Goal: Task Accomplishment & Management: Complete application form

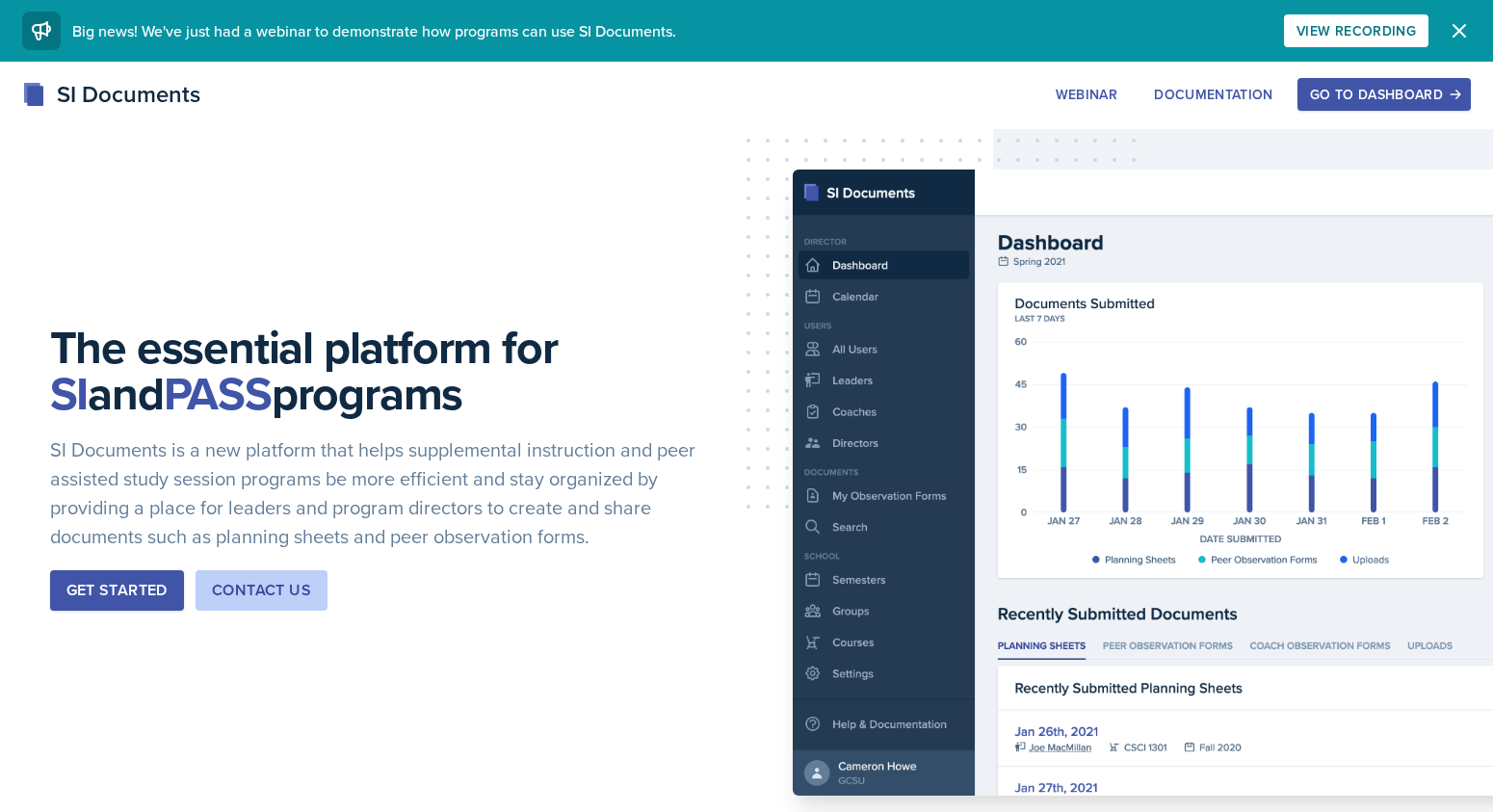
drag, startPoint x: 1369, startPoint y: 95, endPoint x: 1380, endPoint y: 92, distance: 11.4
click at [1380, 92] on div "Go to Dashboard" at bounding box center [1384, 95] width 148 height 16
drag, startPoint x: 1408, startPoint y: 89, endPoint x: 1431, endPoint y: 85, distance: 23.3
click at [1411, 87] on div "Go to Dashboard" at bounding box center [1384, 95] width 148 height 16
click at [1459, 26] on icon "button" at bounding box center [1458, 31] width 23 height 23
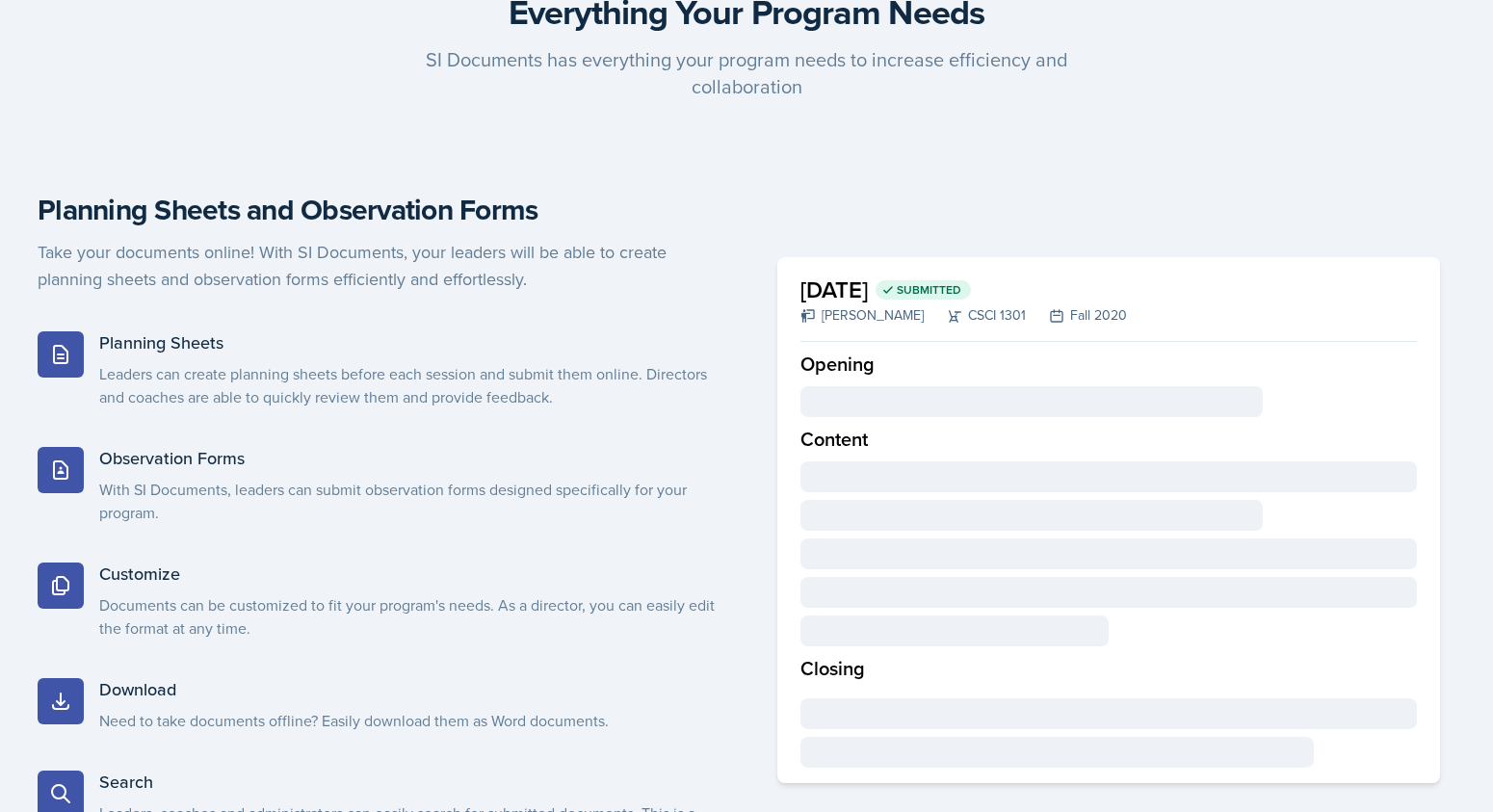
scroll to position [947, 0]
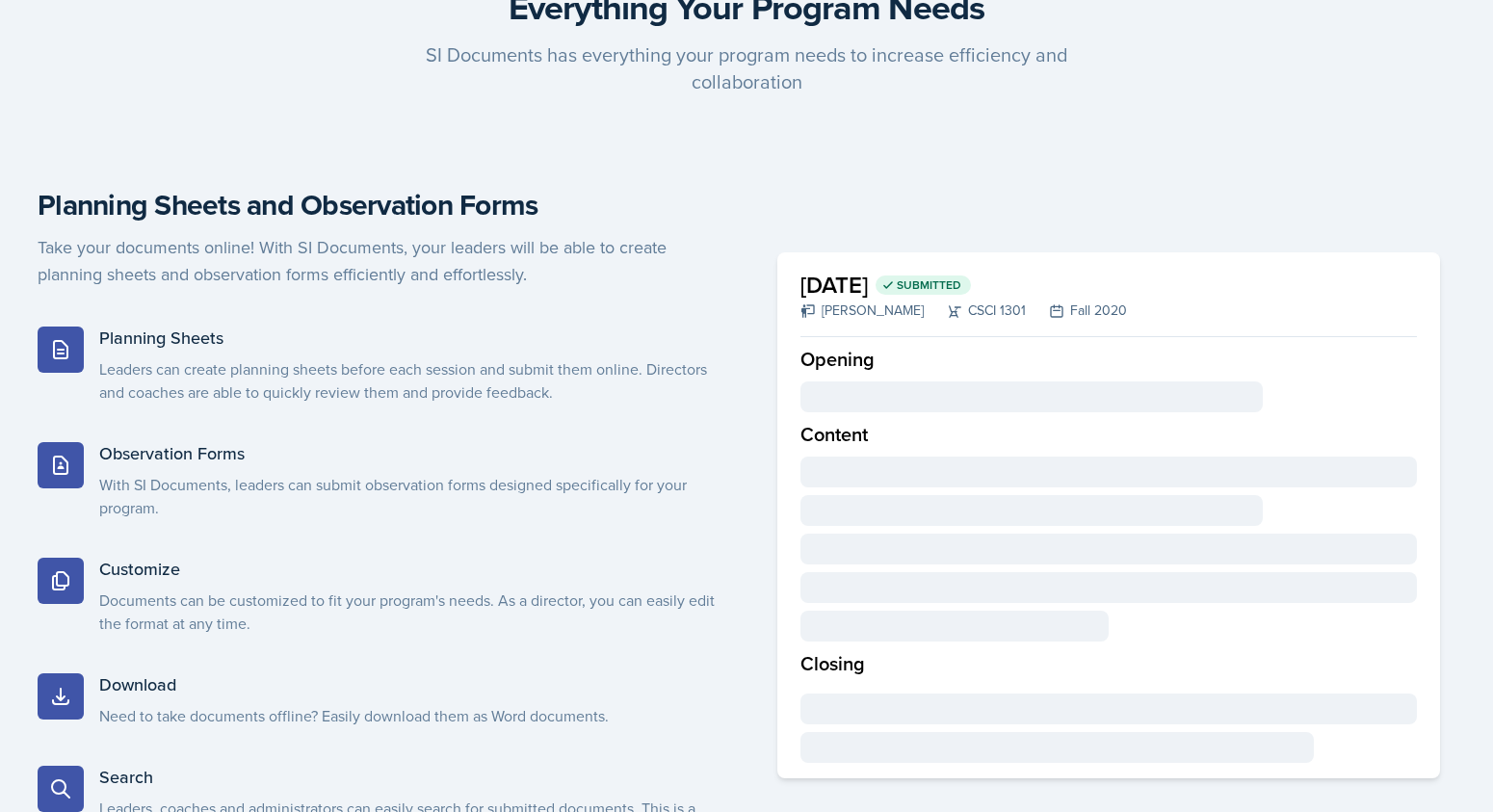
click at [906, 290] on h2 "[DATE] Submitted" at bounding box center [963, 284] width 327 height 35
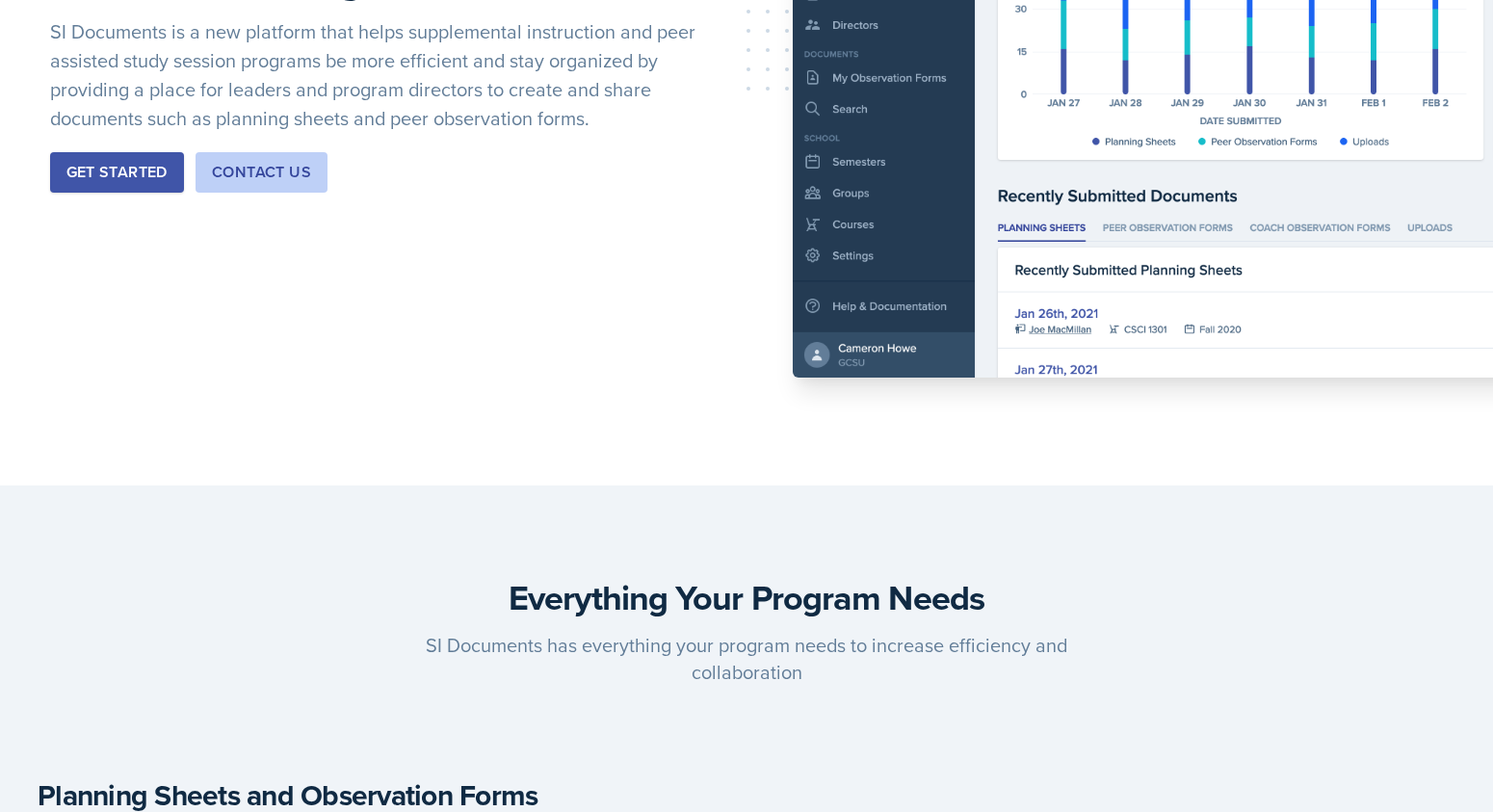
scroll to position [0, 0]
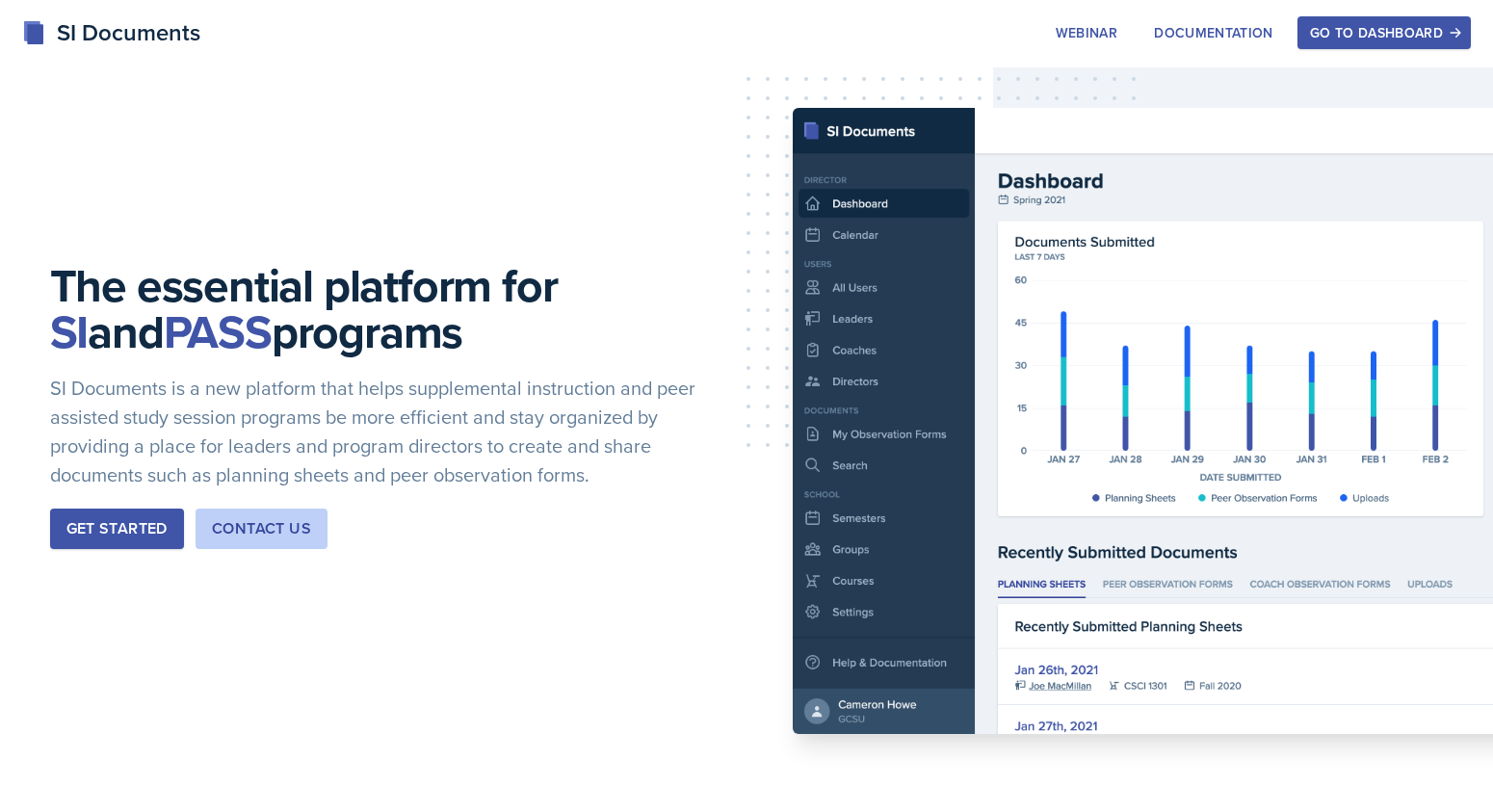
click at [1371, 31] on div "Go to Dashboard" at bounding box center [1384, 33] width 148 height 16
click at [1325, 32] on div "Go to Dashboard" at bounding box center [1384, 33] width 148 height 16
click at [1463, 24] on button "Go to Dashboard" at bounding box center [1384, 33] width 174 height 33
click at [1455, 31] on icon "button" at bounding box center [1456, 33] width 14 height 14
click at [1456, 31] on icon "button" at bounding box center [1456, 33] width 14 height 14
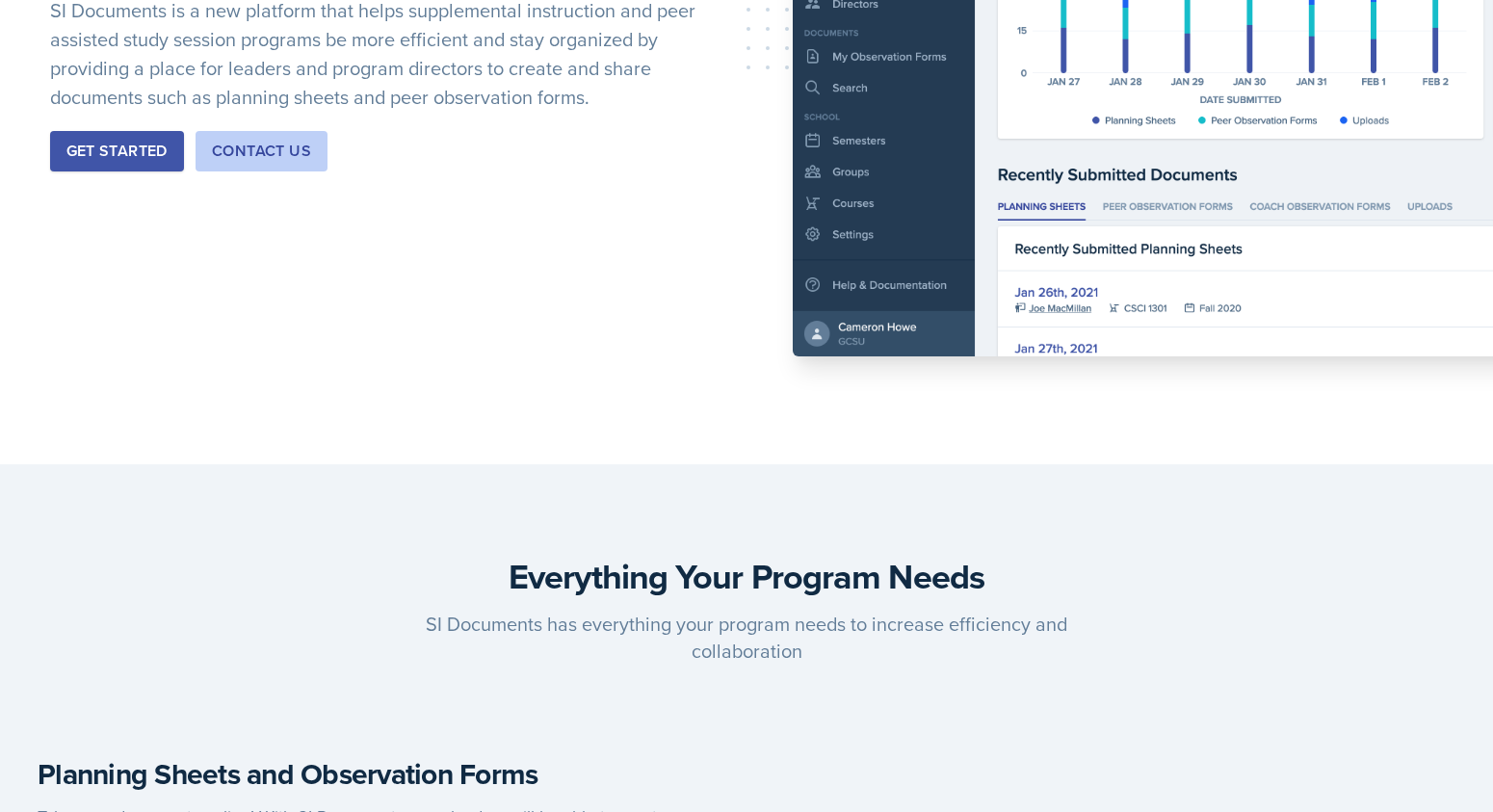
scroll to position [379, 0]
click at [112, 149] on div "Get Started" at bounding box center [116, 150] width 101 height 23
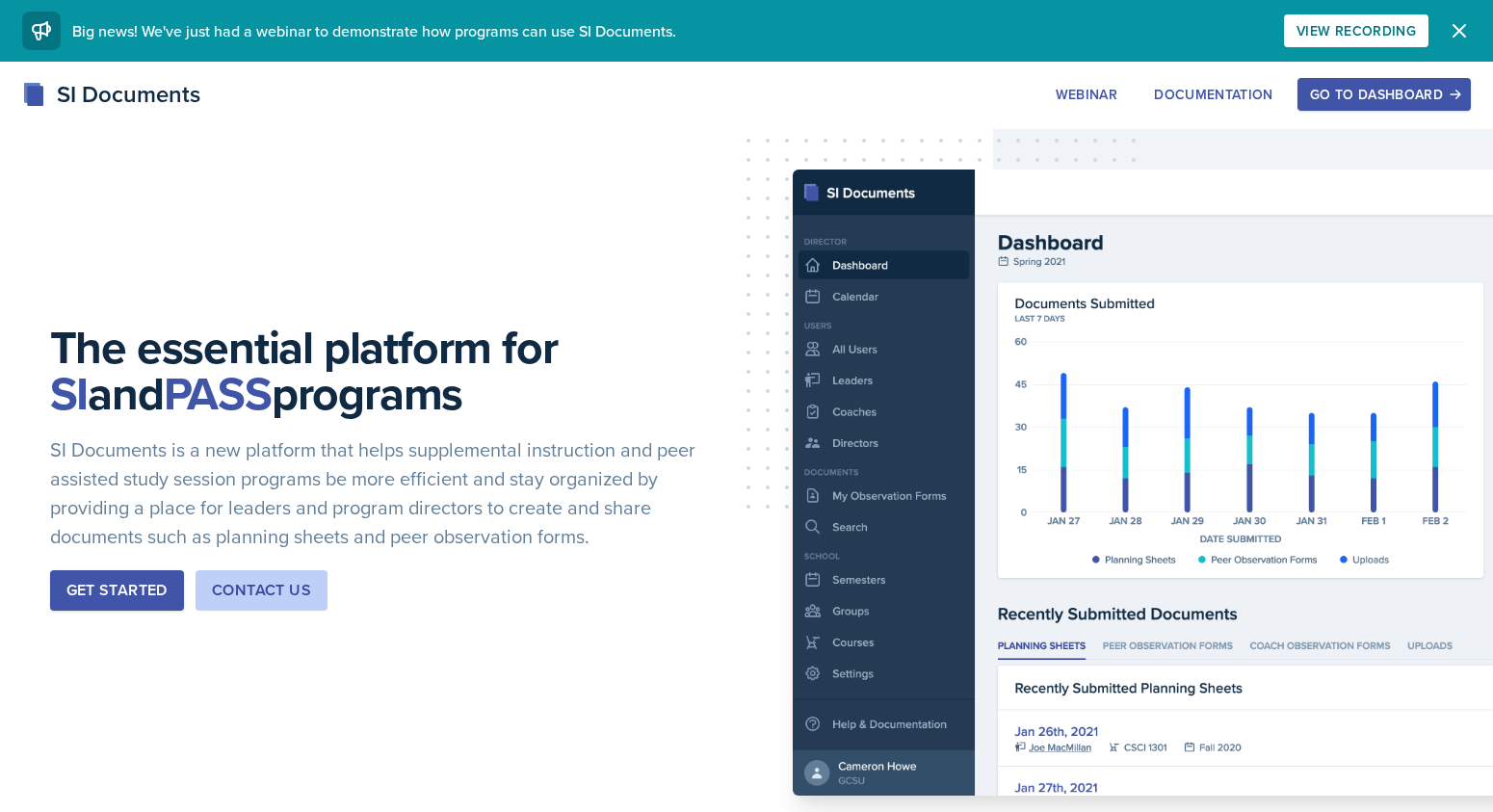
click at [1386, 23] on div "View Recording" at bounding box center [1356, 31] width 119 height 16
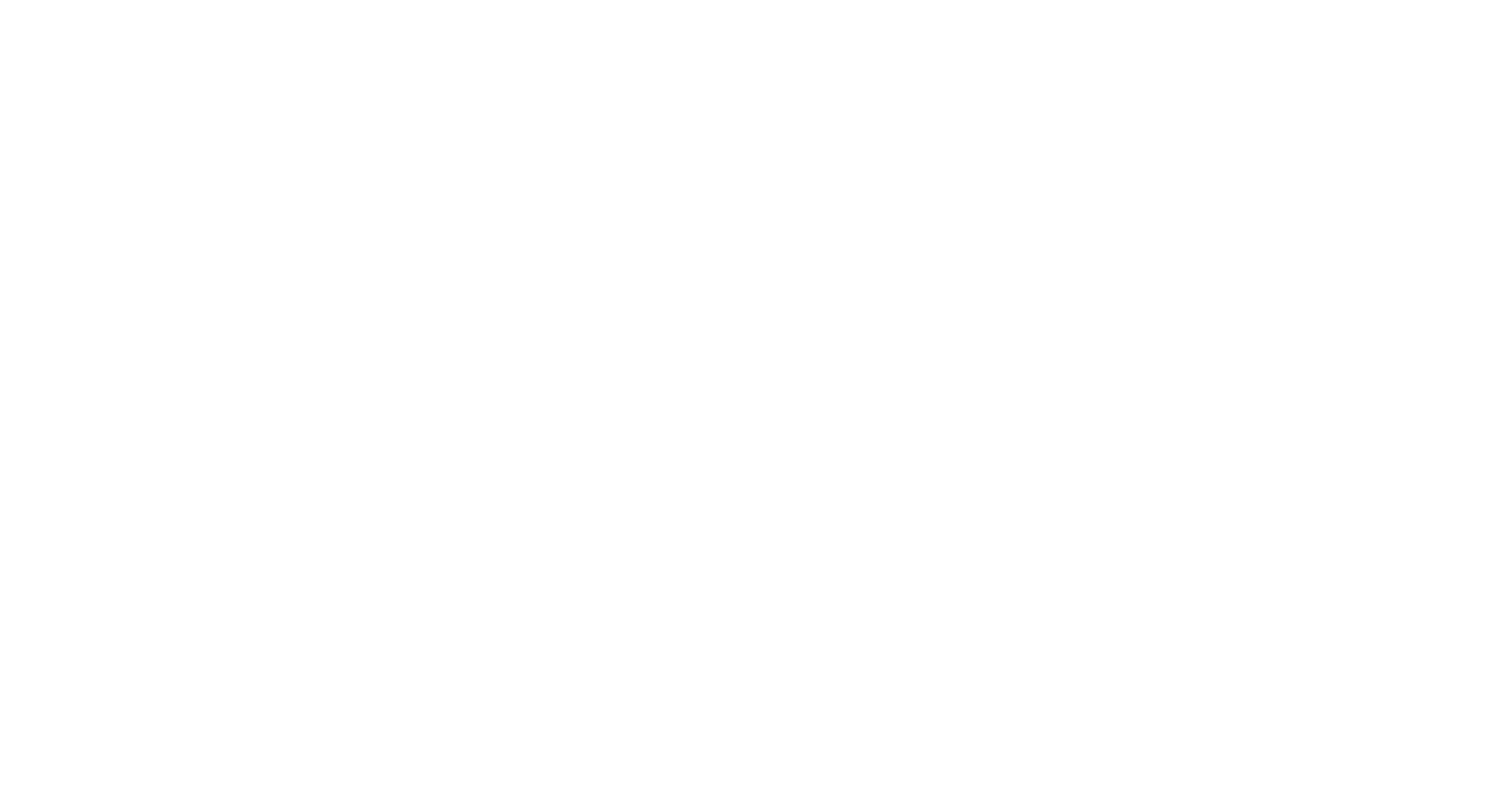
scroll to position [1, 0]
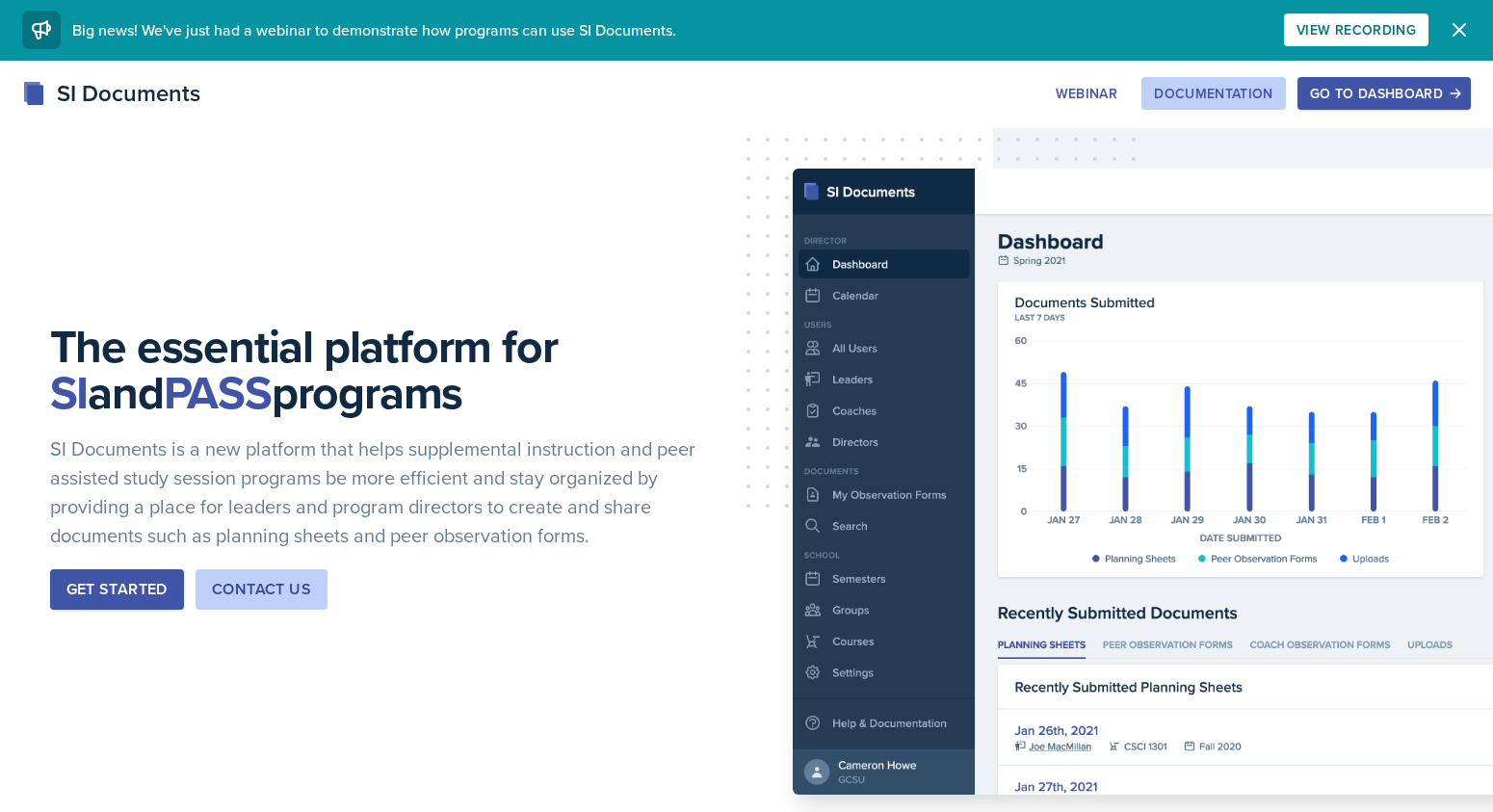
click at [1232, 90] on div "Documentation" at bounding box center [1213, 94] width 119 height 16
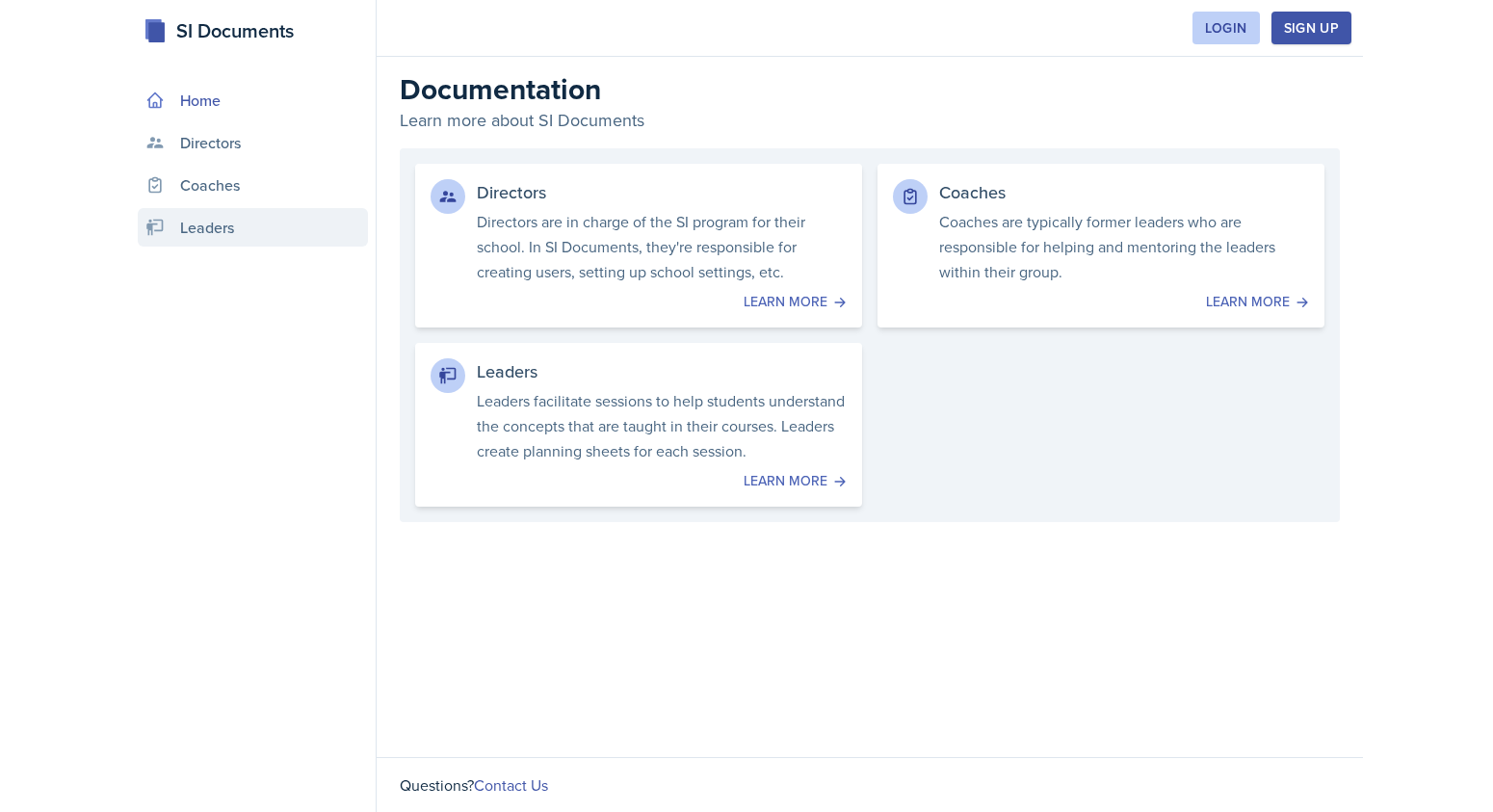
click at [197, 226] on link "Leaders" at bounding box center [253, 227] width 230 height 38
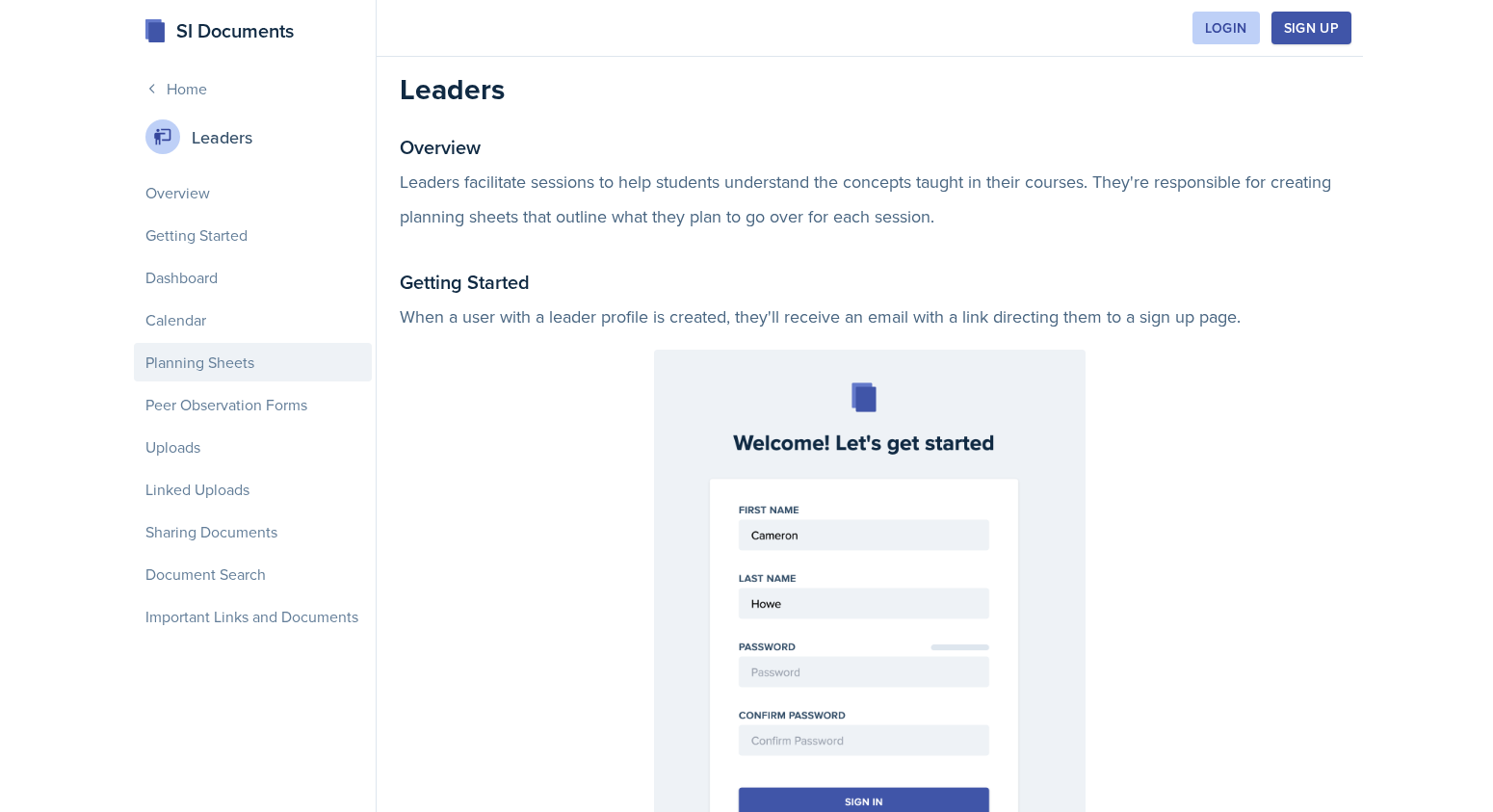
click at [249, 365] on div "Planning Sheets" at bounding box center [253, 362] width 238 height 38
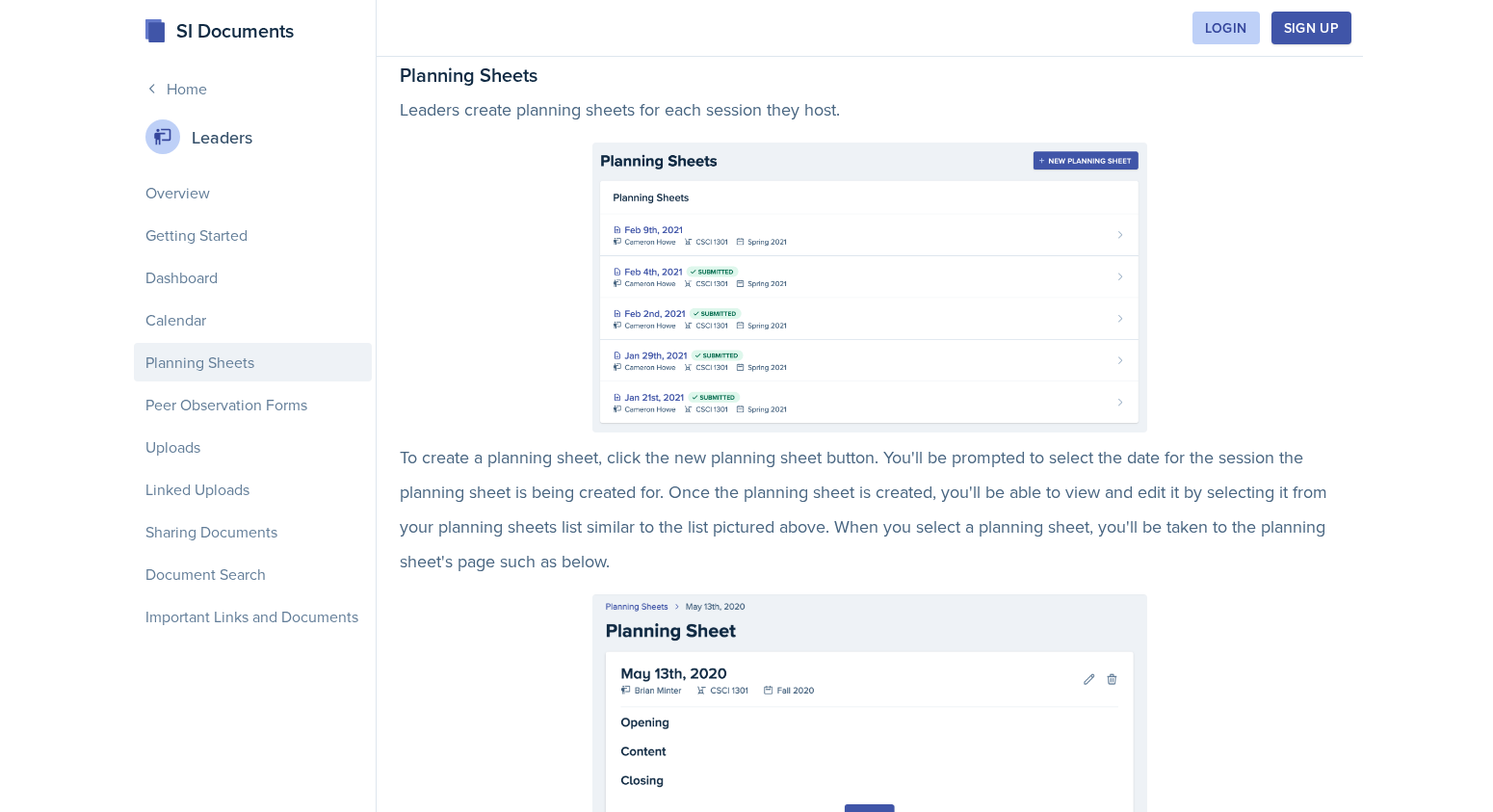
scroll to position [2014, 0]
click at [1225, 26] on div "Login" at bounding box center [1226, 28] width 42 height 16
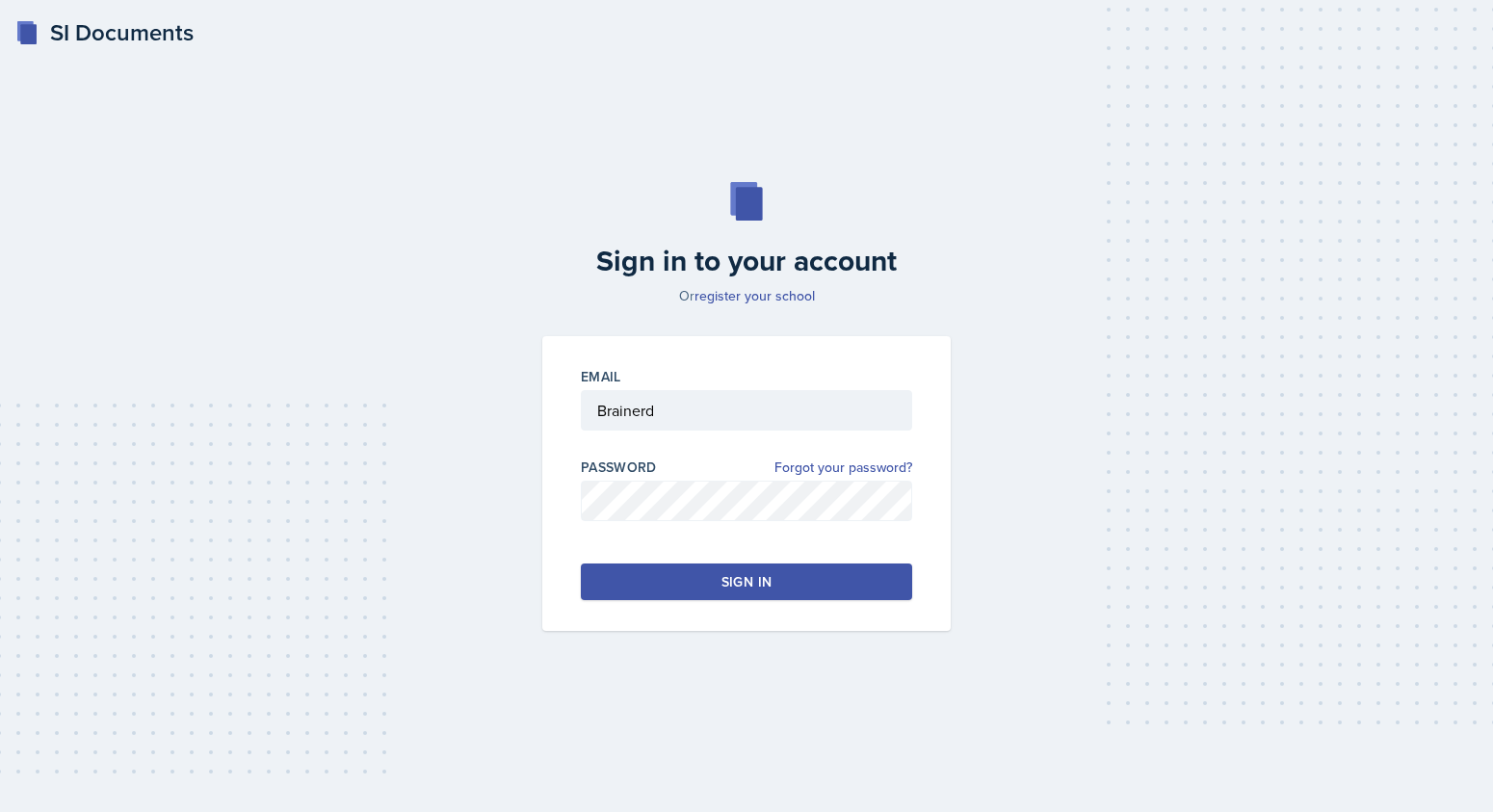
click at [754, 582] on div "Sign in" at bounding box center [746, 582] width 50 height 20
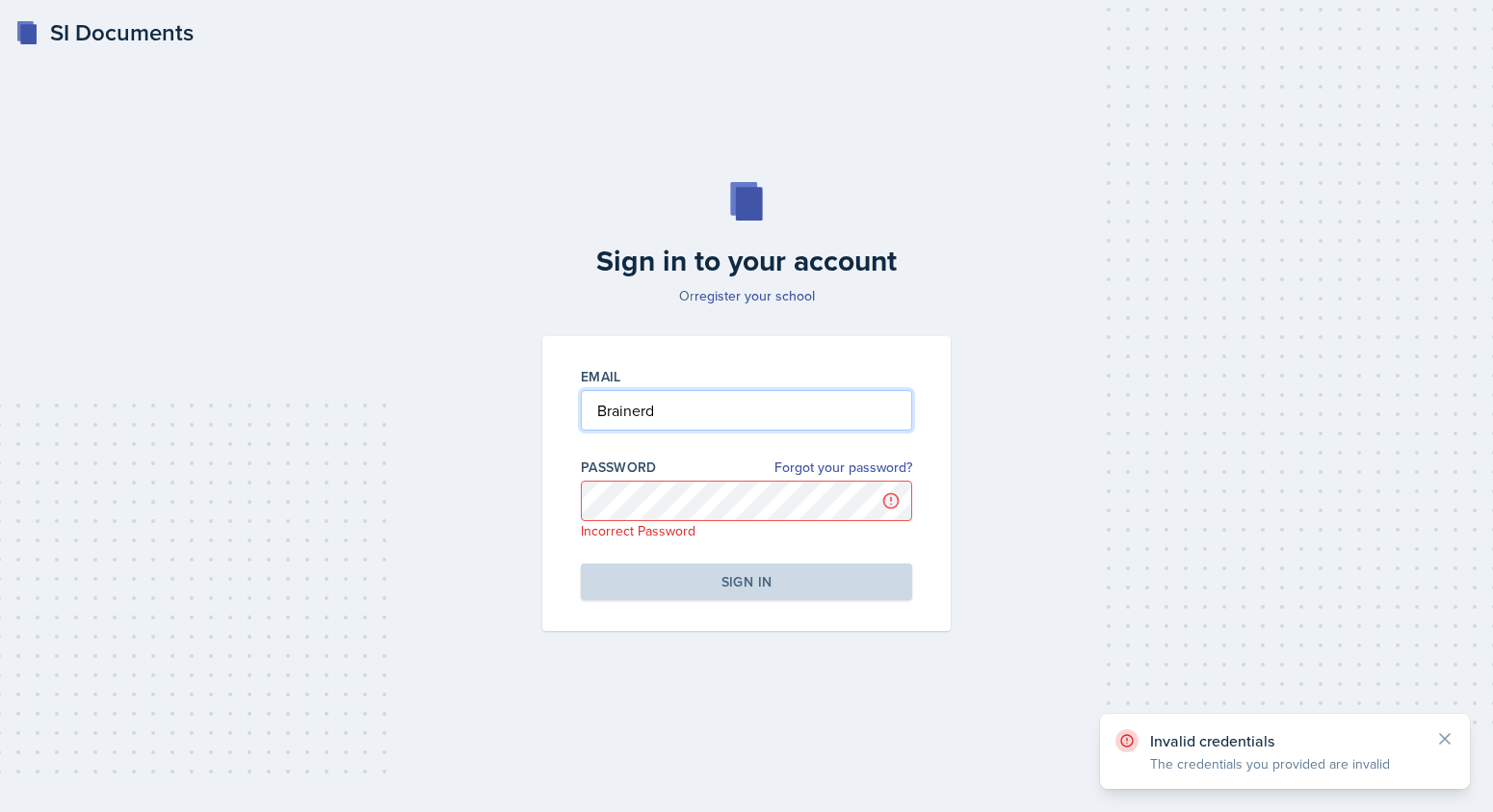
click at [618, 414] on input "Brainerd" at bounding box center [747, 409] width 332 height 40
drag, startPoint x: 674, startPoint y: 405, endPoint x: 509, endPoint y: 416, distance: 165.4
click at [510, 416] on div "Sign in to your account Or register your school Email Brainerd Password Forgot …" at bounding box center [746, 406] width 1432 height 572
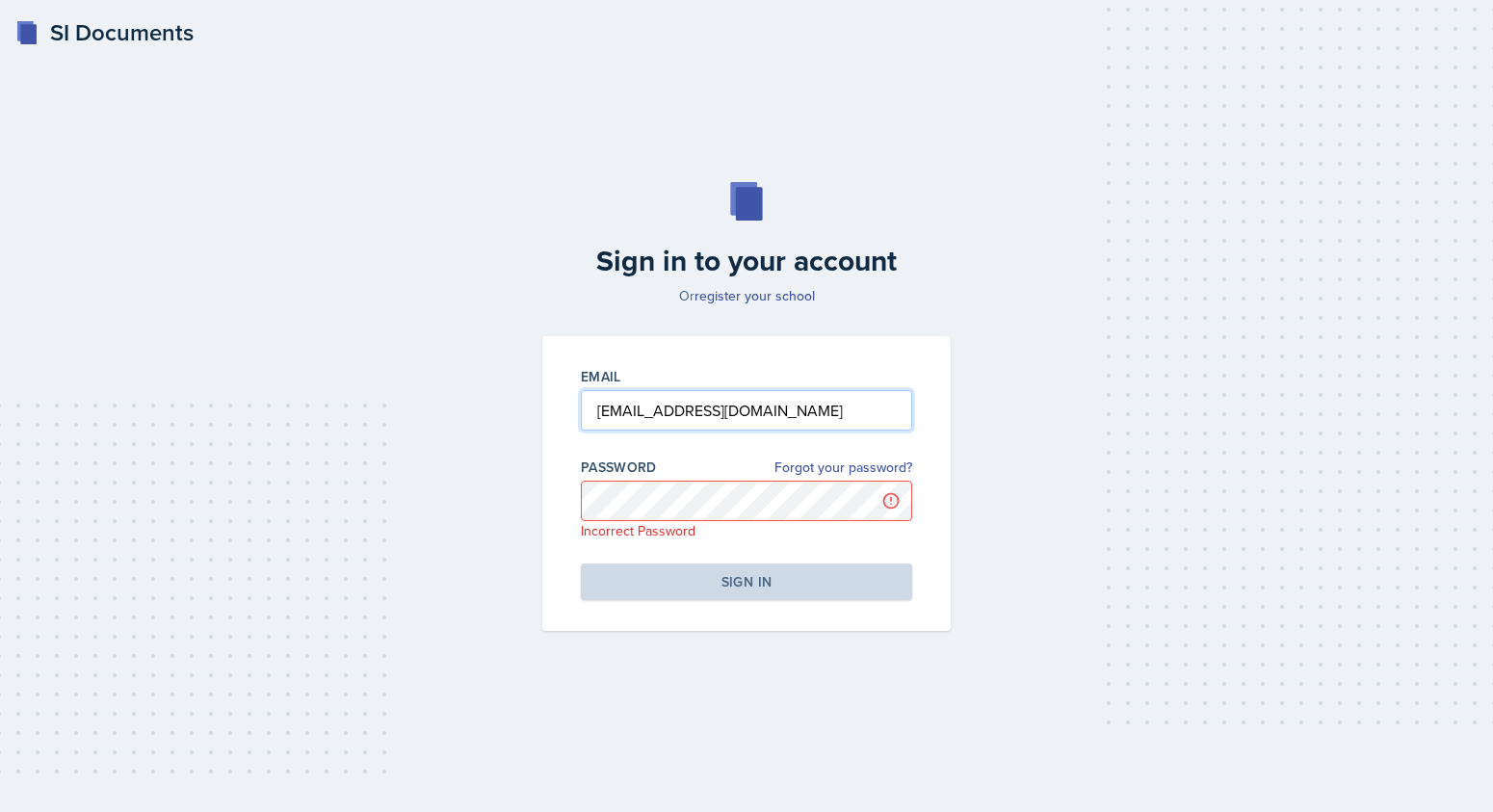
type input "[EMAIL_ADDRESS][DOMAIN_NAME]"
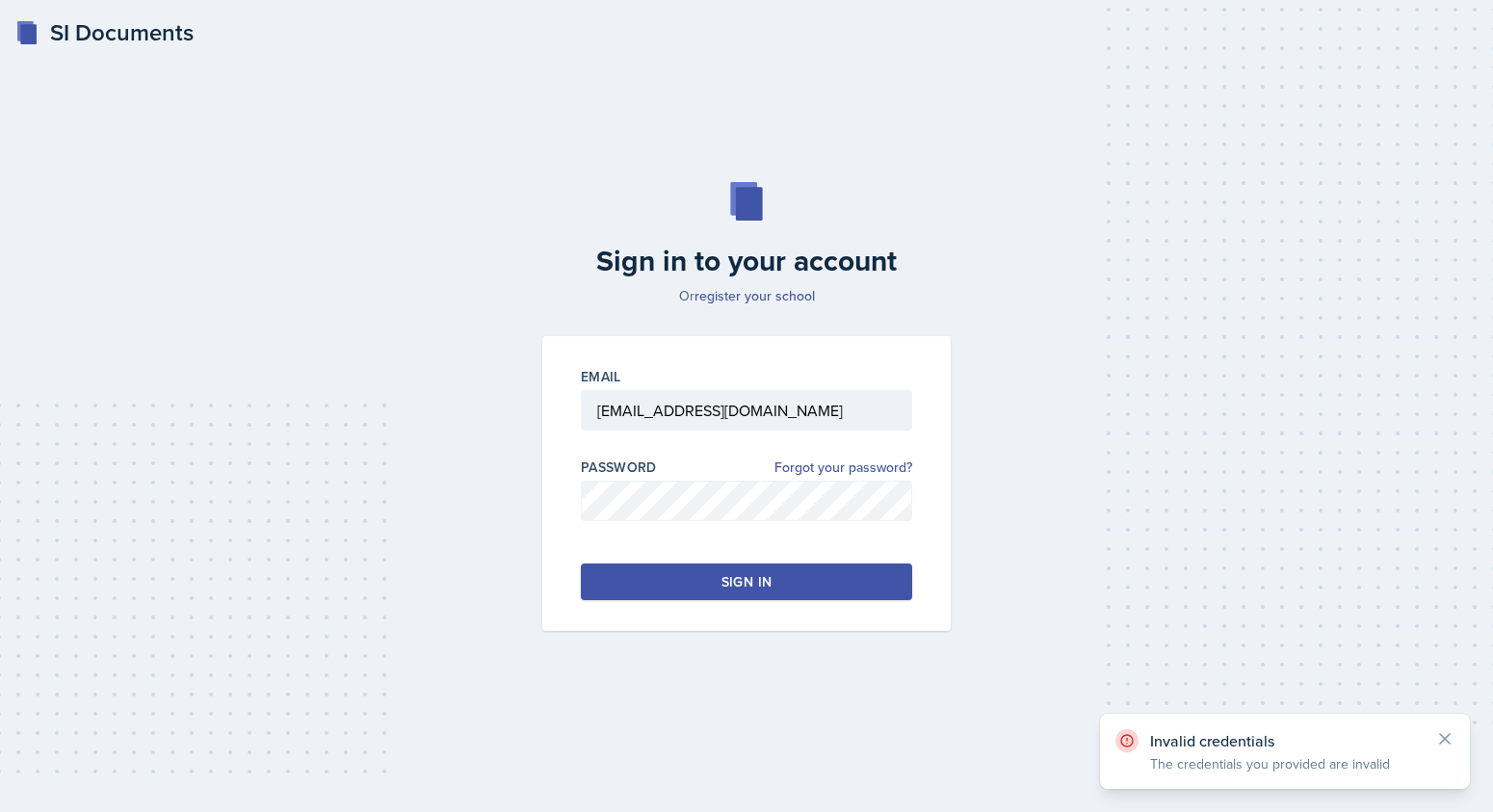
click at [722, 586] on div "Sign in" at bounding box center [746, 582] width 50 height 20
click at [747, 580] on div "Sign in" at bounding box center [746, 582] width 50 height 20
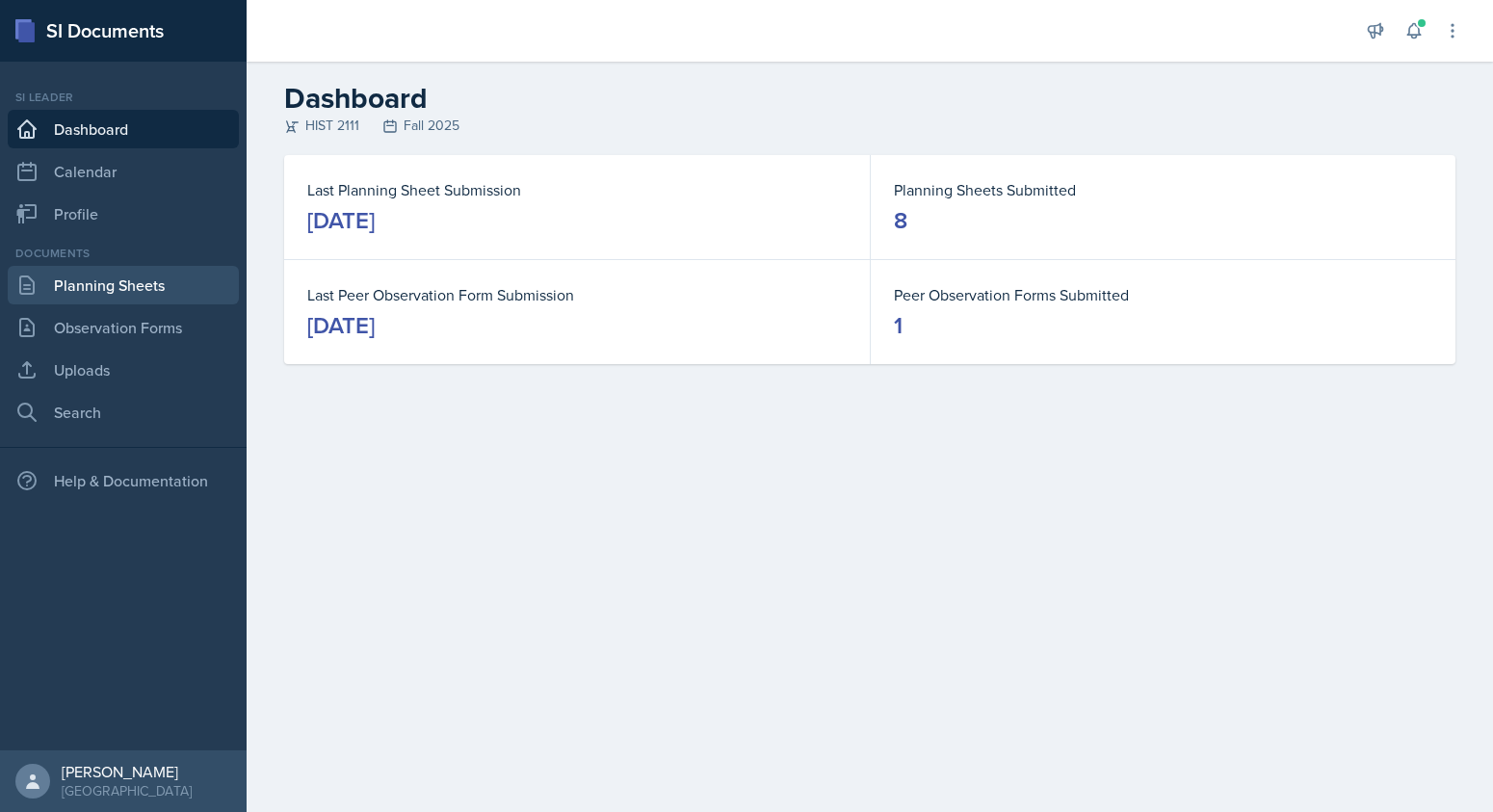
click at [130, 292] on link "Planning Sheets" at bounding box center [123, 284] width 231 height 38
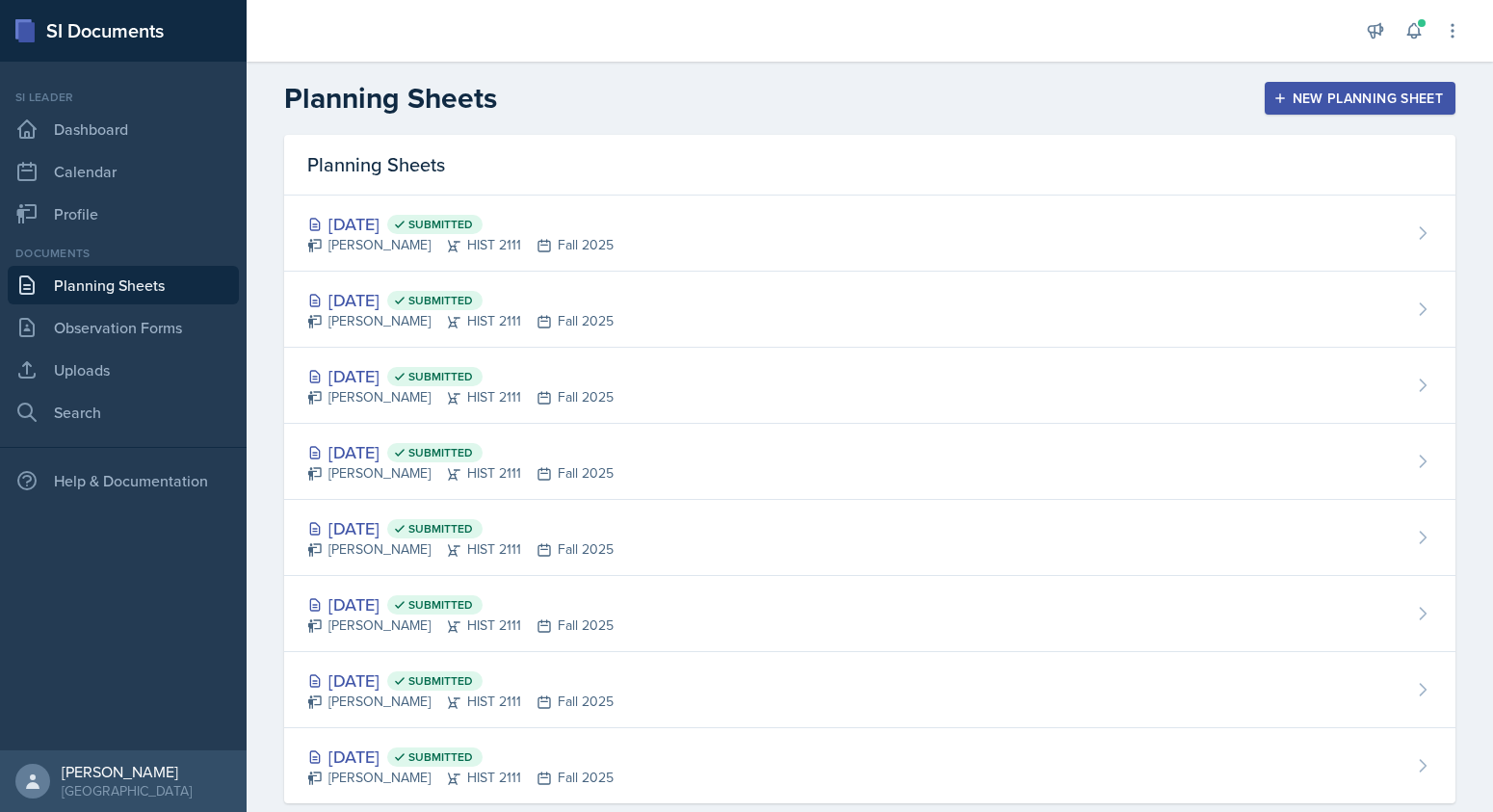
drag, startPoint x: 1361, startPoint y: 95, endPoint x: 1356, endPoint y: 129, distance: 34.4
click at [1361, 95] on div "New Planning Sheet" at bounding box center [1360, 99] width 166 height 16
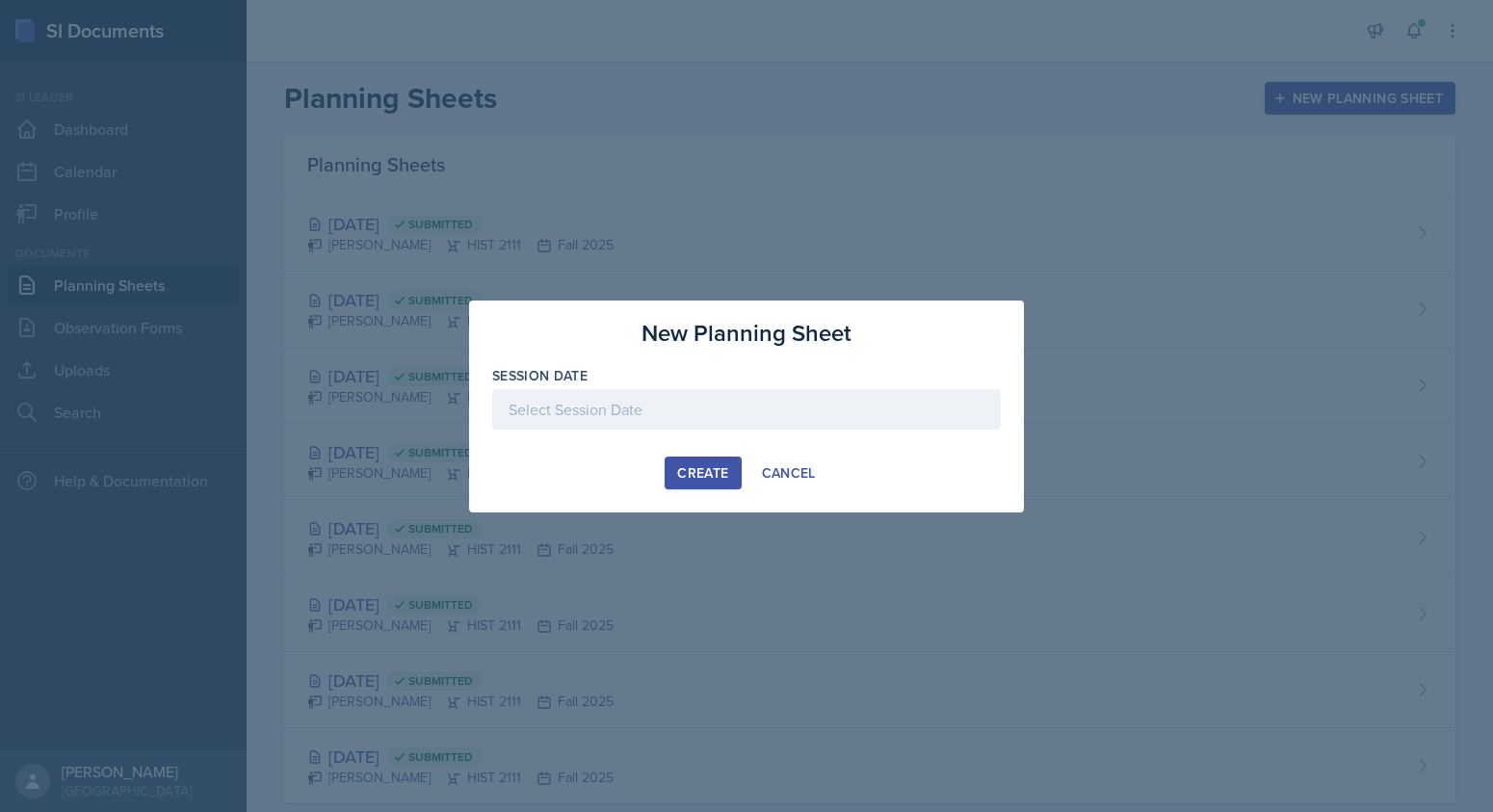
click at [511, 407] on div at bounding box center [746, 408] width 508 height 40
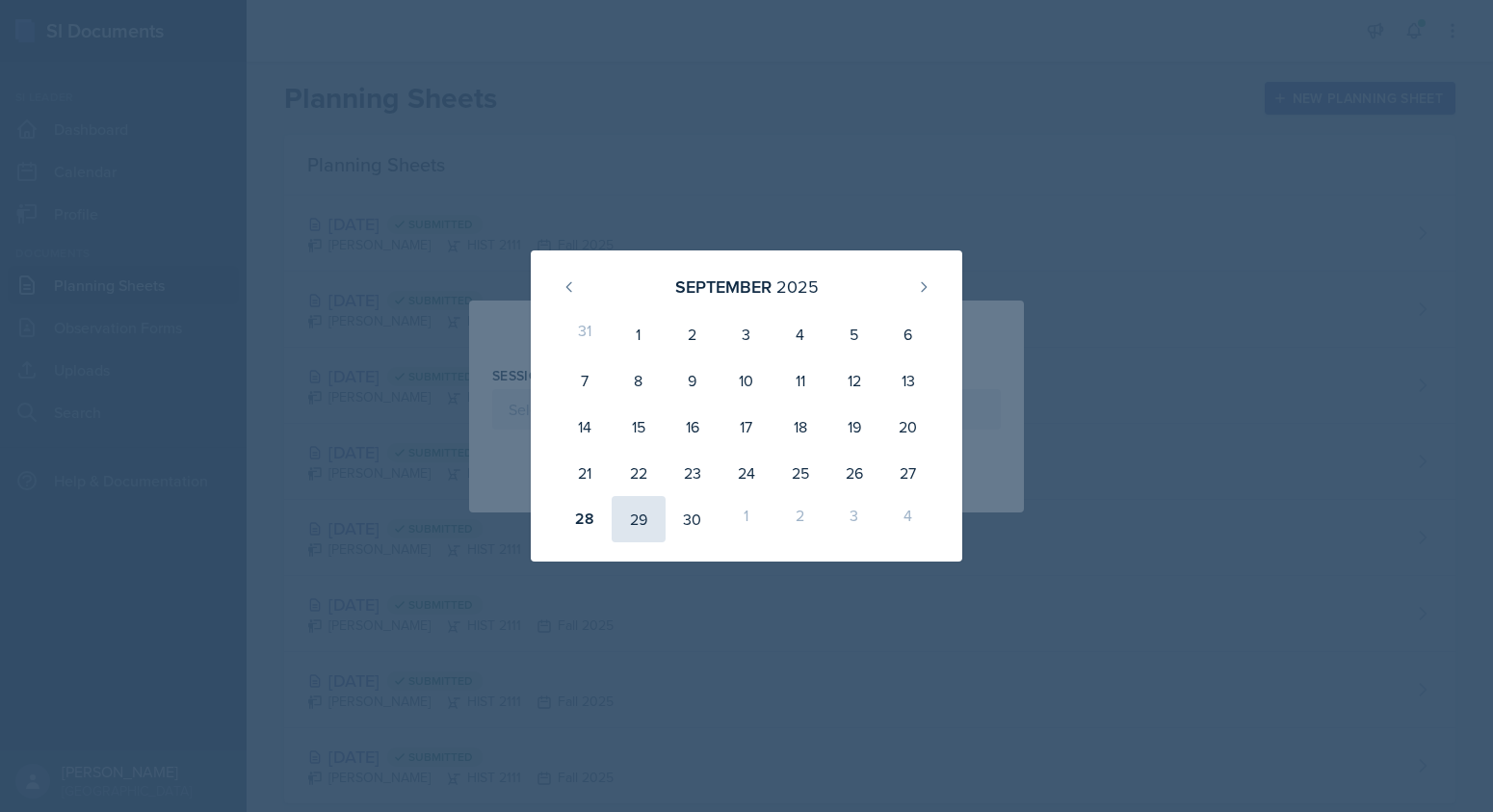
click at [639, 517] on div "29" at bounding box center [638, 519] width 54 height 46
type input "[DATE]"
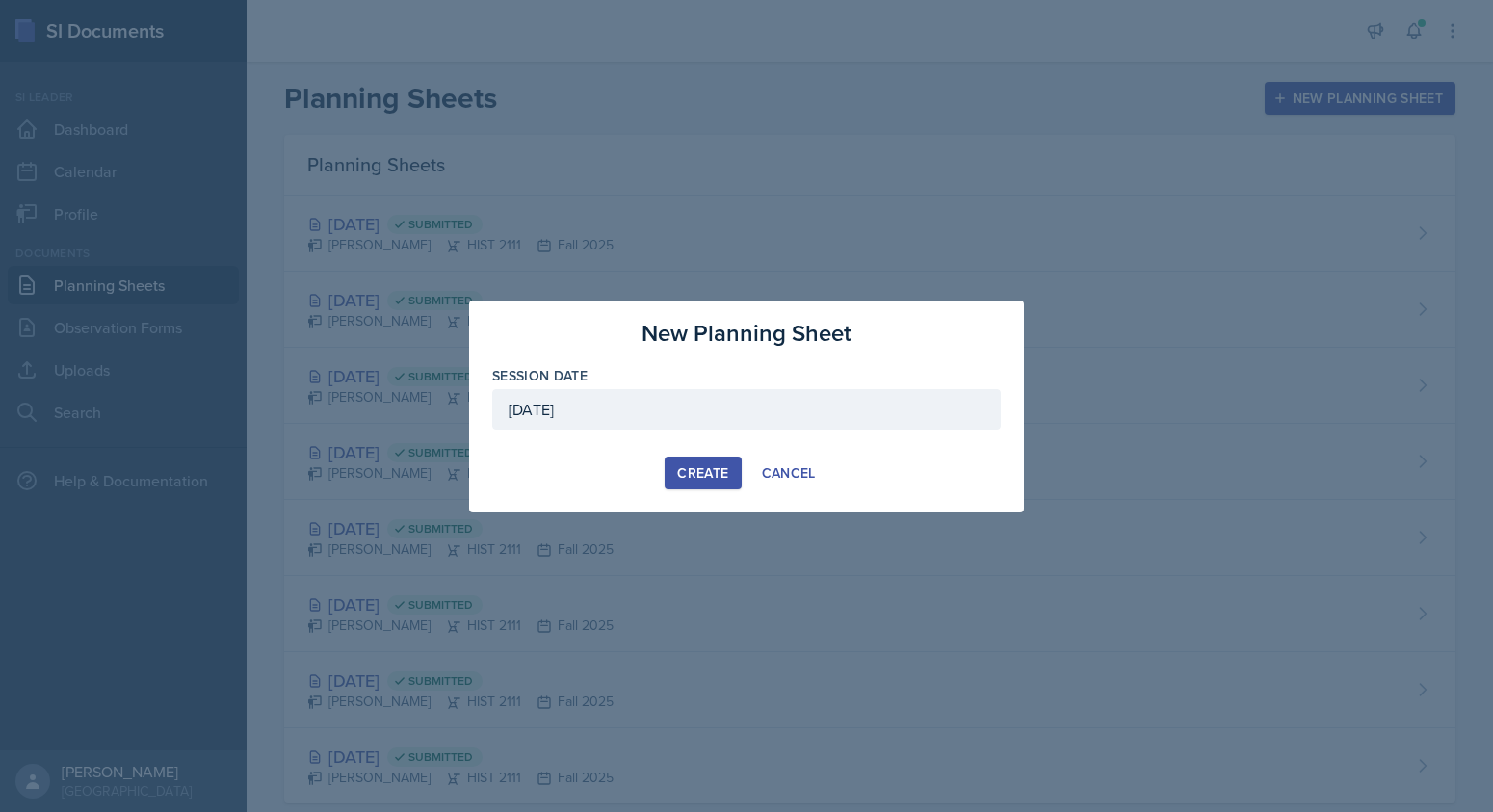
click at [708, 480] on div "Create" at bounding box center [703, 473] width 51 height 16
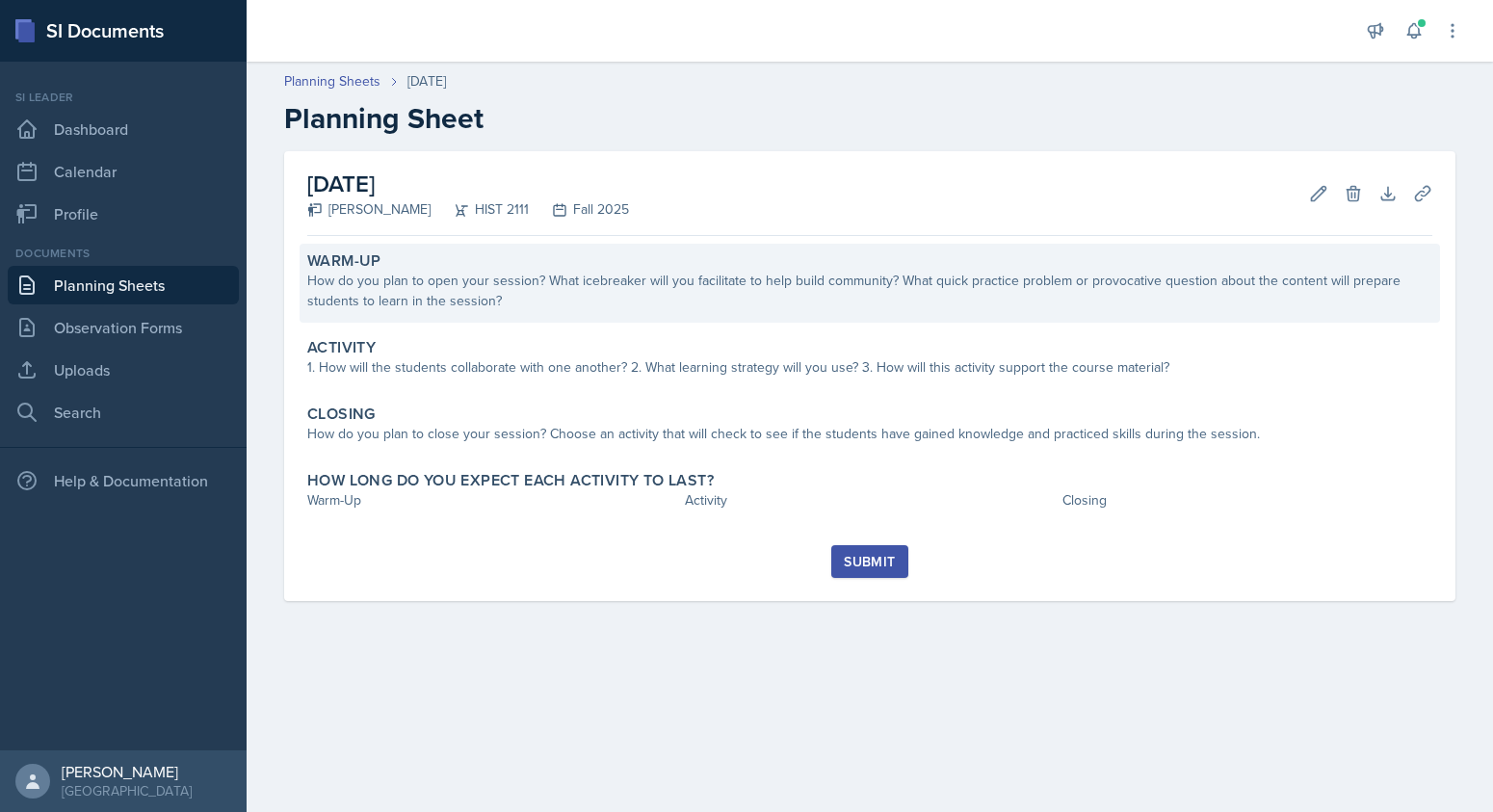
click at [494, 295] on div "How do you plan to open your session? What icebreaker will you facilitate to he…" at bounding box center [869, 290] width 1125 height 40
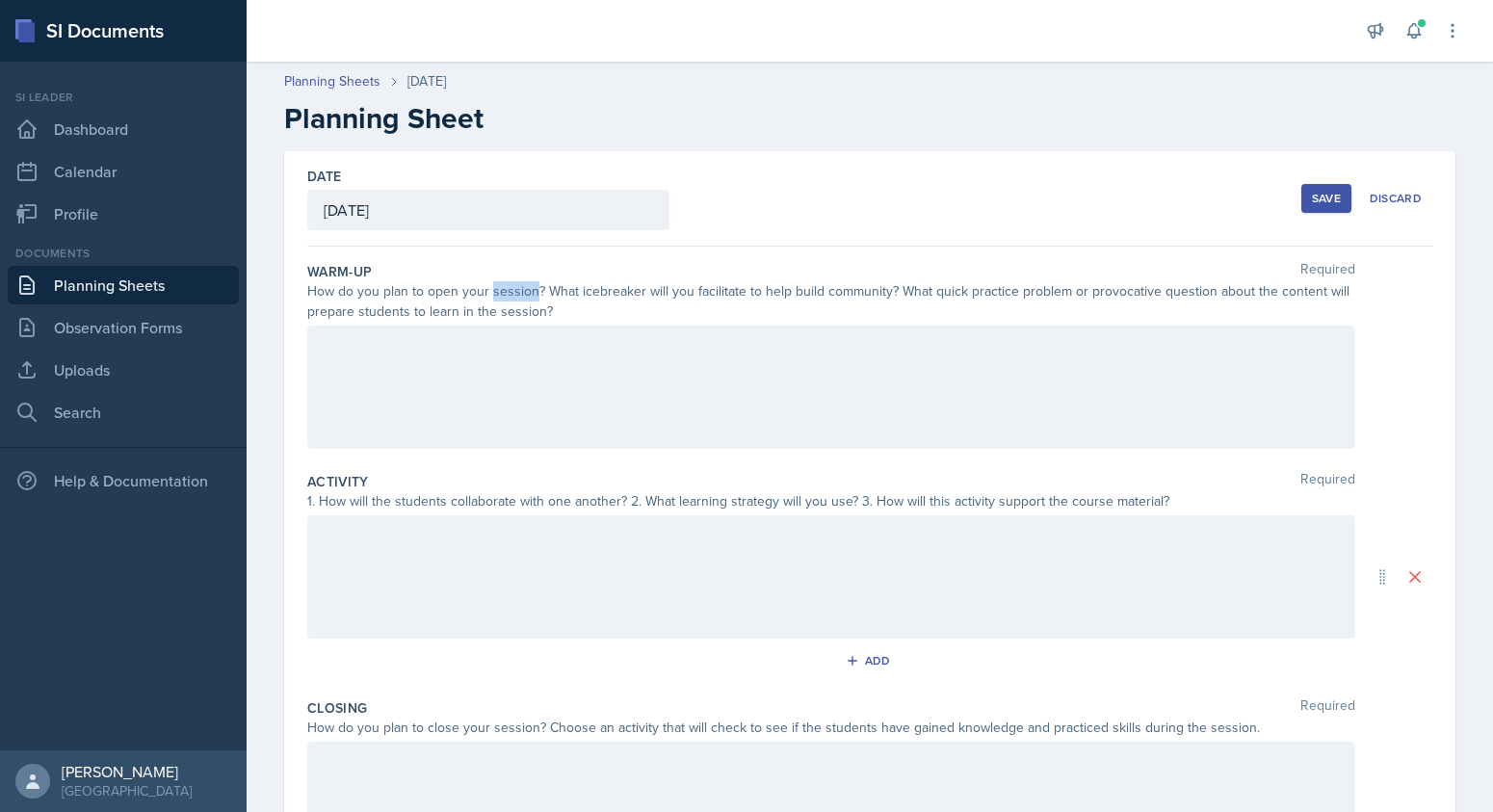
click at [494, 295] on div "How do you plan to open your session? What icebreaker will you facilitate to he…" at bounding box center [831, 301] width 1048 height 40
click at [375, 347] on div at bounding box center [831, 387] width 1048 height 123
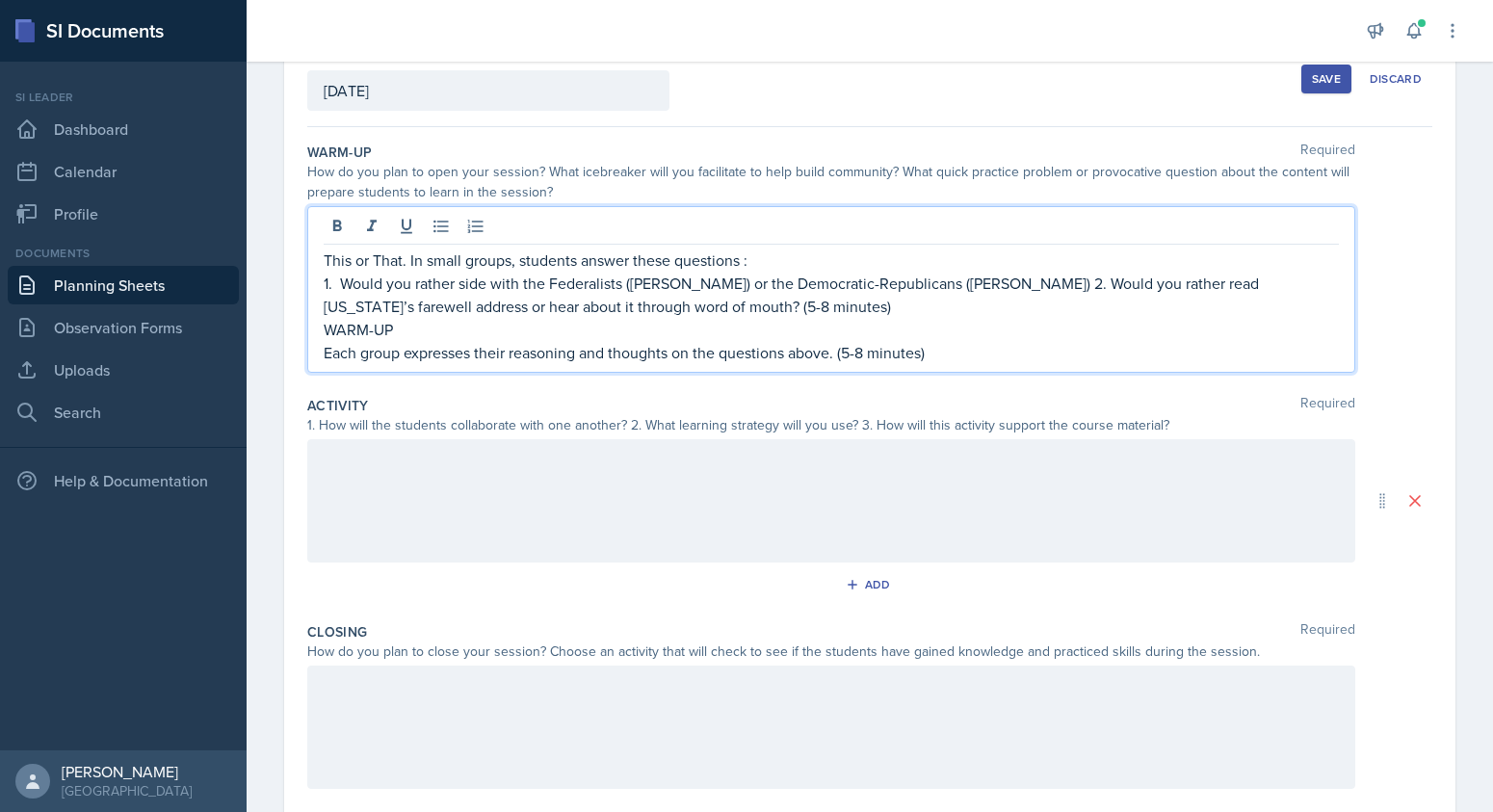
scroll to position [123, 0]
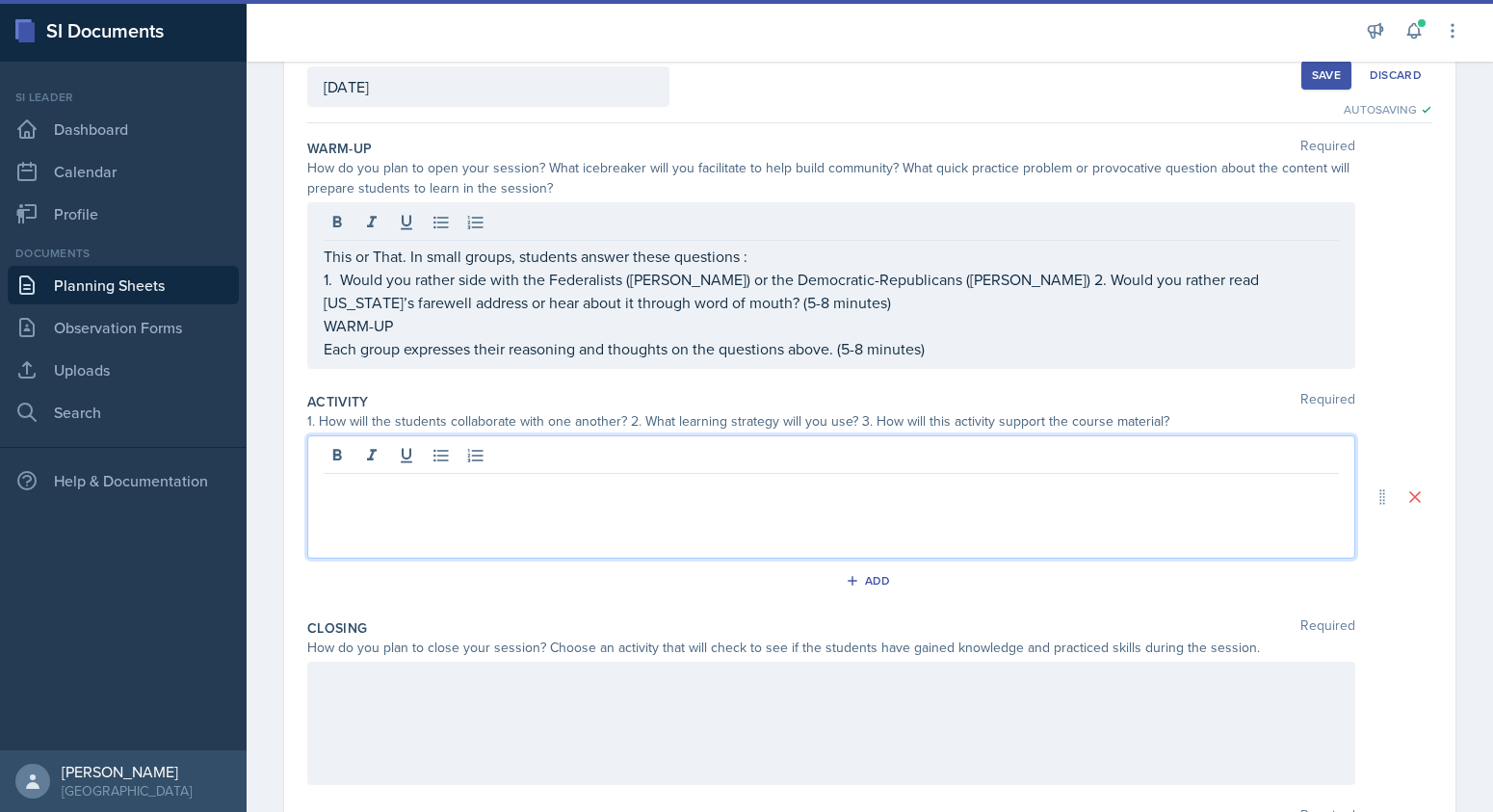
click at [336, 454] on div at bounding box center [831, 496] width 1048 height 123
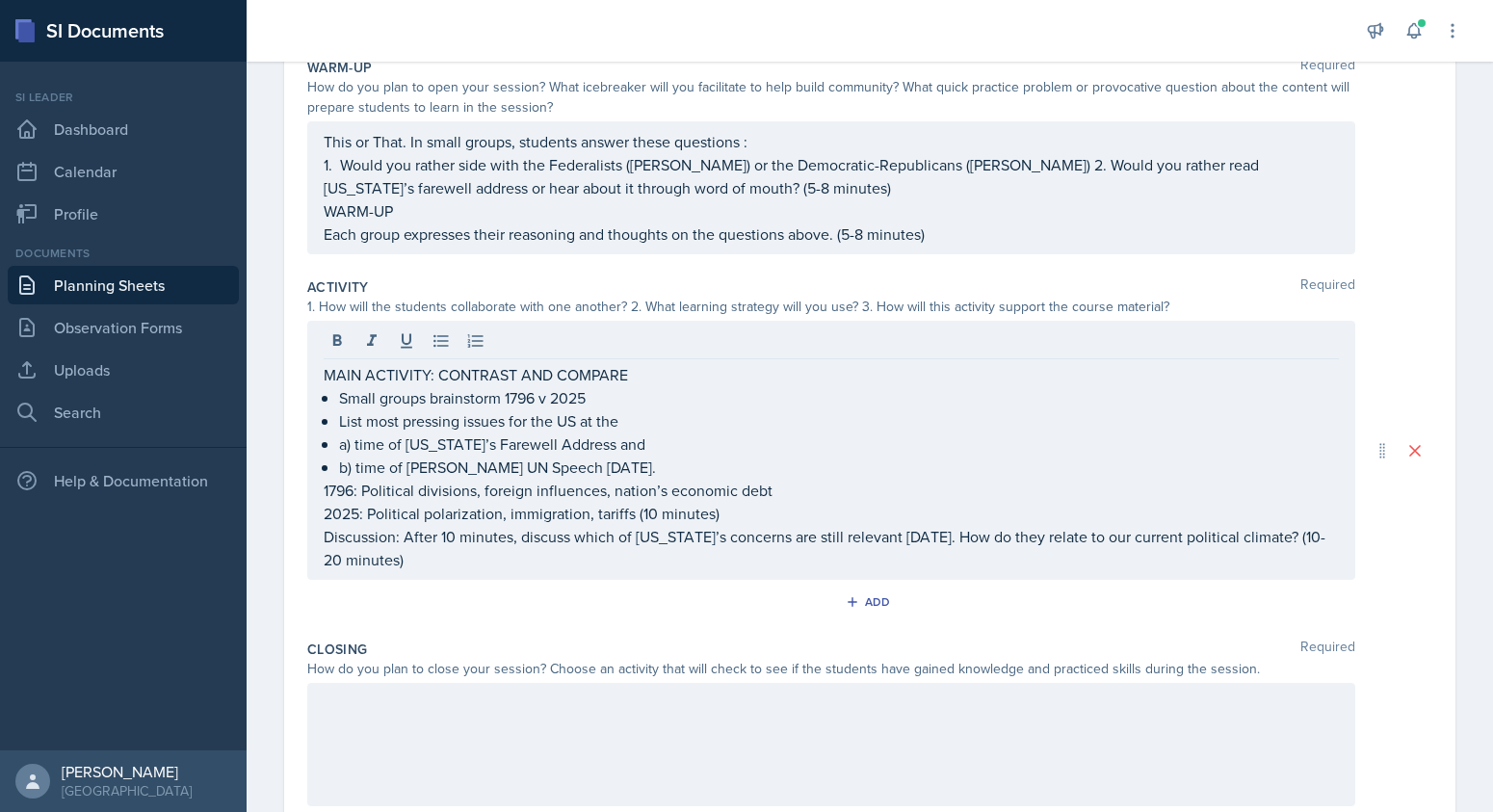
scroll to position [210, 0]
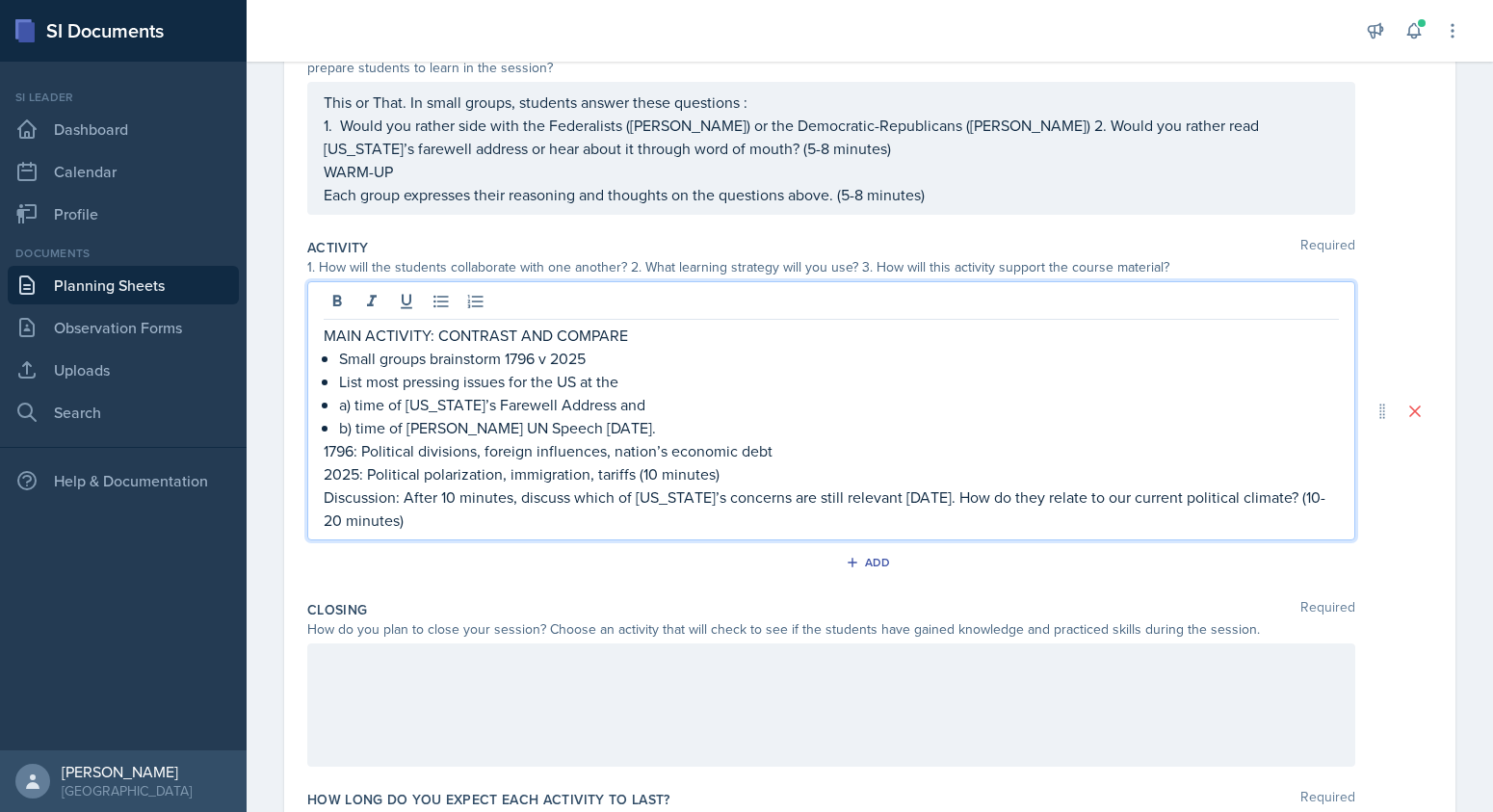
click at [333, 675] on p at bounding box center [831, 663] width 1015 height 23
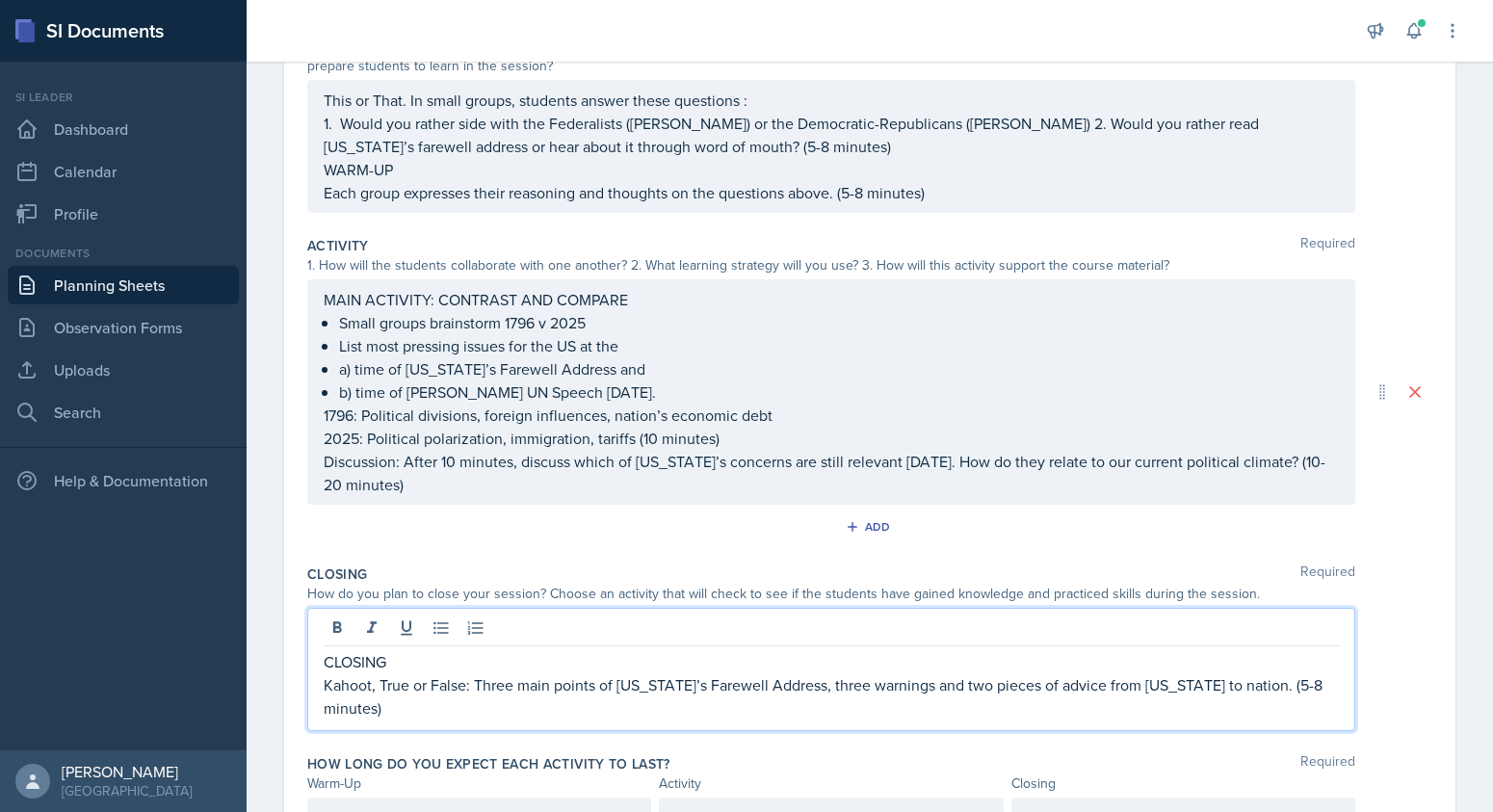
scroll to position [279, 0]
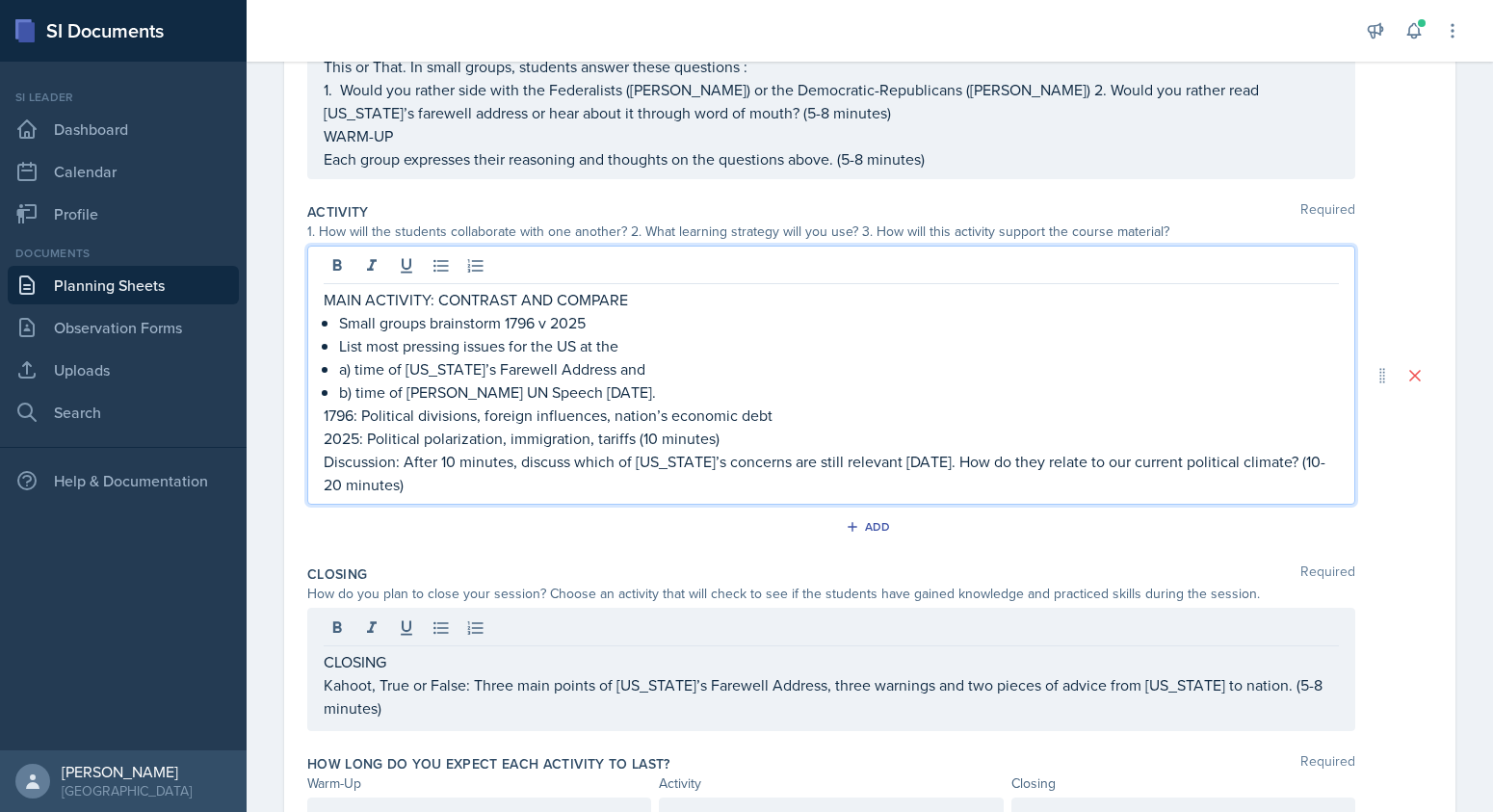
click at [424, 486] on p "Discussion: After 10 minutes, discuss which of [US_STATE]’s concerns are still …" at bounding box center [831, 473] width 1015 height 46
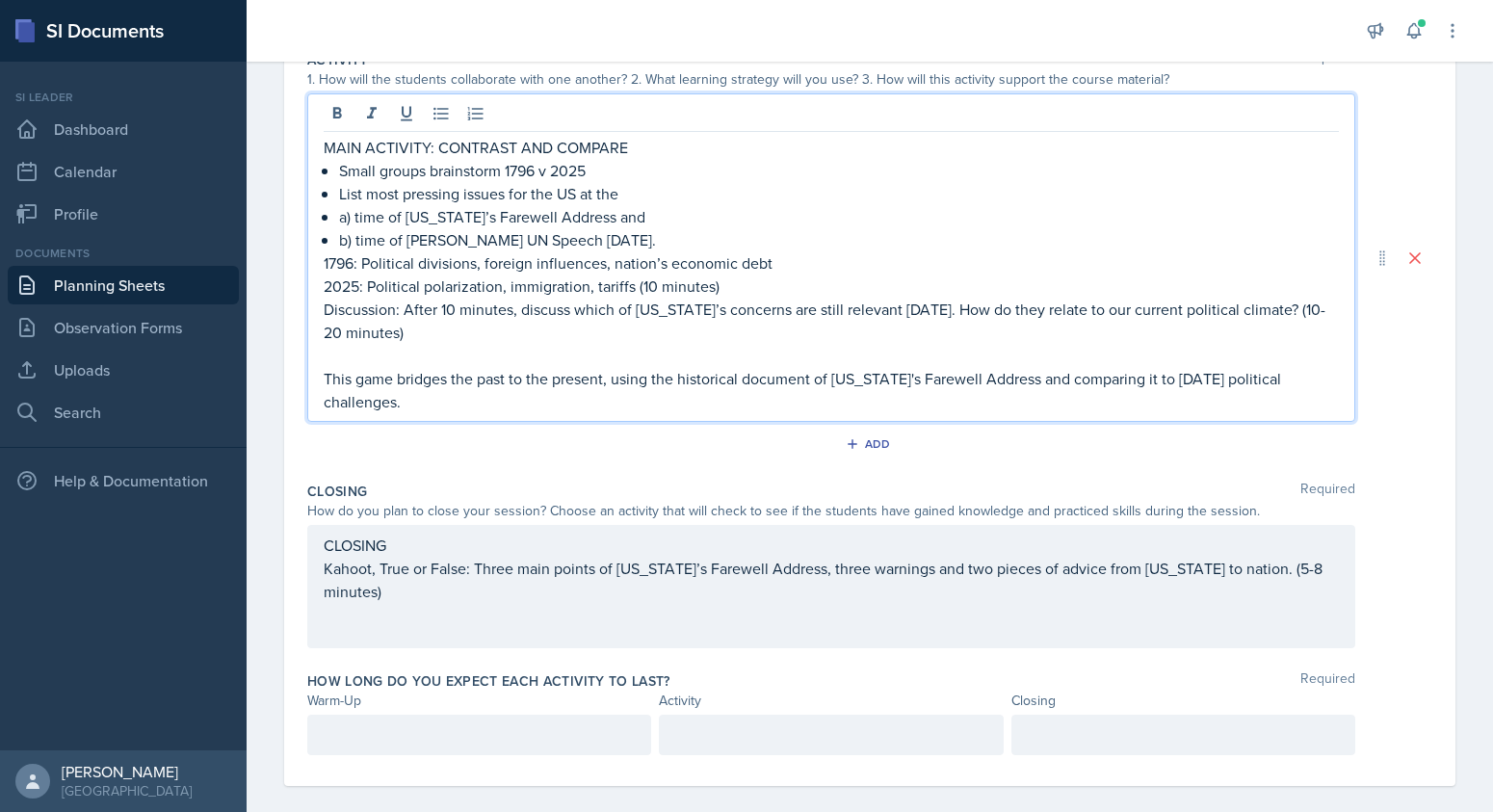
scroll to position [452, 0]
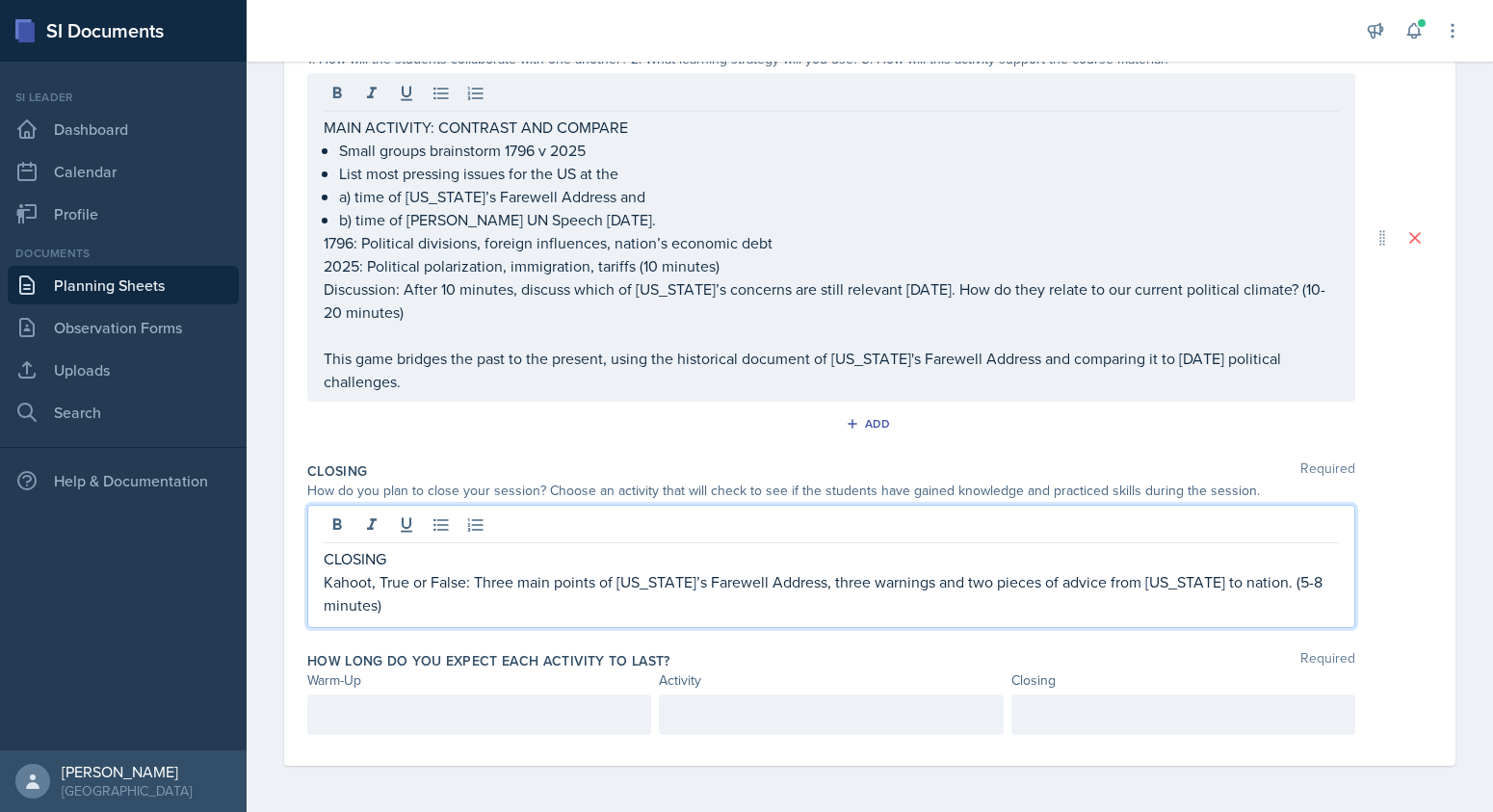
click at [392, 584] on p "Kahoot, True or False: Three main points of [US_STATE]’s Farewell Address, thre…" at bounding box center [831, 593] width 1015 height 46
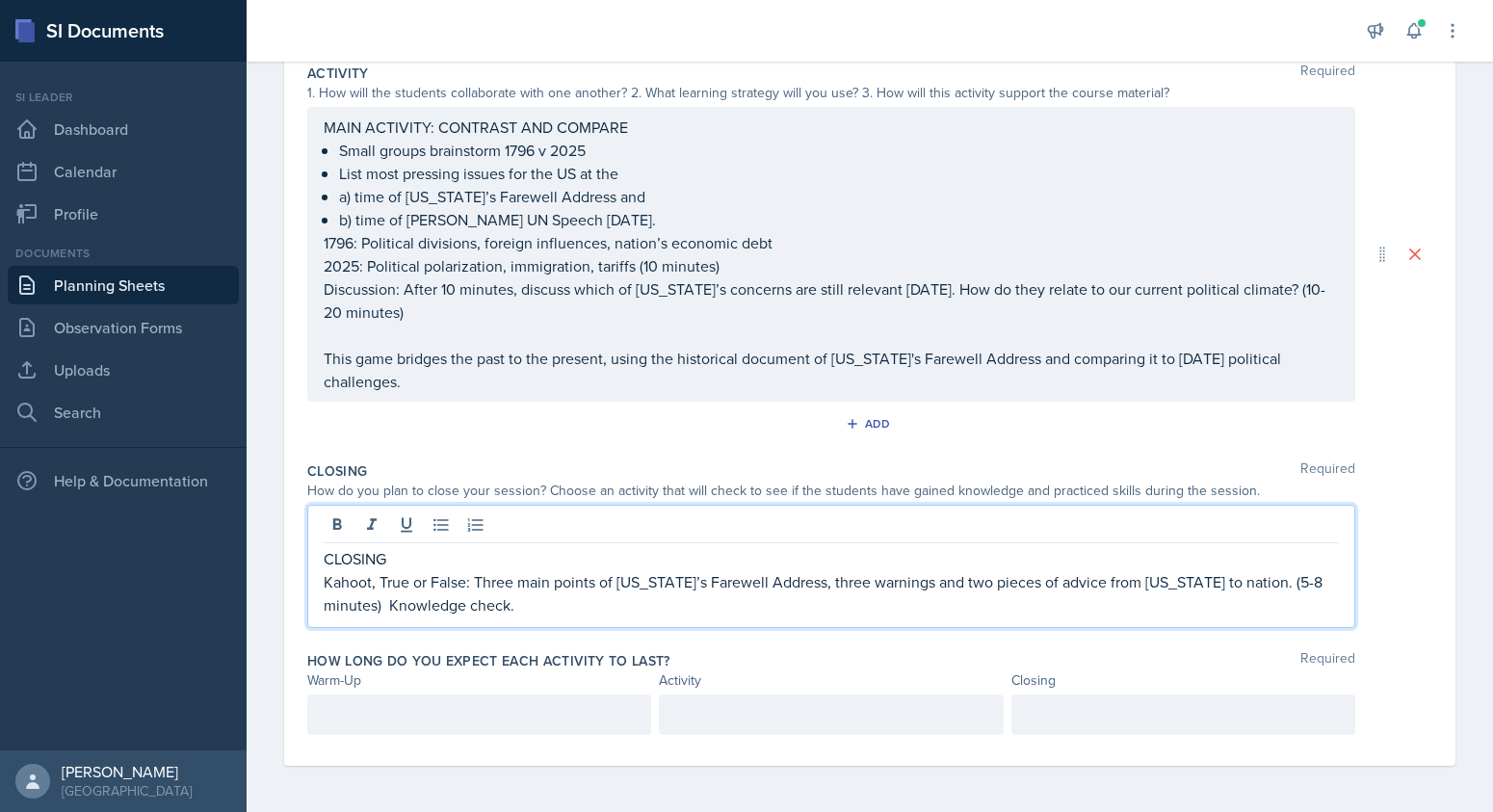
click at [383, 715] on div at bounding box center [479, 714] width 343 height 40
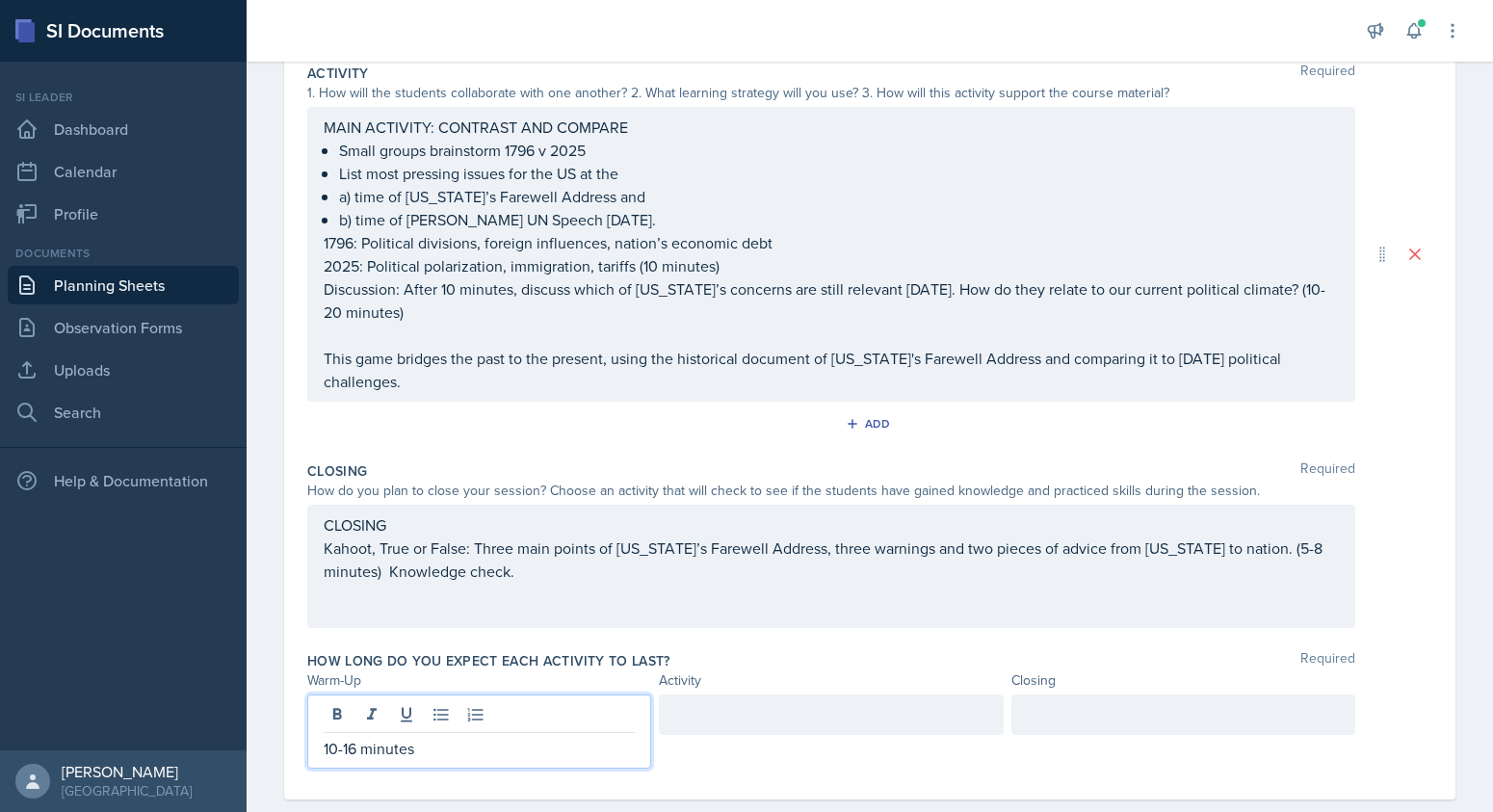
click at [708, 713] on div at bounding box center [831, 714] width 343 height 40
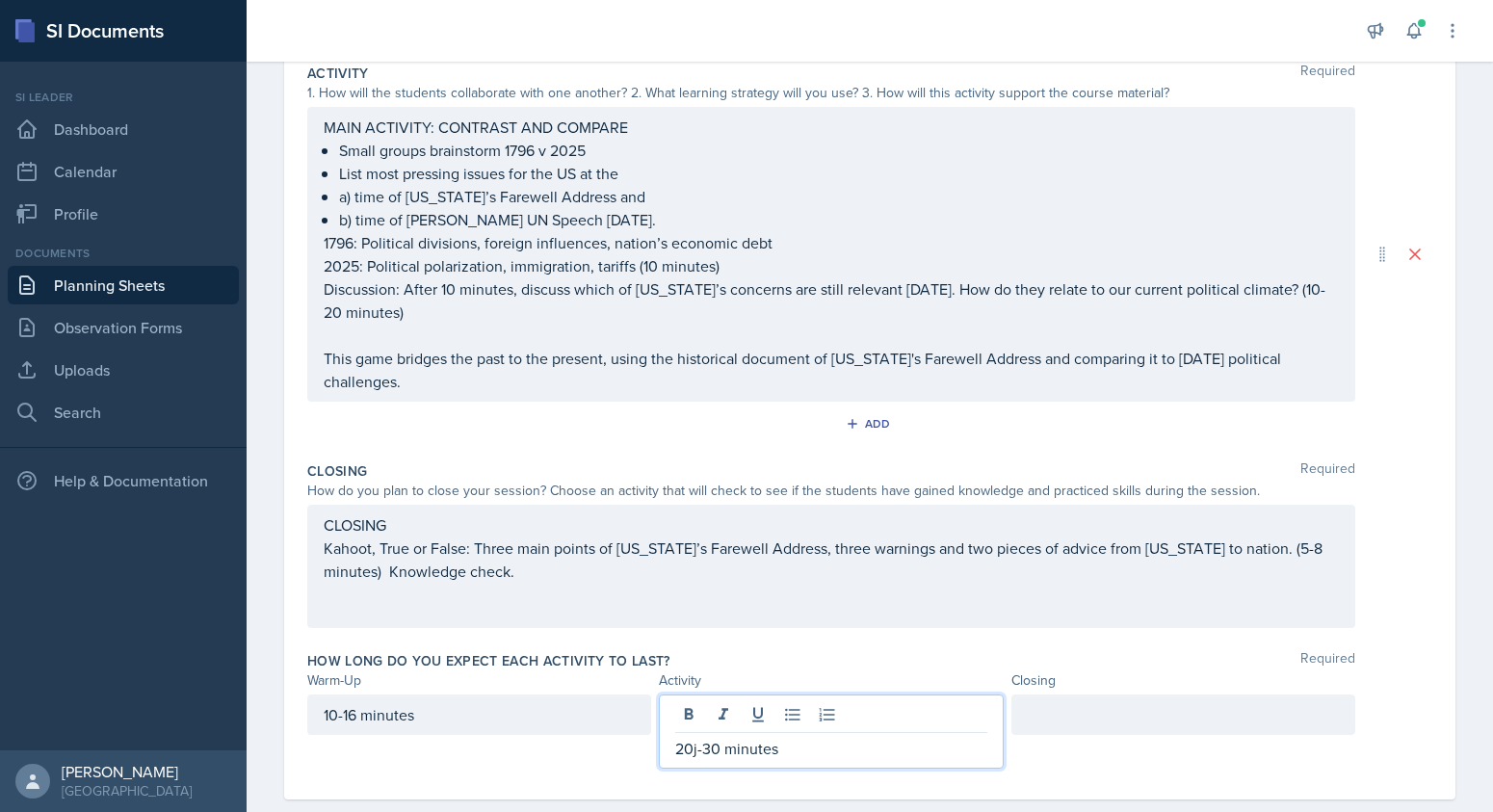
click at [698, 751] on p "20j-30 minutes" at bounding box center [830, 748] width 311 height 23
click at [1054, 714] on div at bounding box center [1183, 714] width 343 height 40
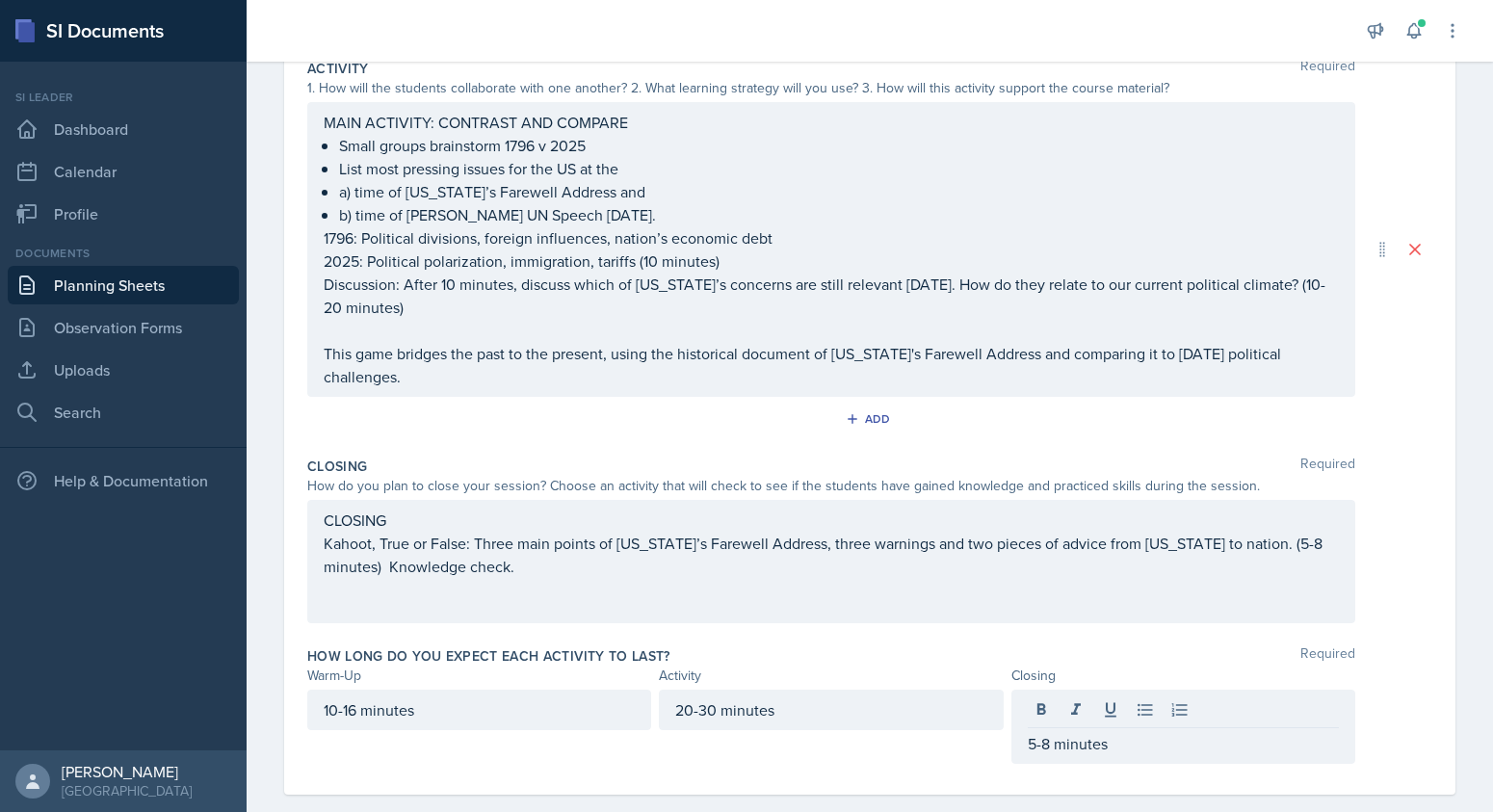
click at [905, 754] on div "20-30 minutes" at bounding box center [831, 726] width 343 height 74
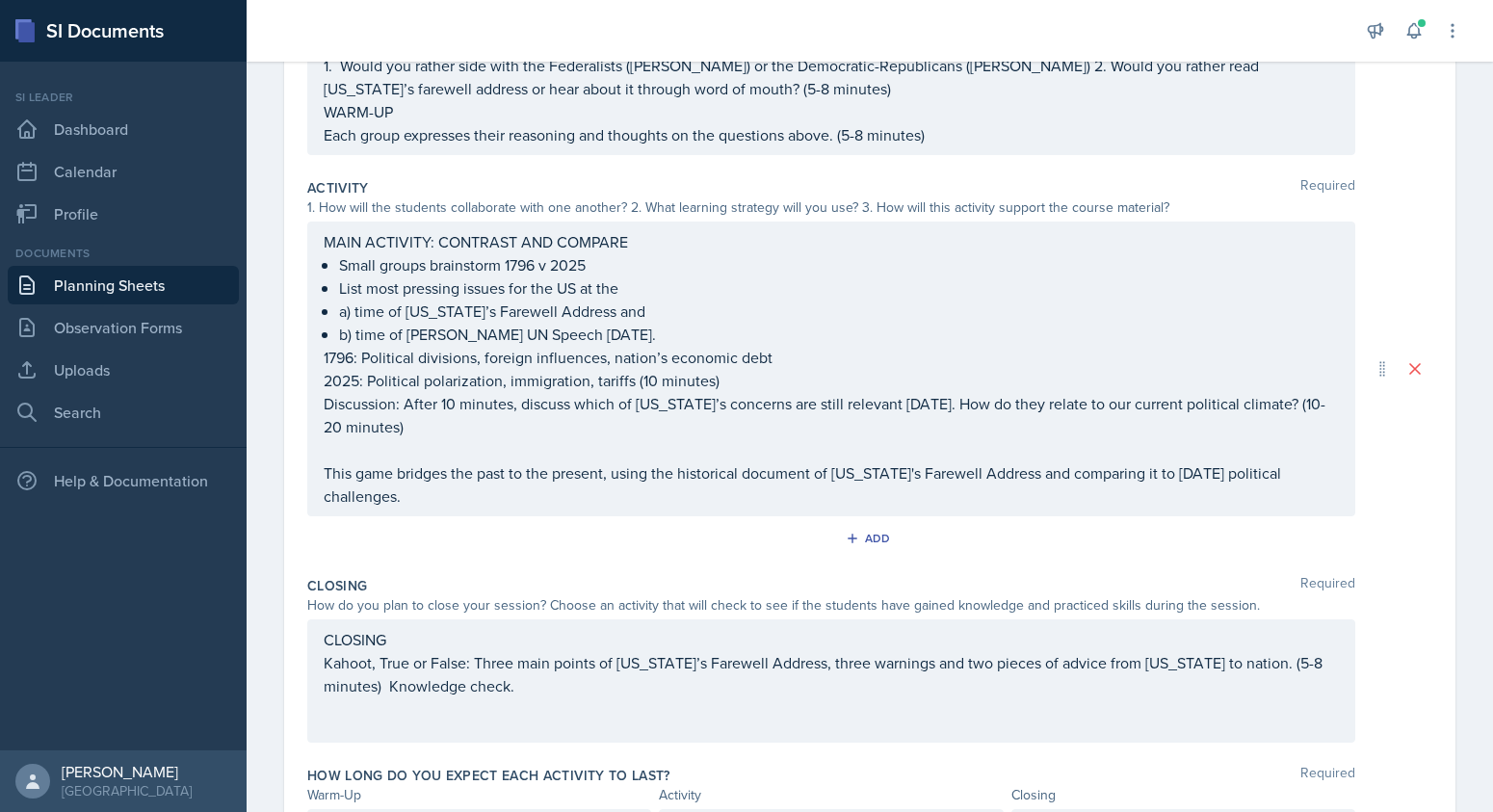
scroll to position [302, 0]
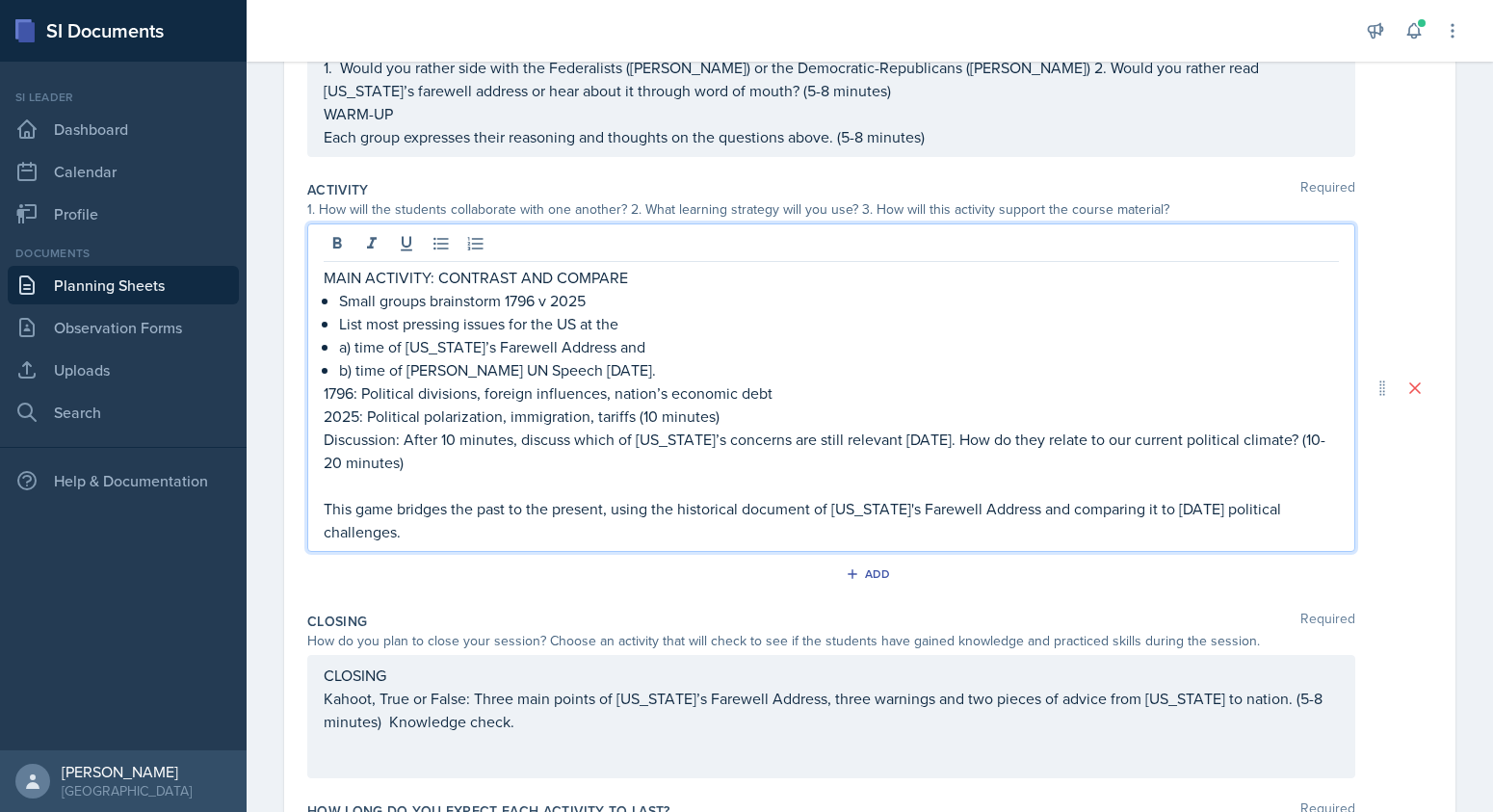
drag, startPoint x: 1233, startPoint y: 476, endPoint x: 1245, endPoint y: 480, distance: 12.6
click at [1245, 480] on div "MAIN ACTIVITY: CONTRAST AND COMPARE Small groups brainstorm 1796 v 2025 List mo…" at bounding box center [831, 404] width 1015 height 277
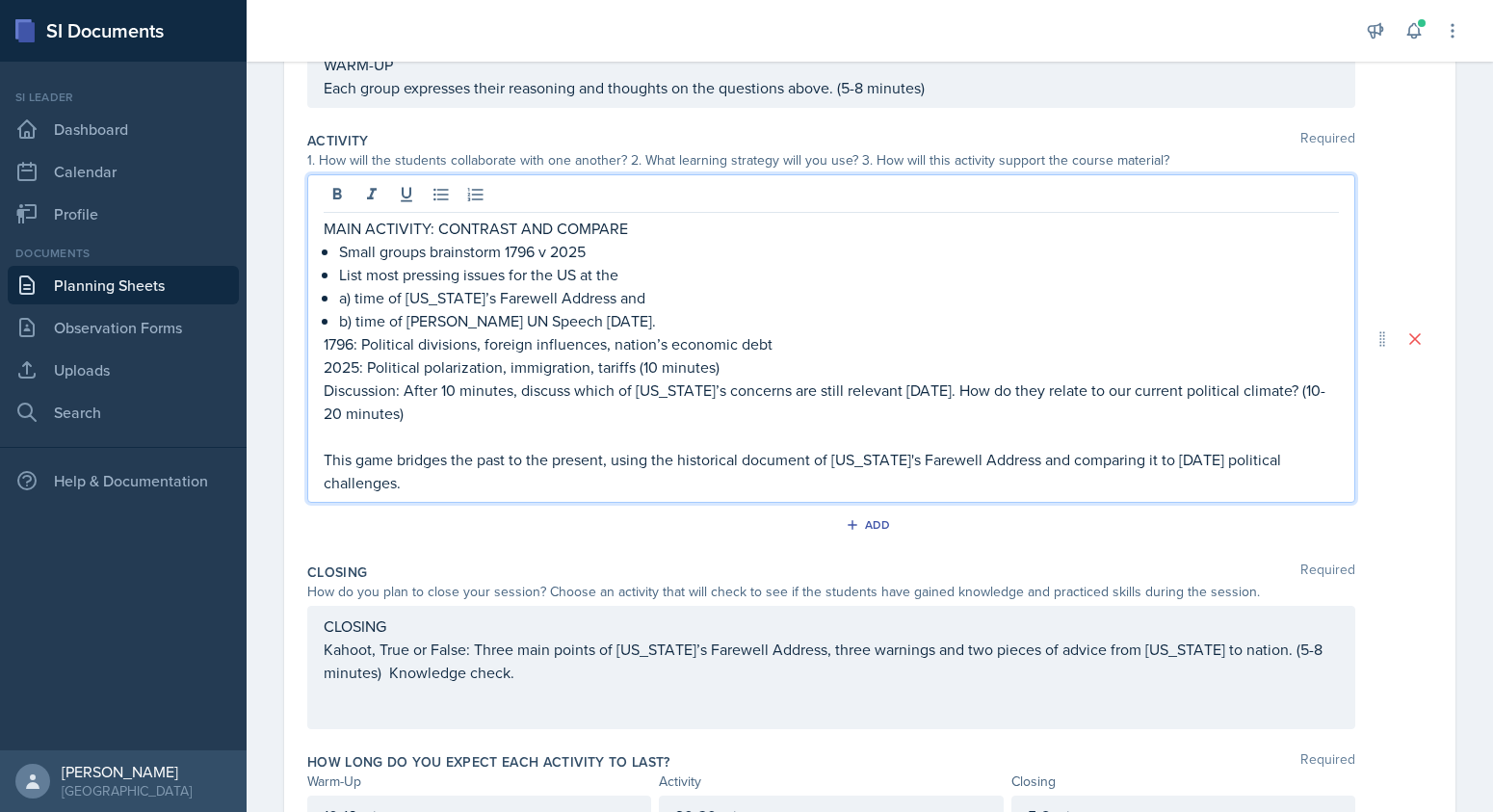
scroll to position [351, 0]
drag, startPoint x: 1181, startPoint y: 461, endPoint x: 395, endPoint y: 485, distance: 786.4
click at [395, 485] on p "This game bridges the past to the present, using the historical document of [US…" at bounding box center [831, 470] width 1015 height 46
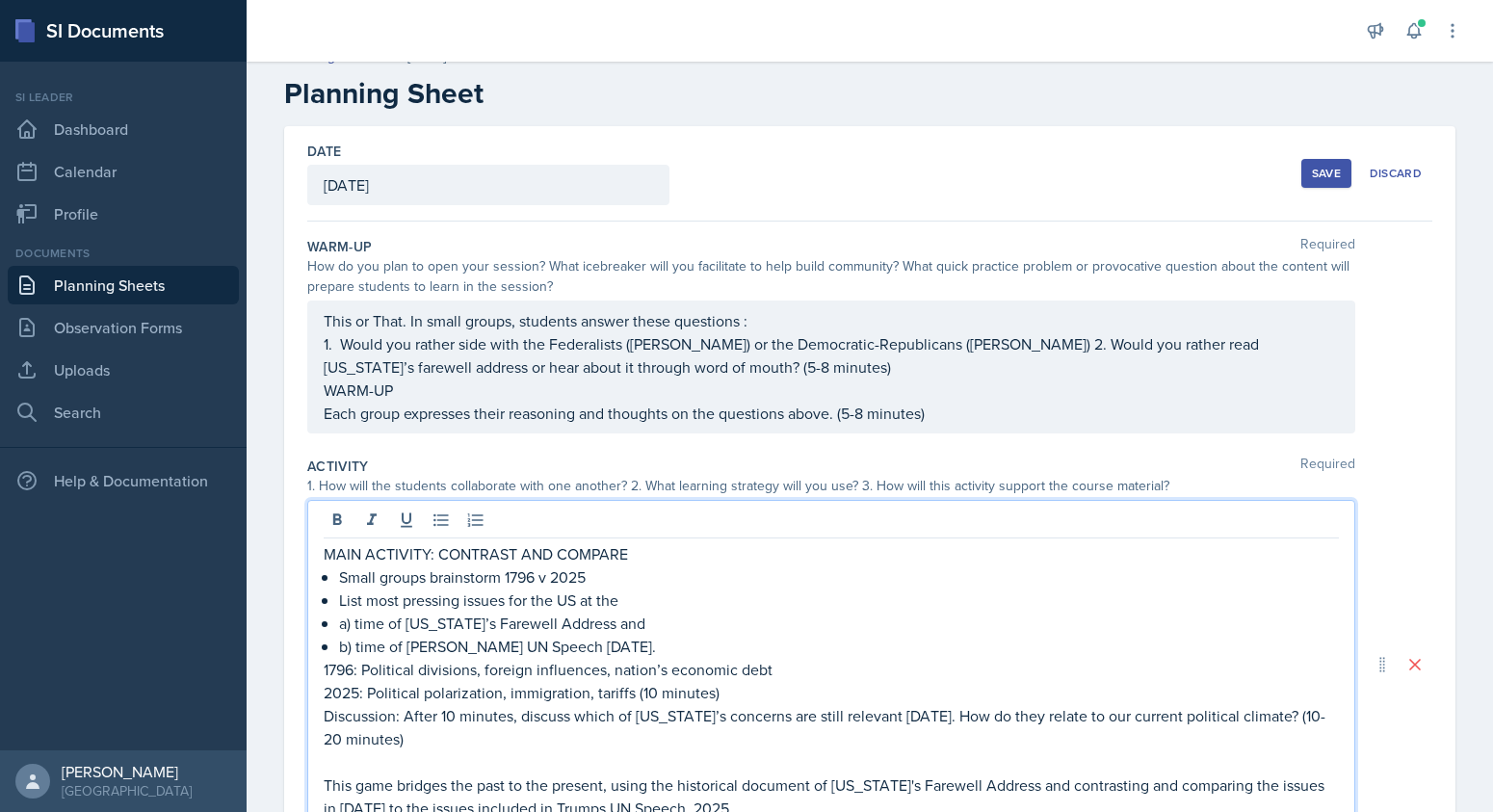
scroll to position [0, 0]
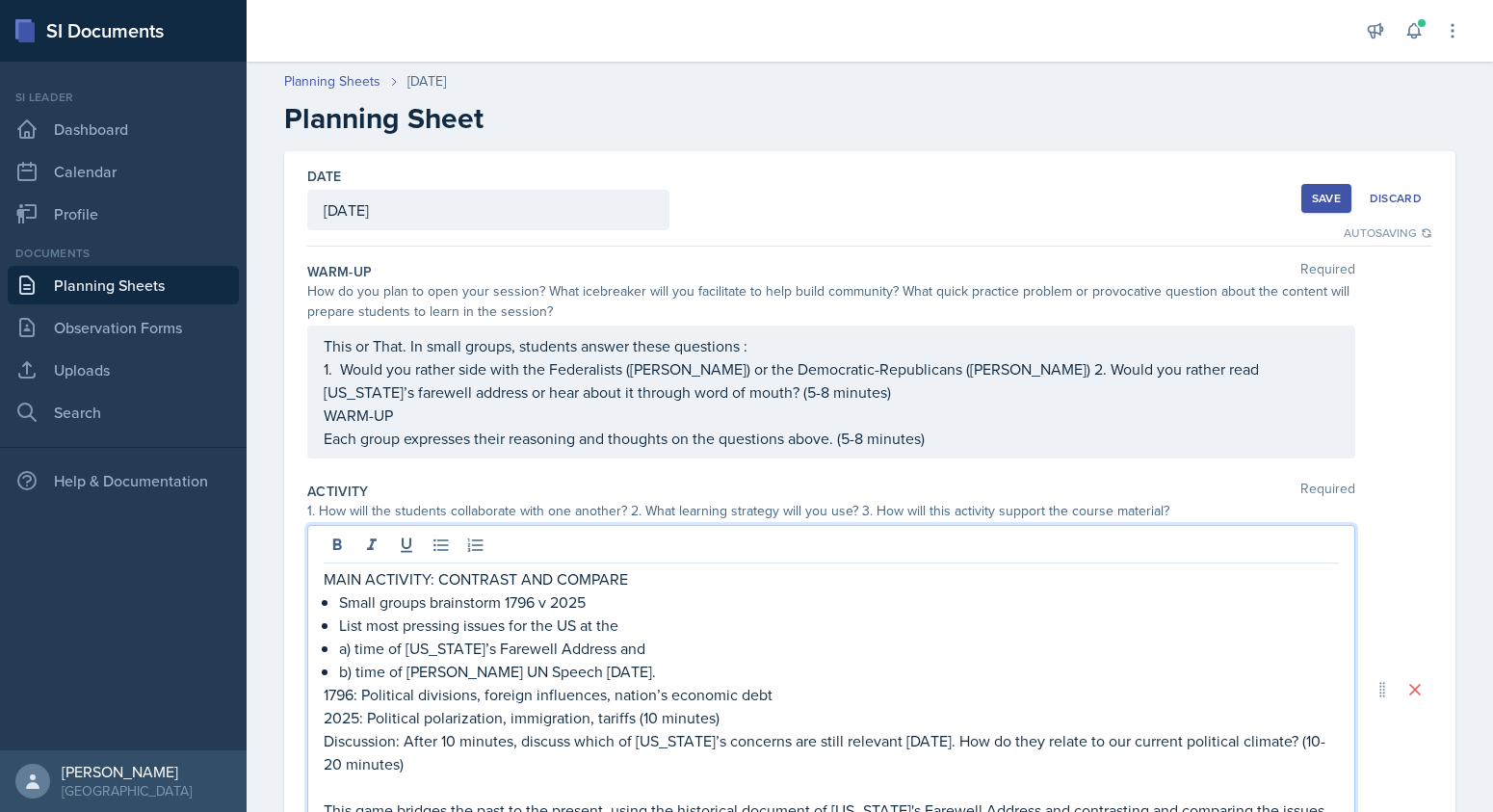
click at [1318, 196] on div "Save" at bounding box center [1326, 198] width 29 height 16
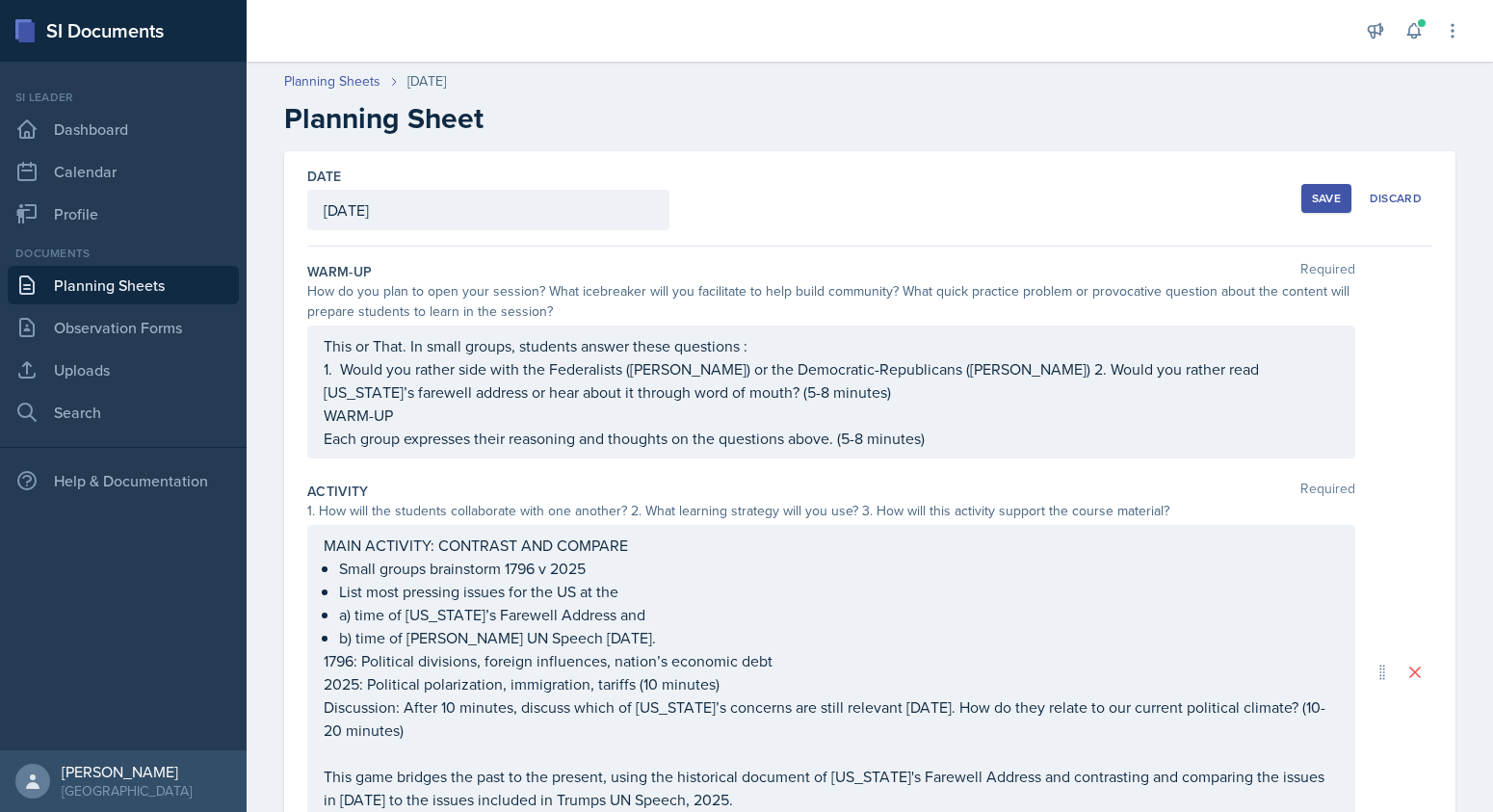
click at [1326, 195] on div "Save" at bounding box center [1326, 198] width 29 height 16
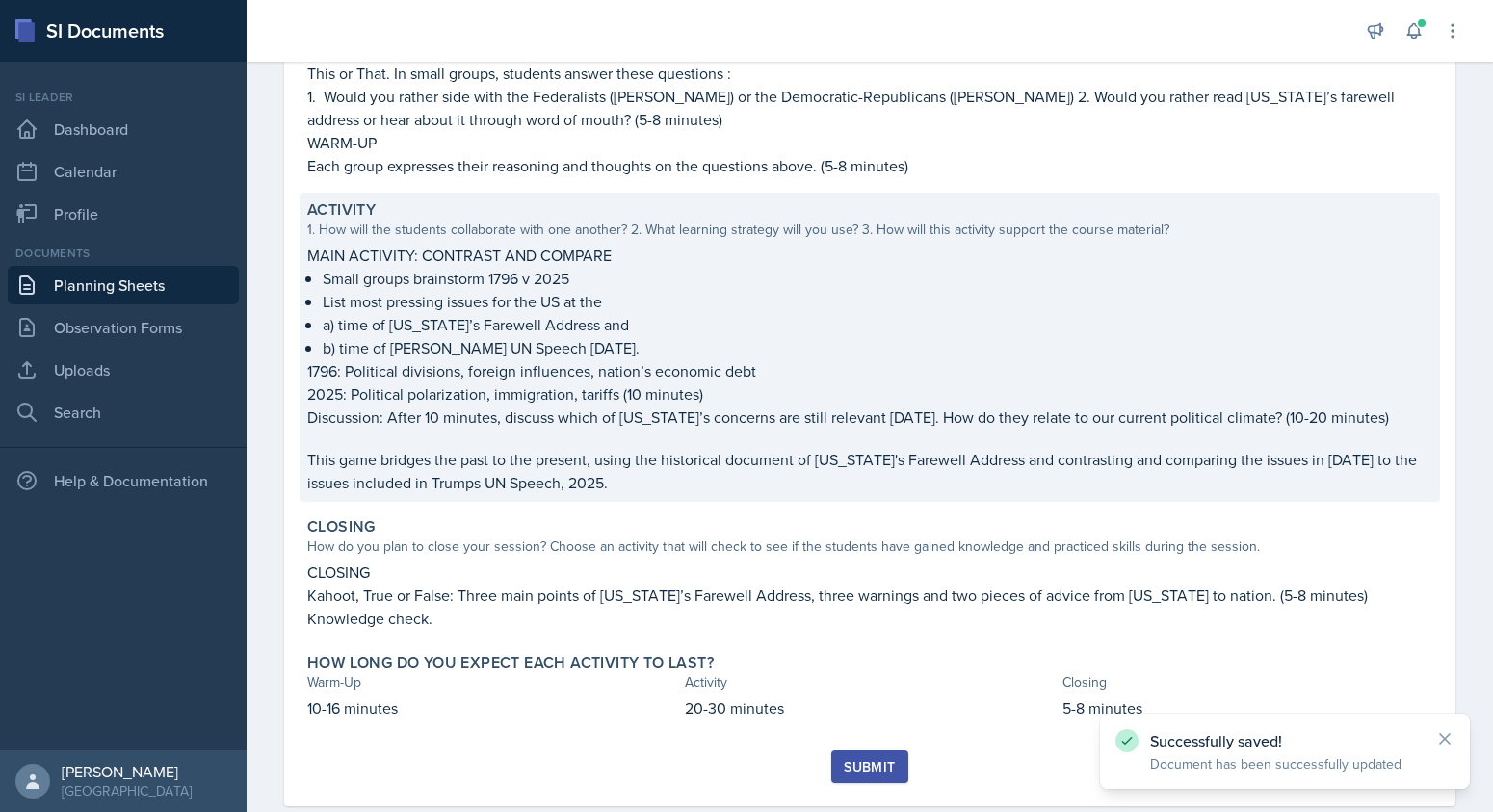
scroll to position [294, 0]
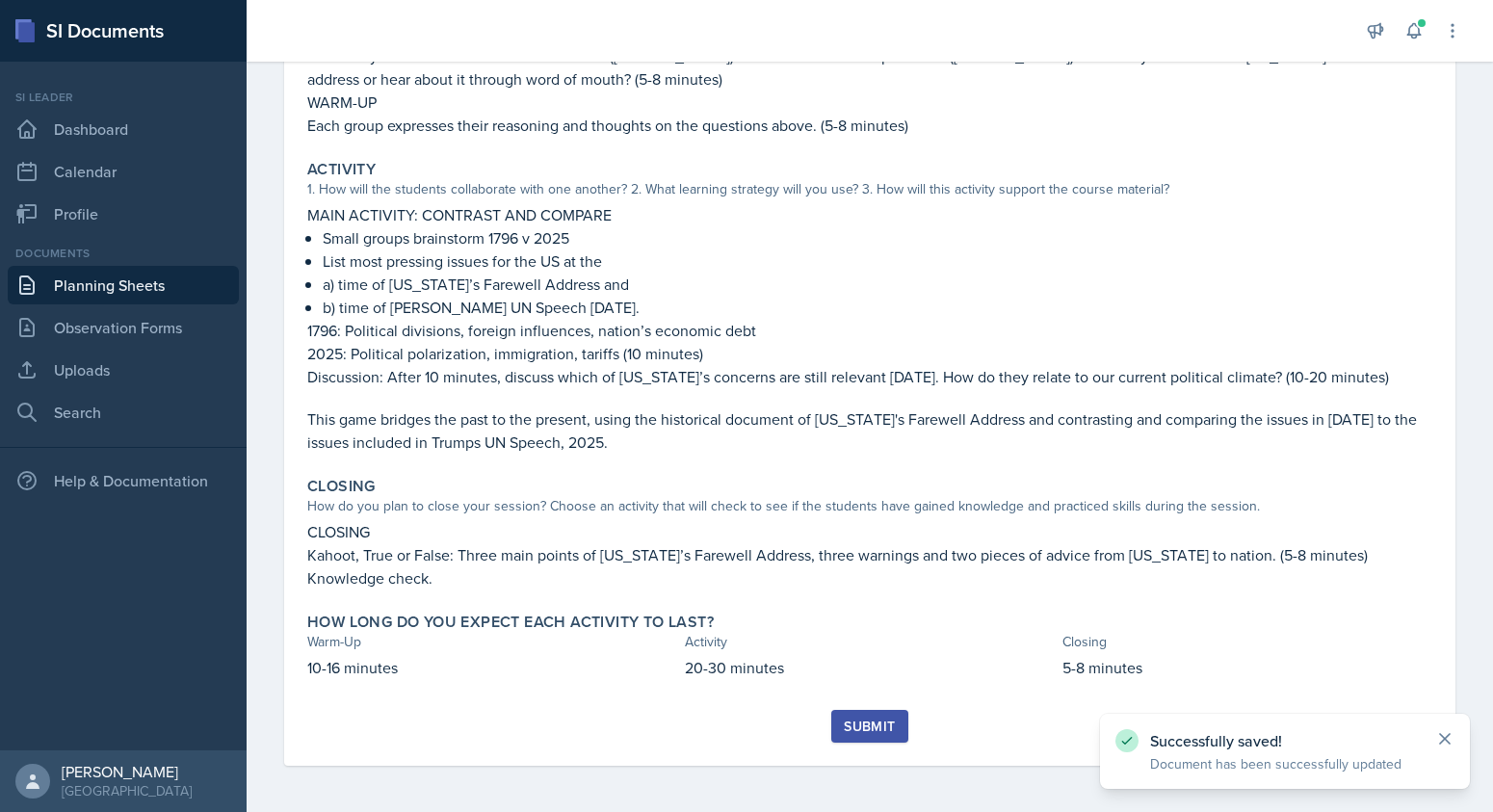
click at [1448, 733] on icon at bounding box center [1446, 739] width 20 height 20
click at [874, 722] on div "Submit" at bounding box center [869, 726] width 51 height 16
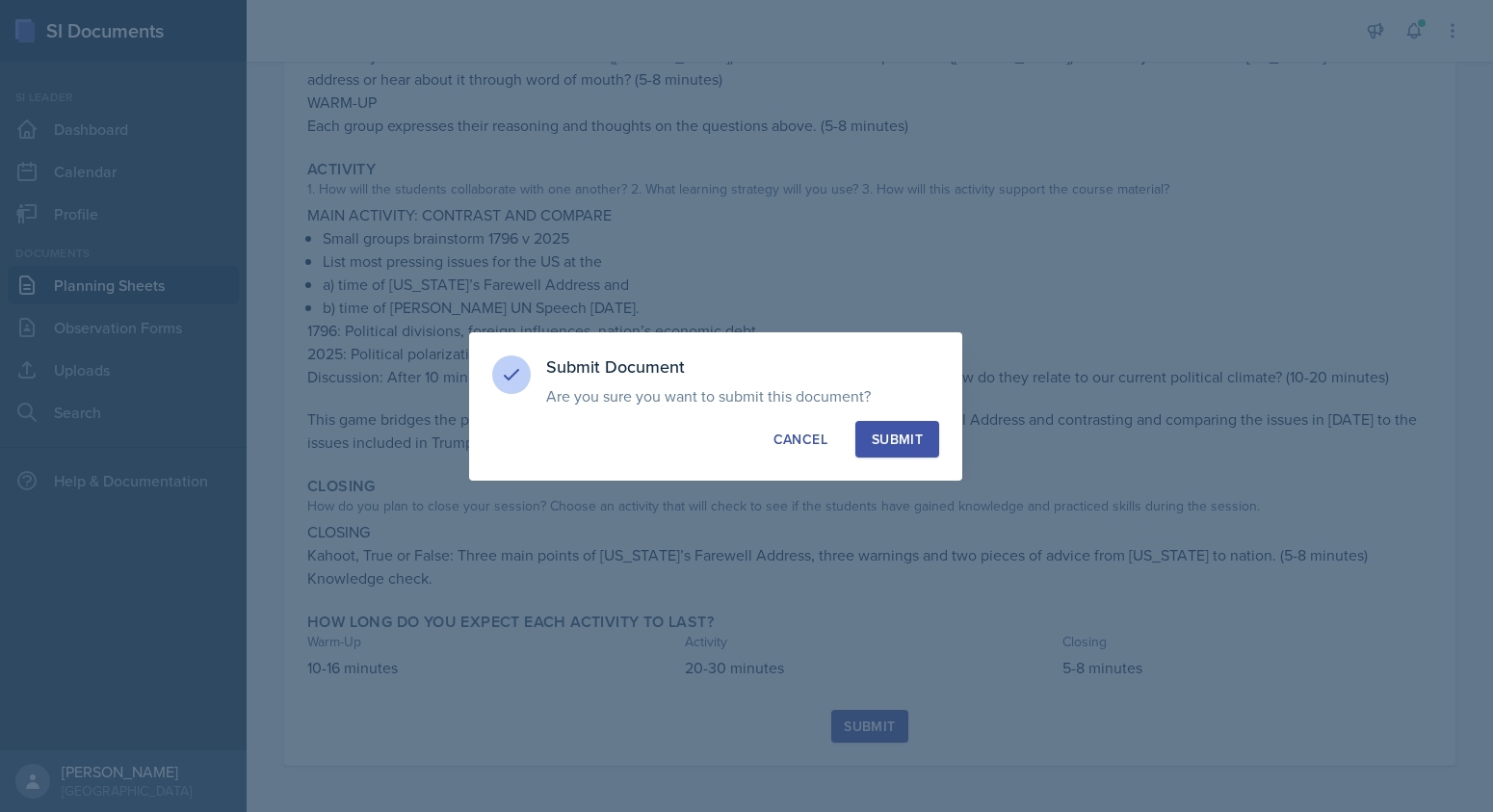
click at [892, 431] on div "Submit" at bounding box center [897, 439] width 51 height 20
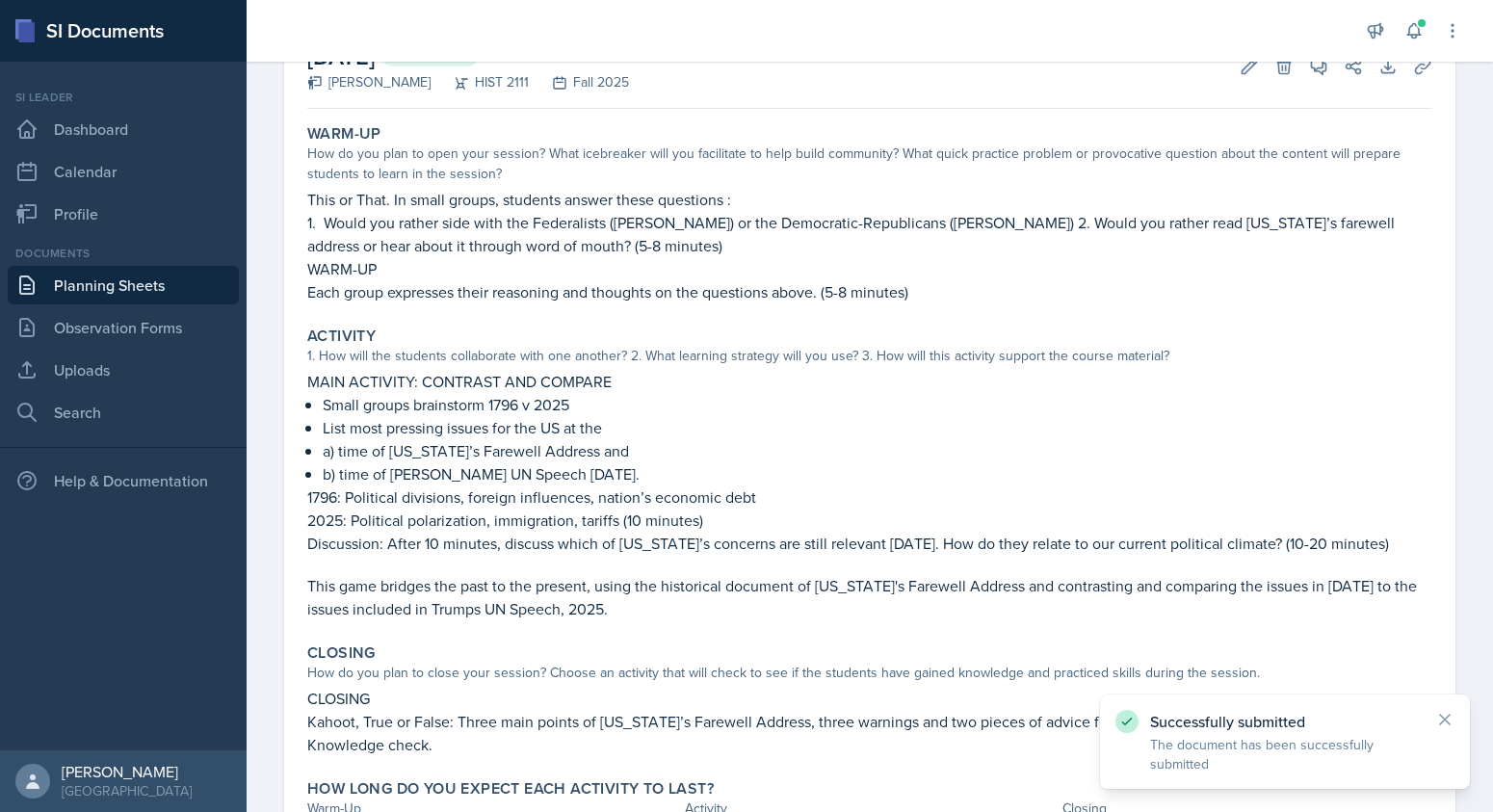
scroll to position [0, 0]
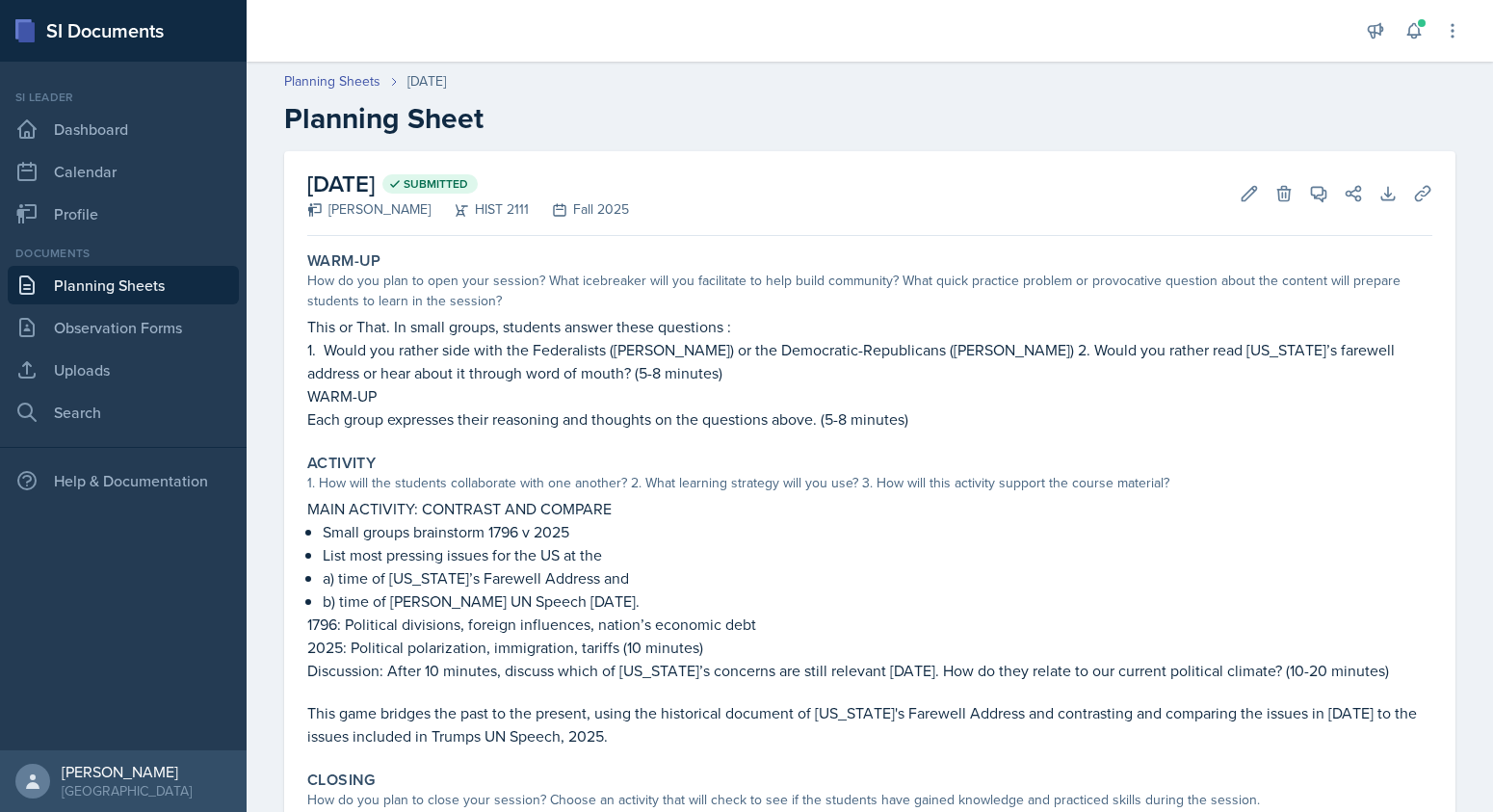
click at [90, 286] on link "Planning Sheets" at bounding box center [123, 284] width 231 height 38
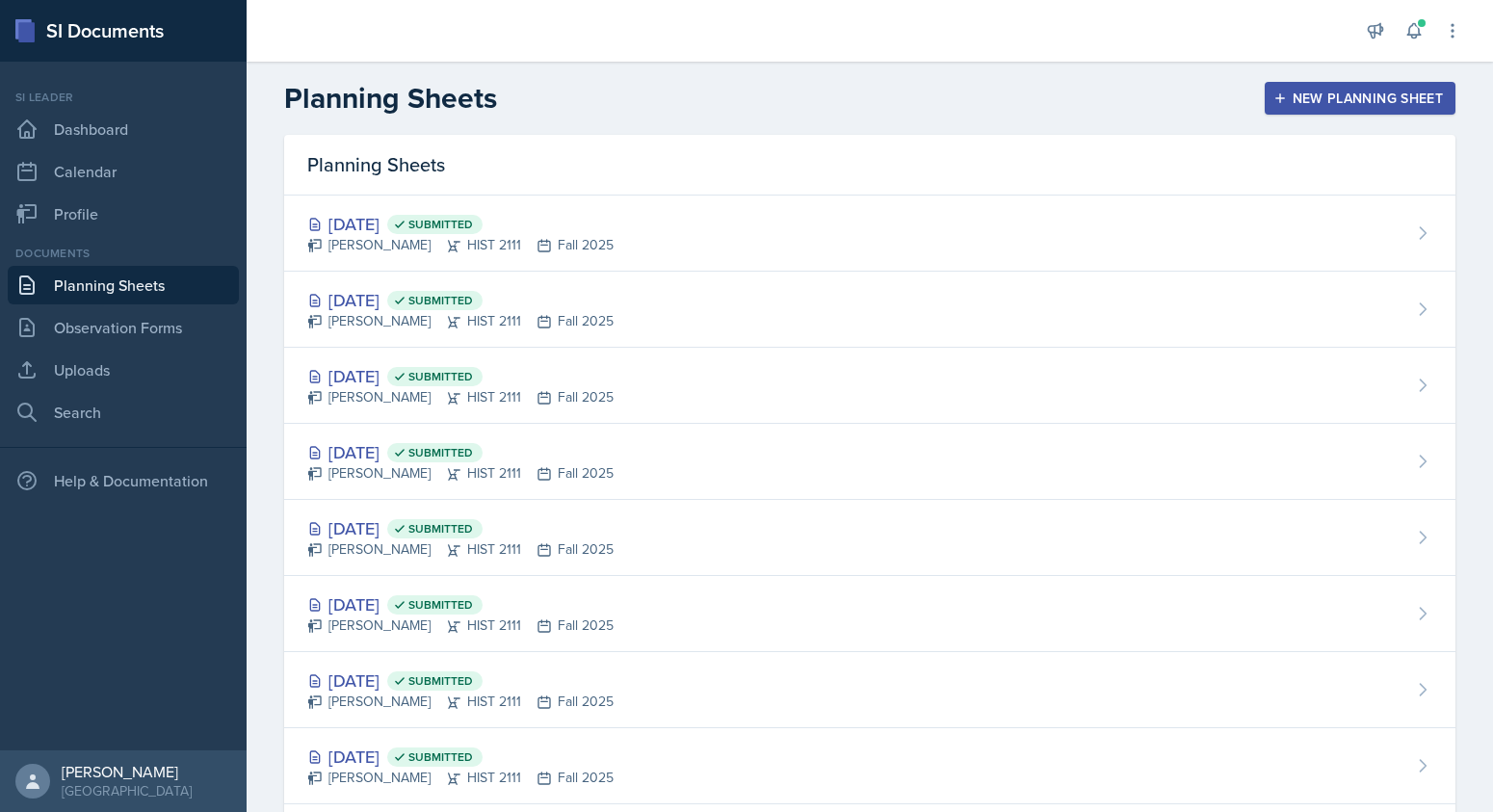
click at [1315, 96] on div "New Planning Sheet" at bounding box center [1360, 99] width 166 height 16
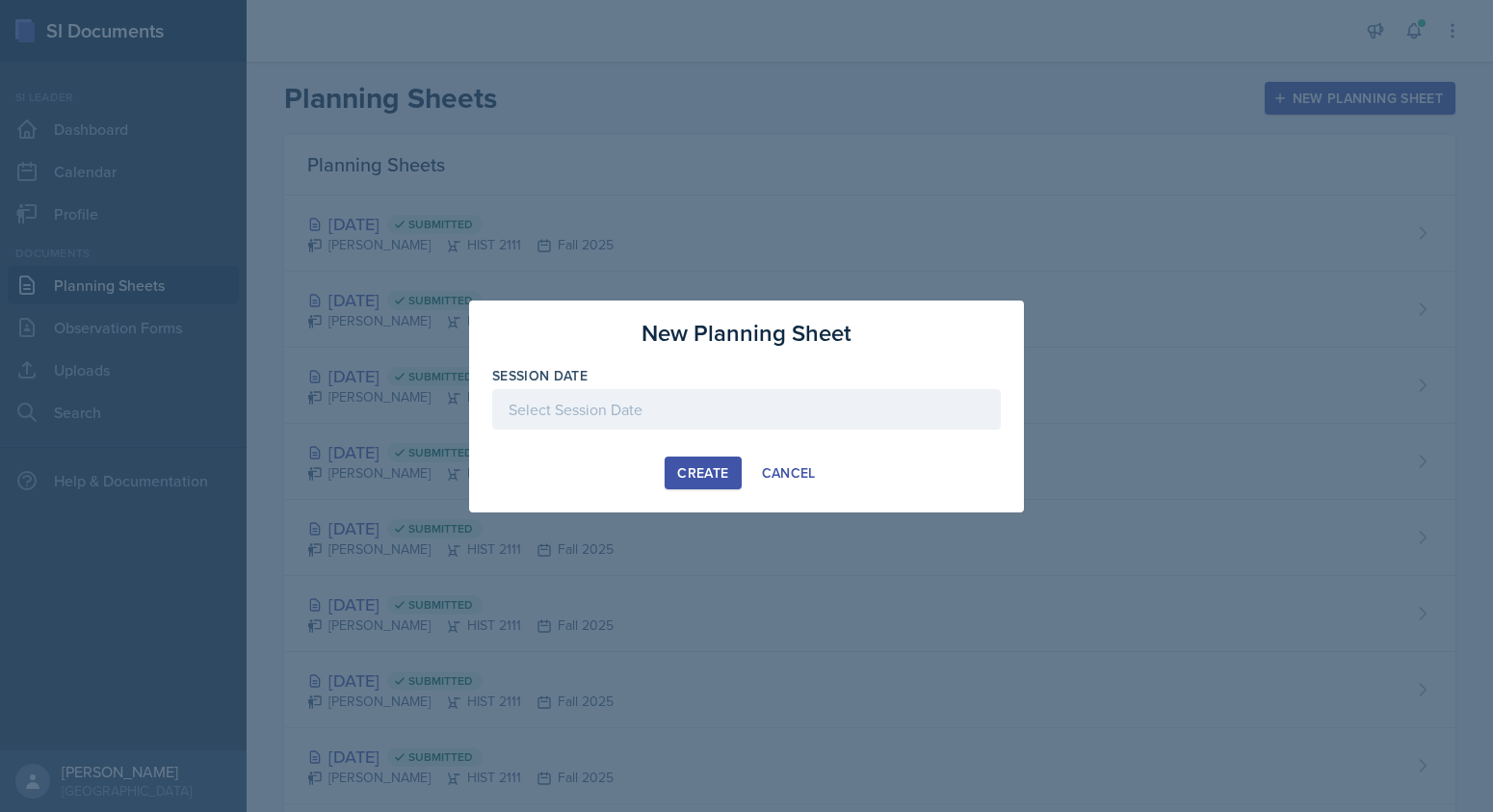
click at [505, 410] on div at bounding box center [746, 408] width 508 height 40
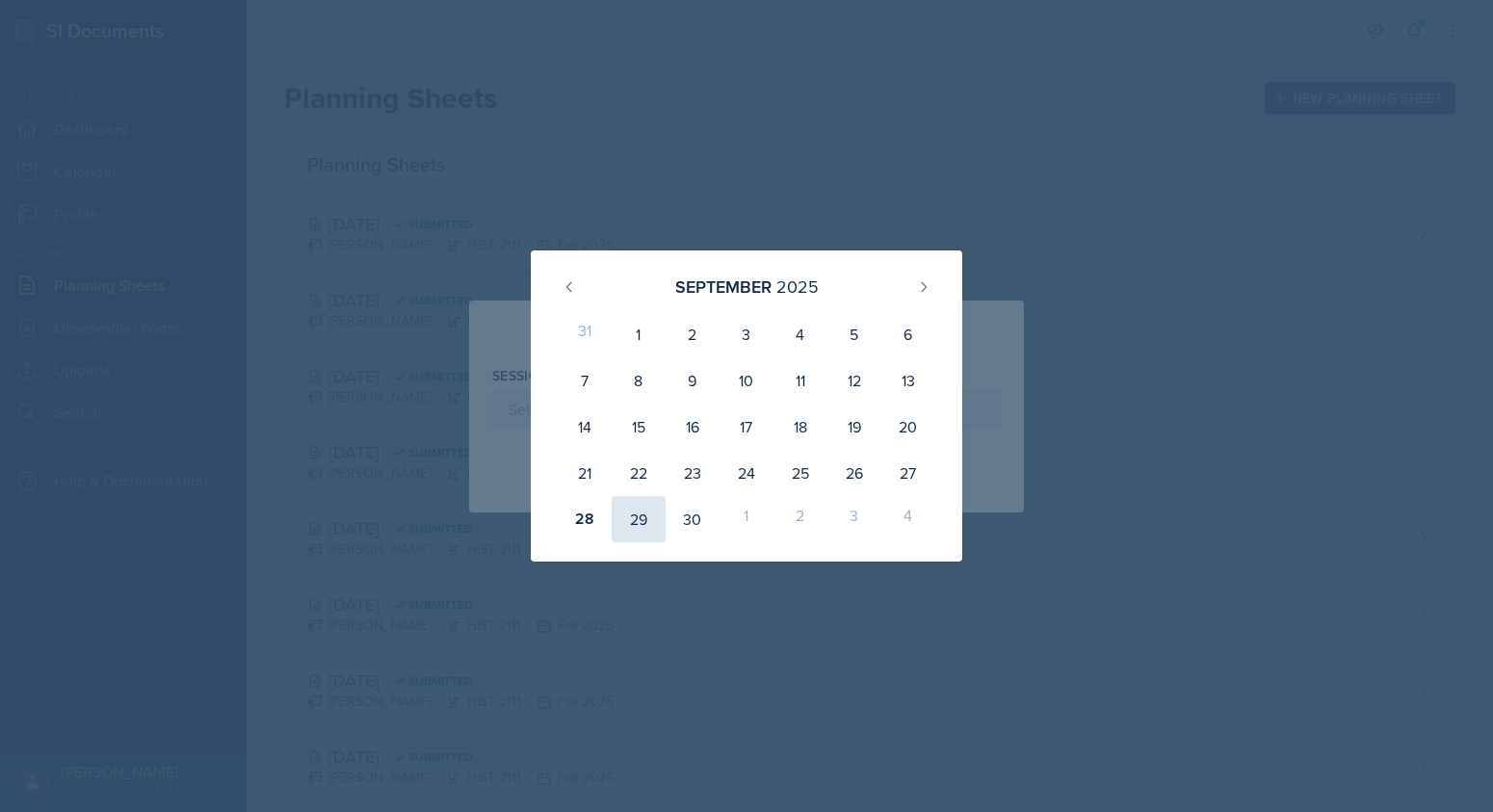
drag, startPoint x: 635, startPoint y: 520, endPoint x: 642, endPoint y: 510, distance: 12.2
click at [634, 520] on div "29" at bounding box center [638, 519] width 54 height 46
type input "[DATE]"
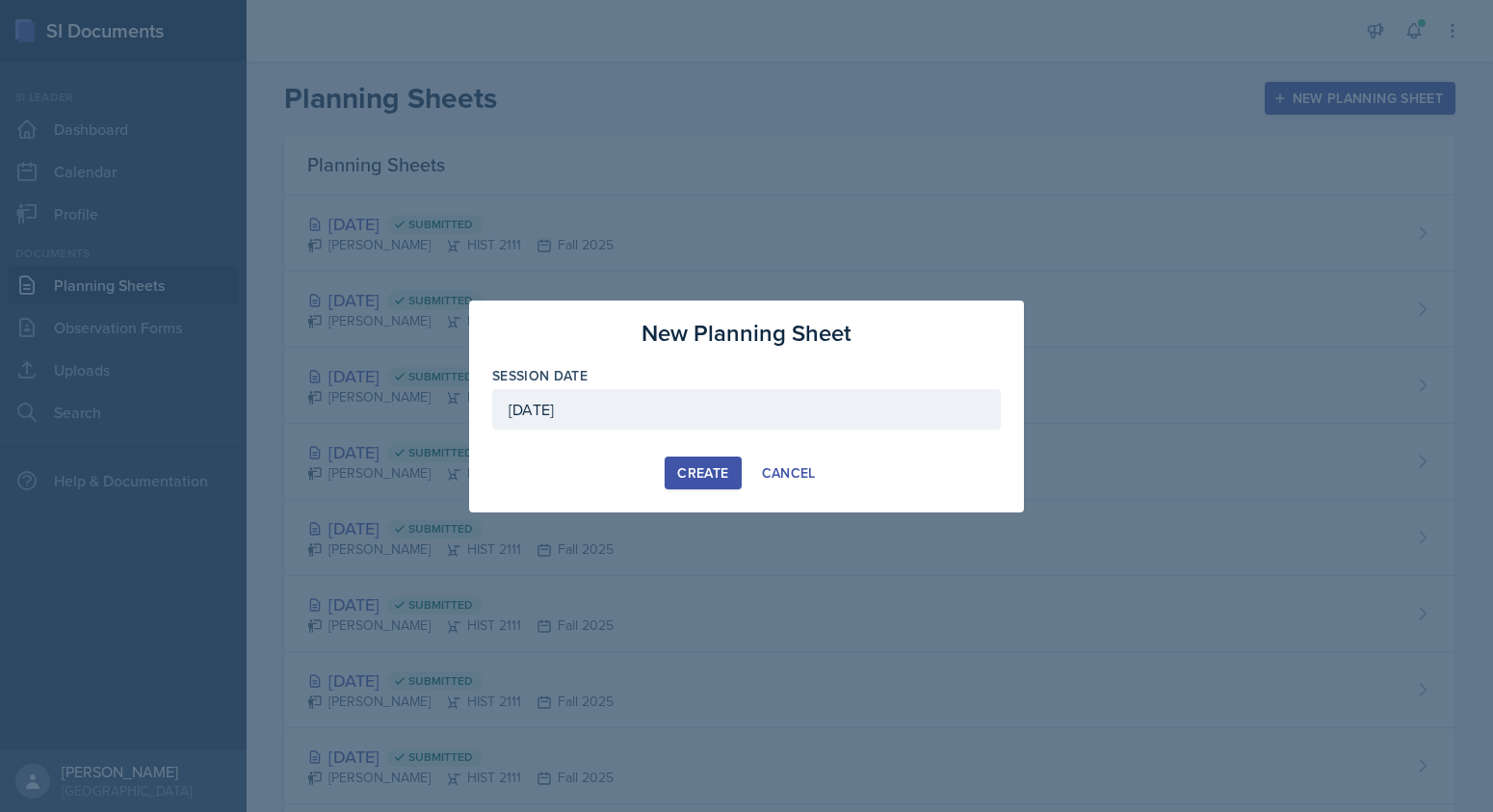
click at [713, 468] on div "Create" at bounding box center [703, 473] width 51 height 16
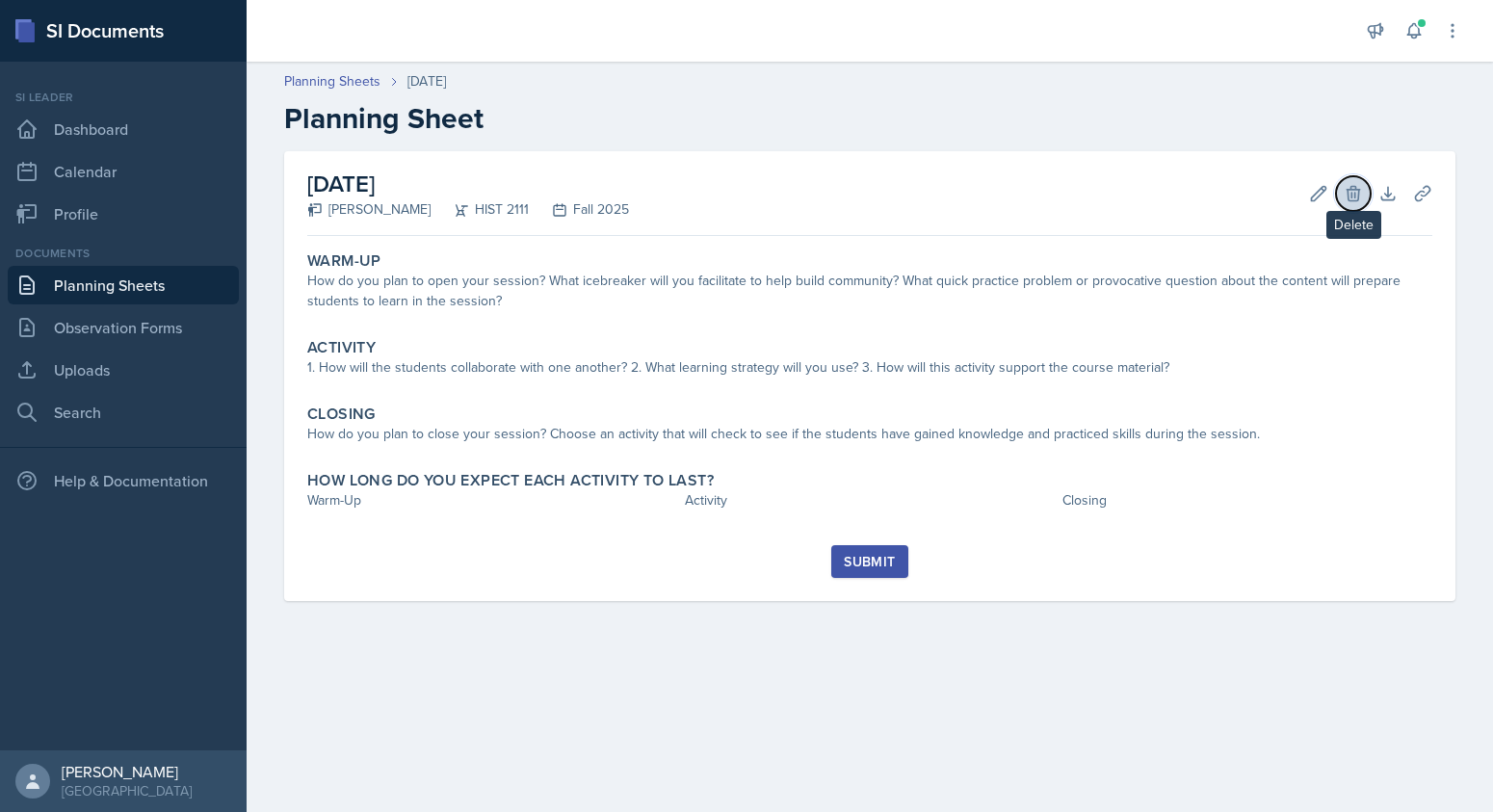
click at [1349, 190] on icon at bounding box center [1354, 193] width 20 height 20
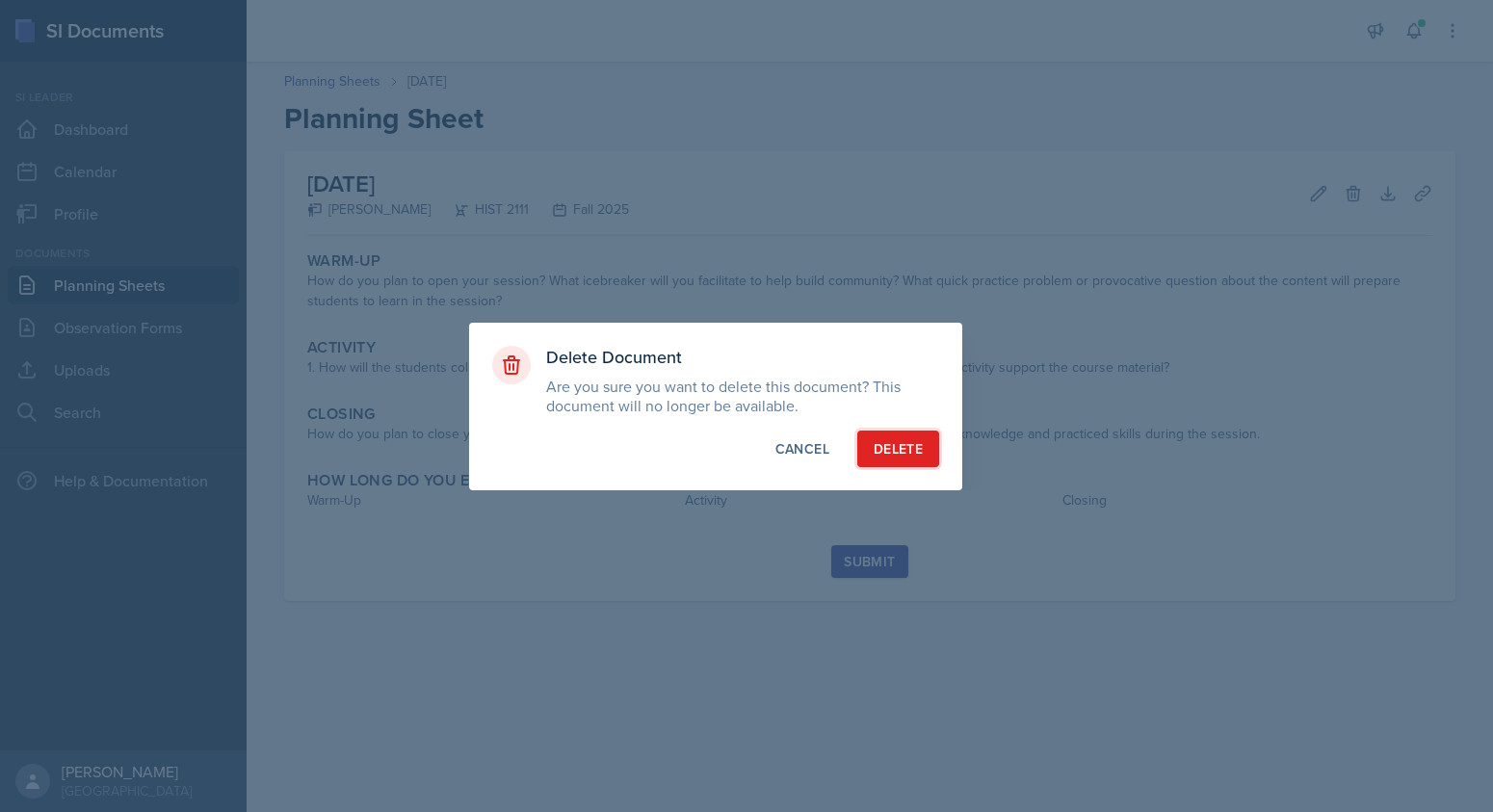
click at [869, 444] on button "Delete" at bounding box center [898, 448] width 82 height 37
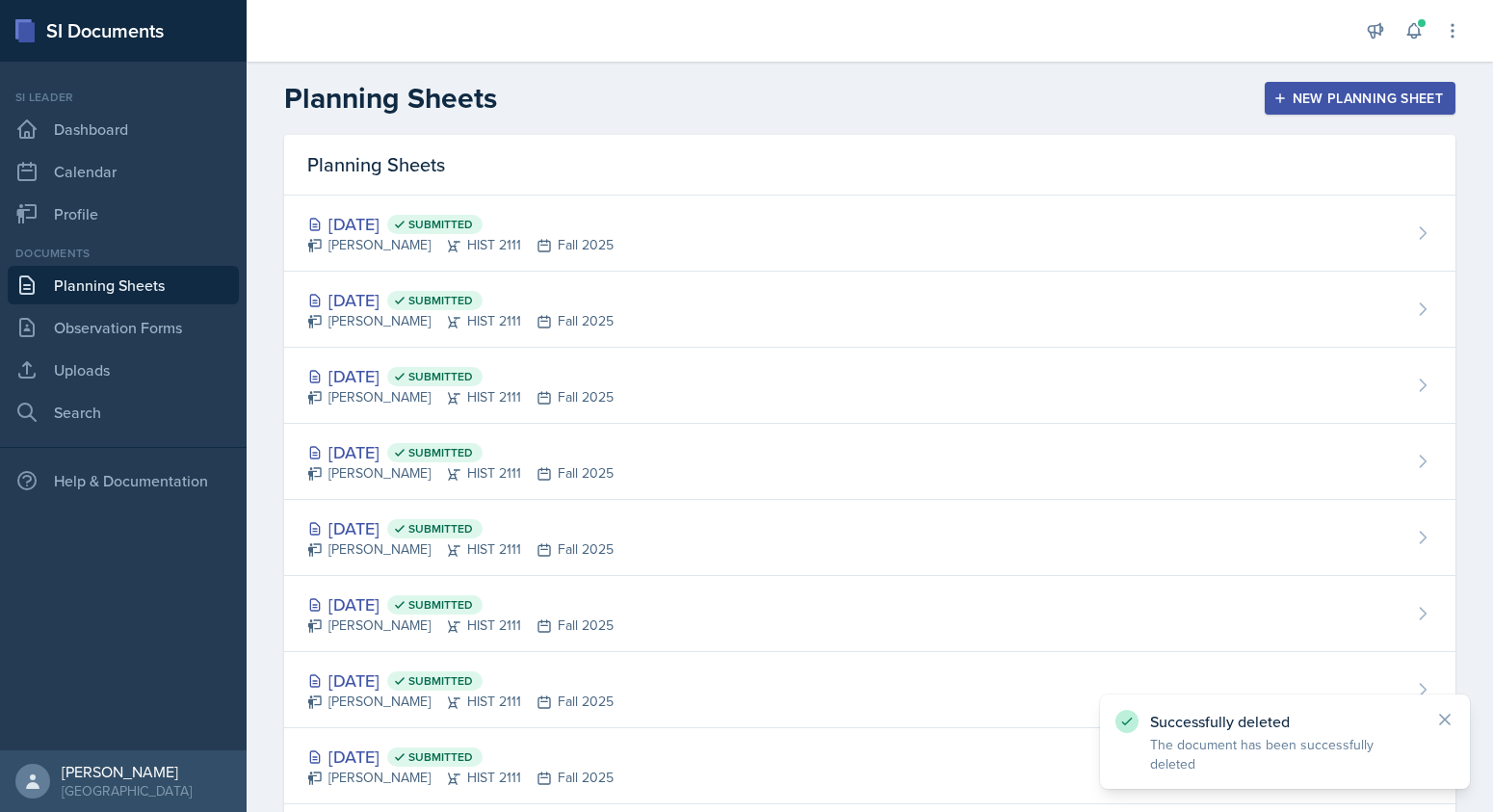
drag, startPoint x: 1326, startPoint y: 100, endPoint x: 1405, endPoint y: 92, distance: 79.4
click at [1326, 100] on div "New Planning Sheet" at bounding box center [1360, 99] width 166 height 16
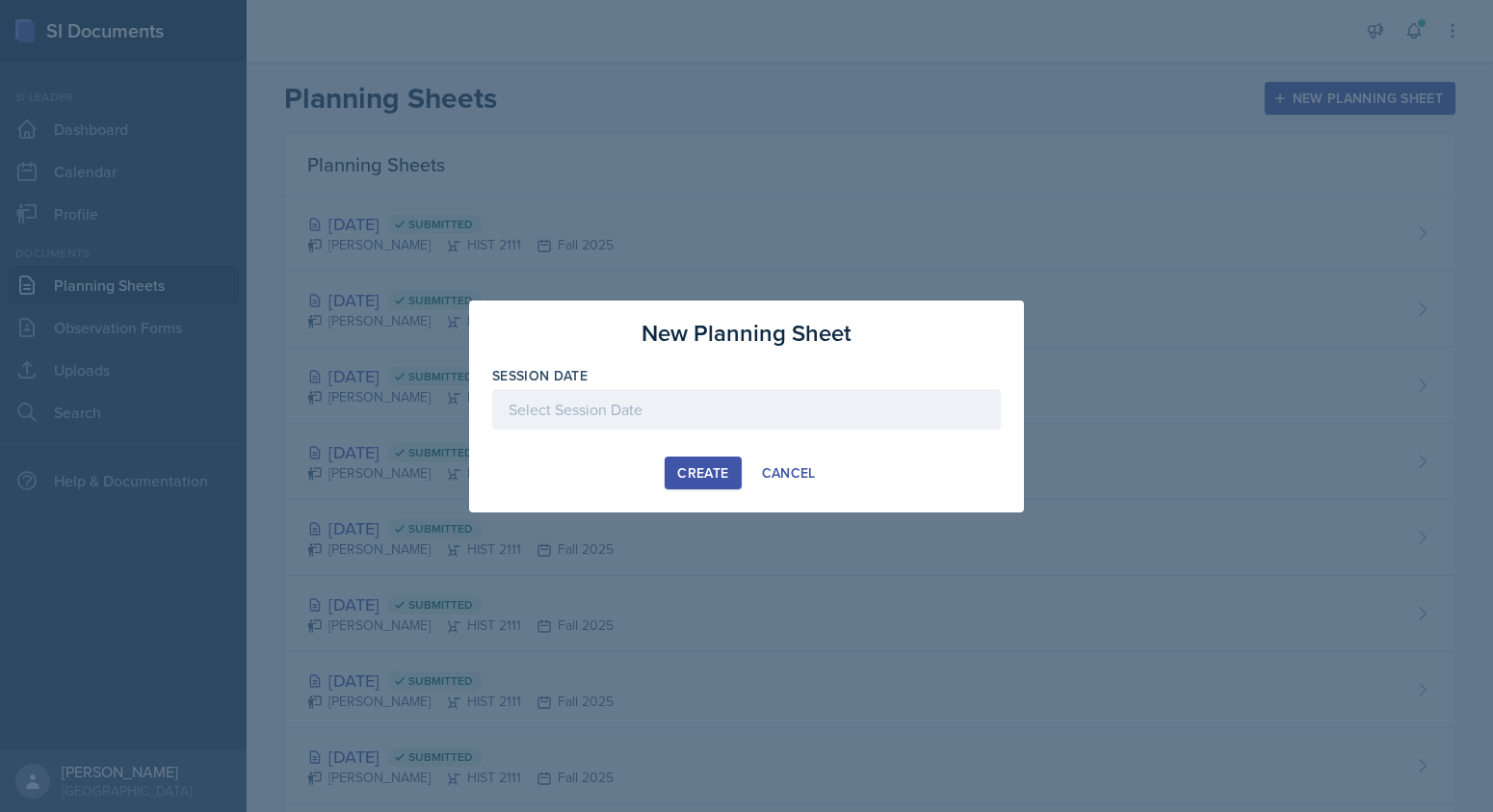
click at [527, 410] on div at bounding box center [746, 408] width 508 height 40
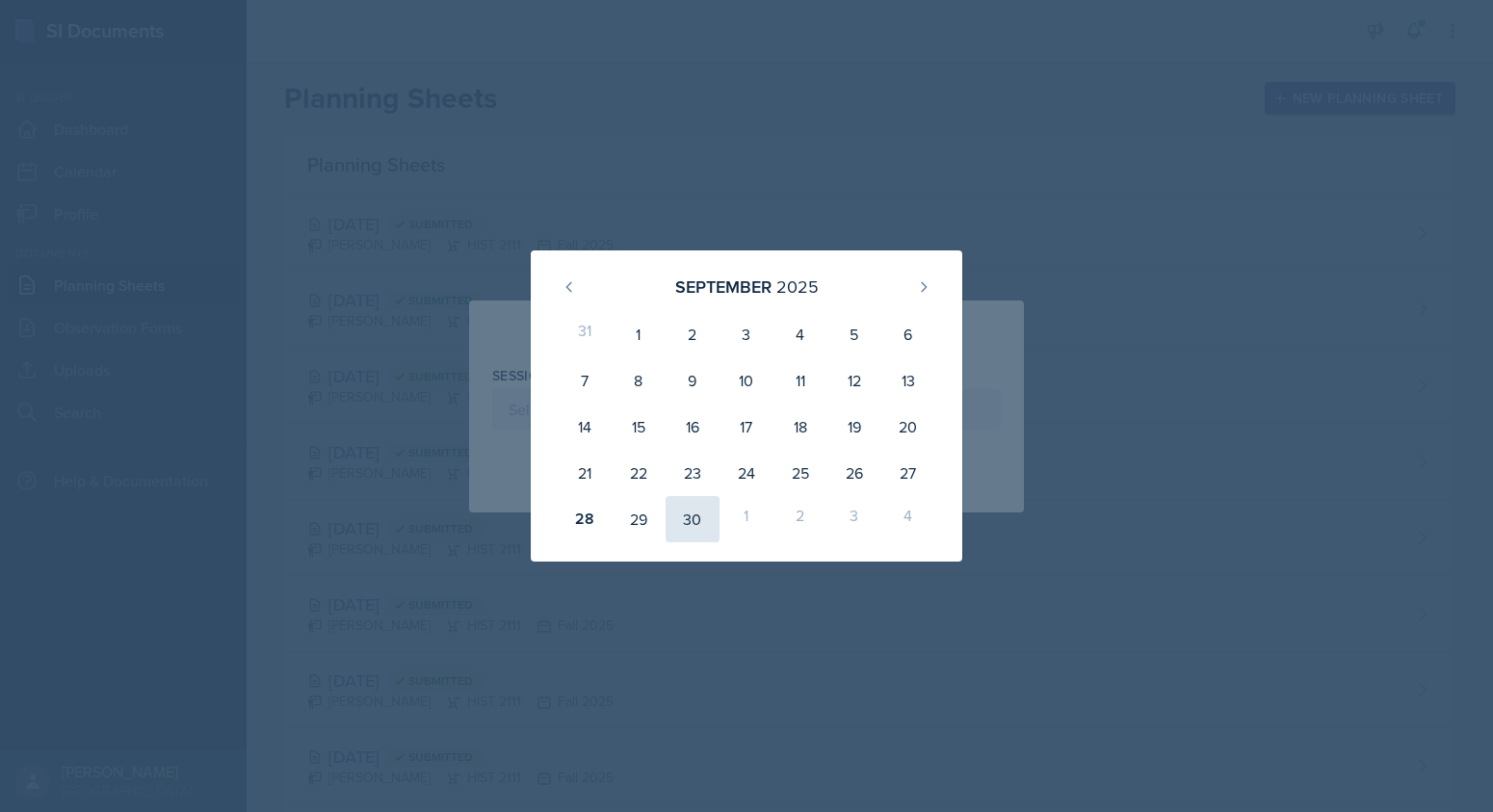
click at [697, 517] on div "30" at bounding box center [693, 519] width 54 height 46
type input "[DATE]"
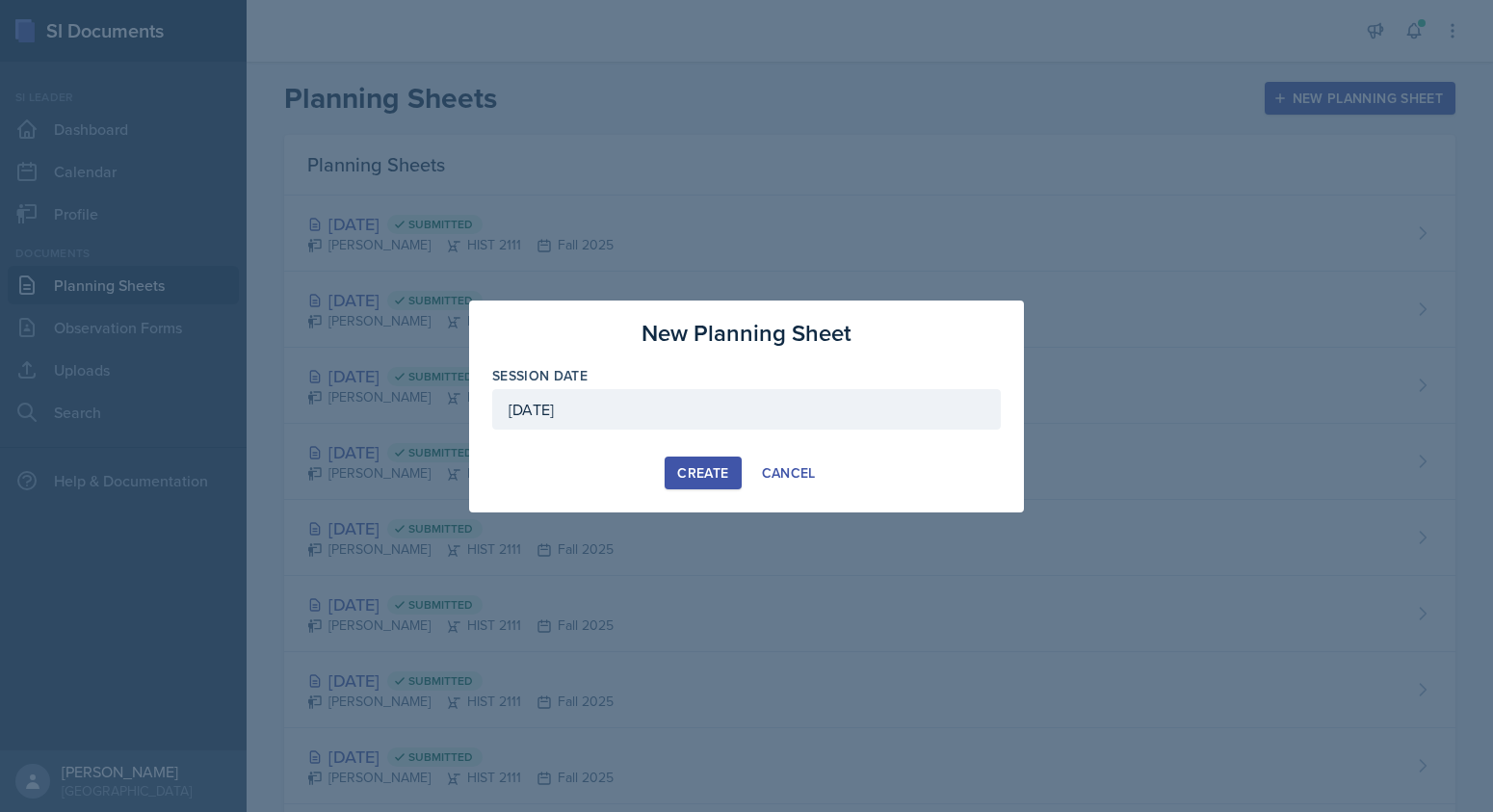
click at [715, 470] on div "Create" at bounding box center [703, 473] width 51 height 16
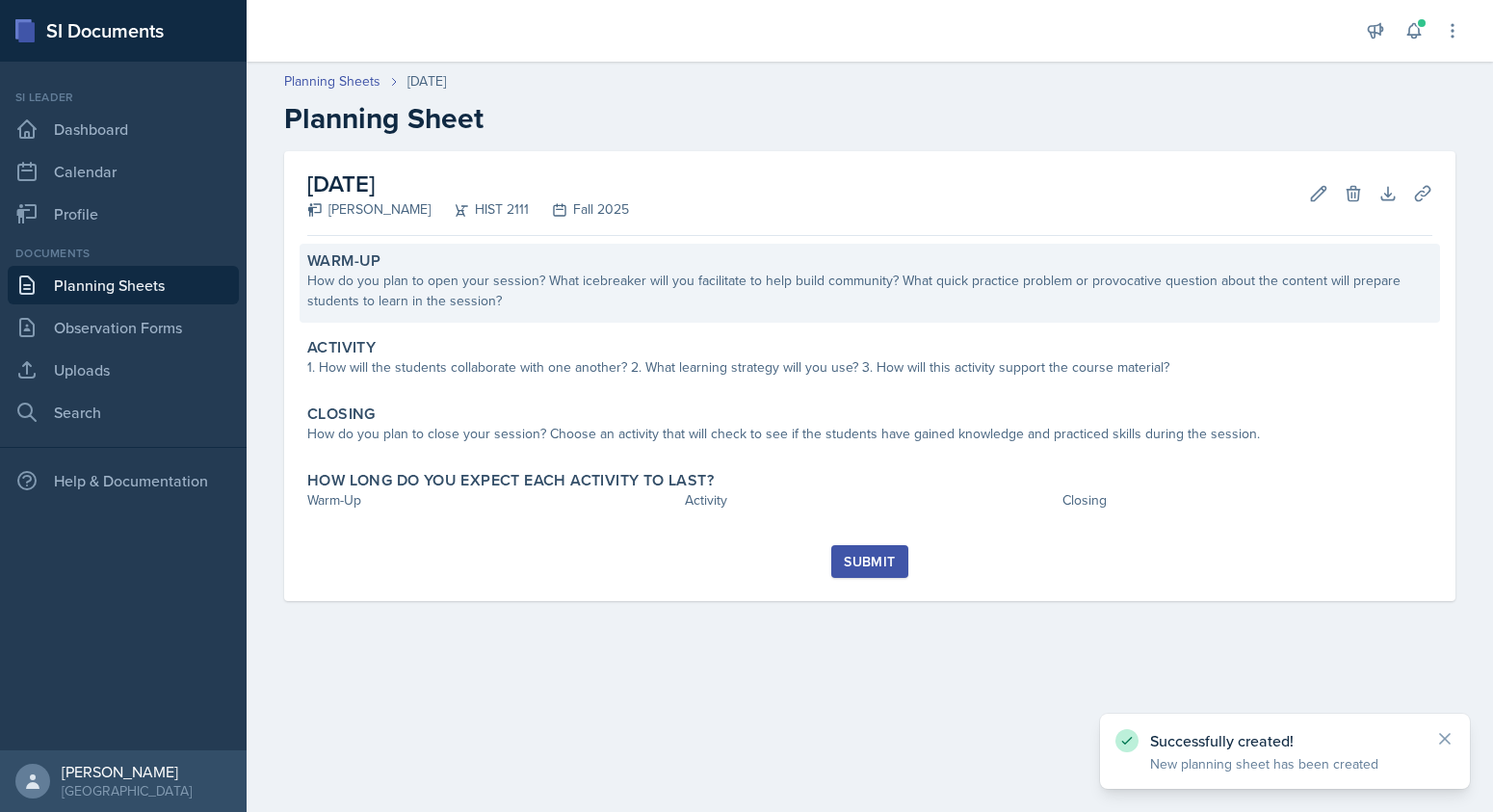
click at [370, 281] on div "How do you plan to open your session? What icebreaker will you facilitate to he…" at bounding box center [869, 290] width 1125 height 40
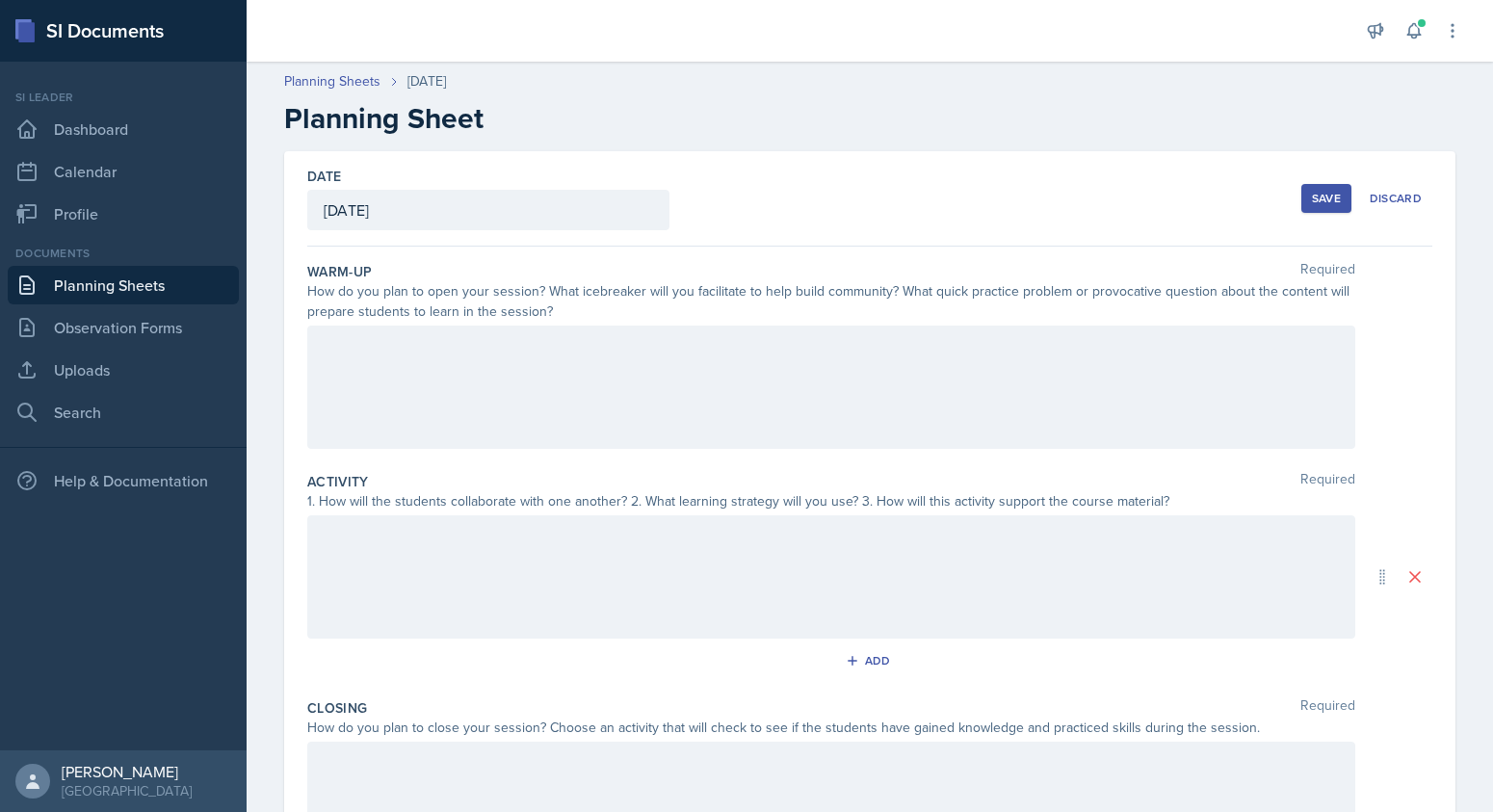
click at [366, 348] on div at bounding box center [831, 387] width 1048 height 123
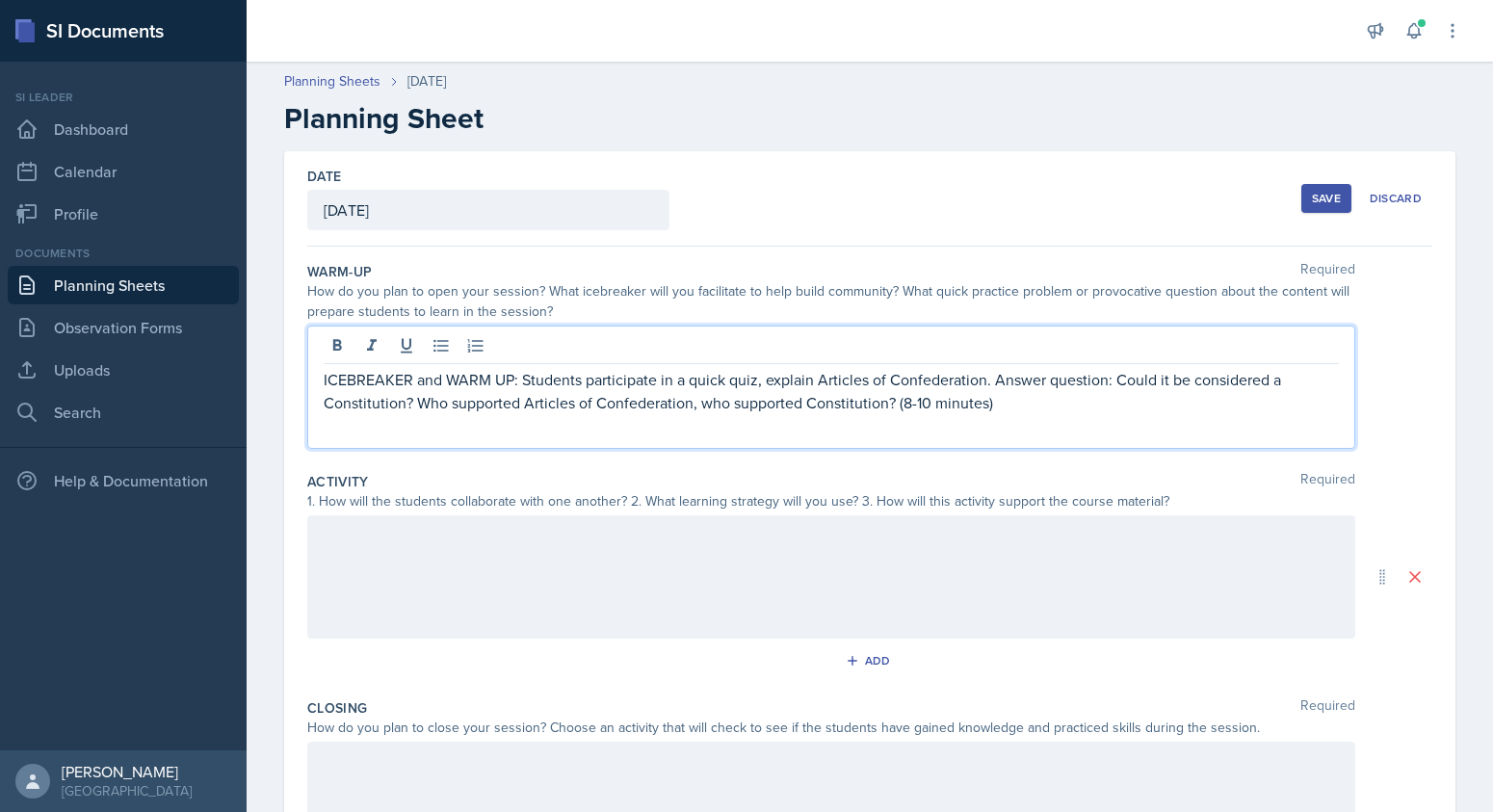
click at [364, 542] on div at bounding box center [831, 576] width 1048 height 123
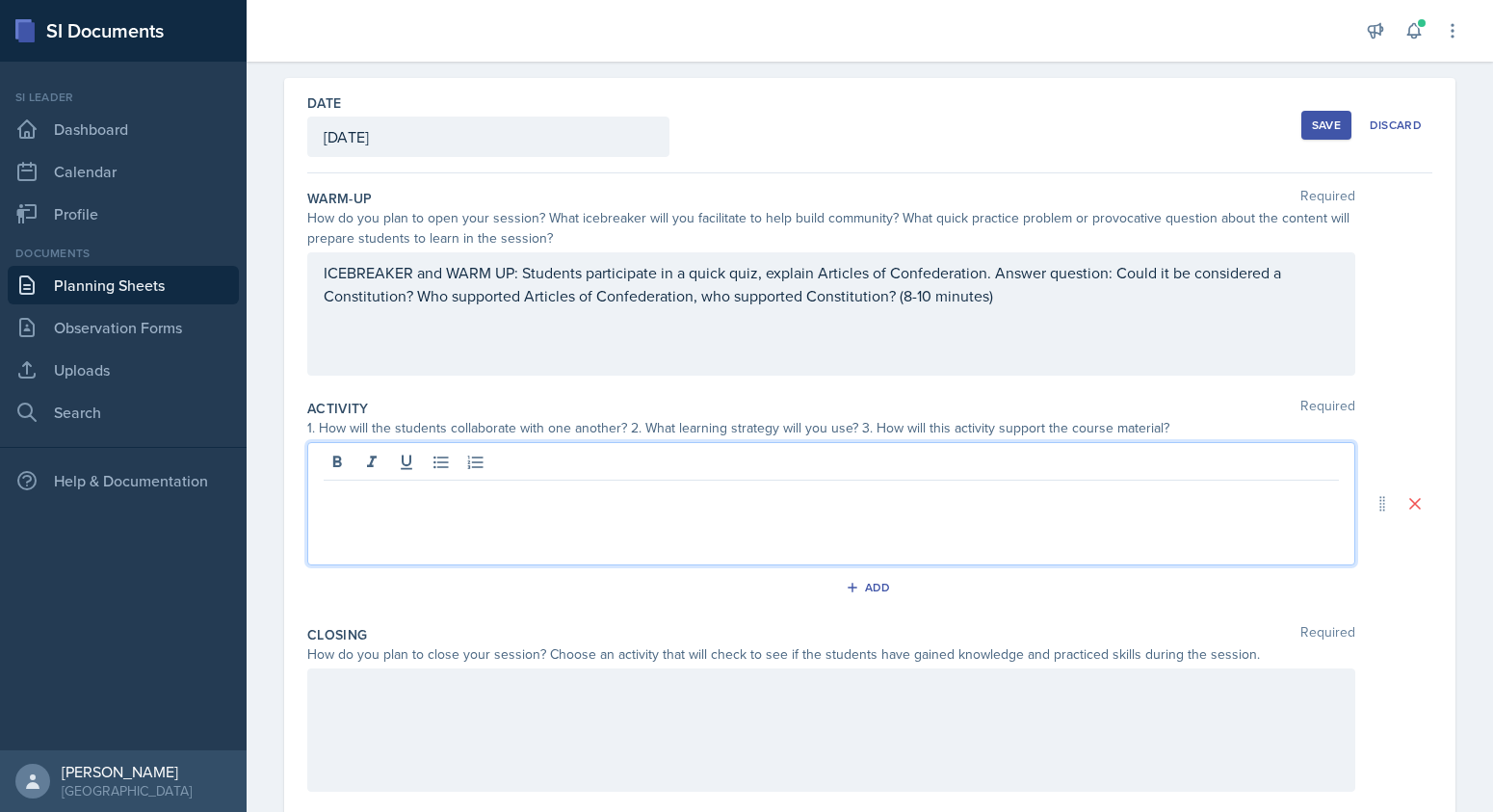
scroll to position [83, 0]
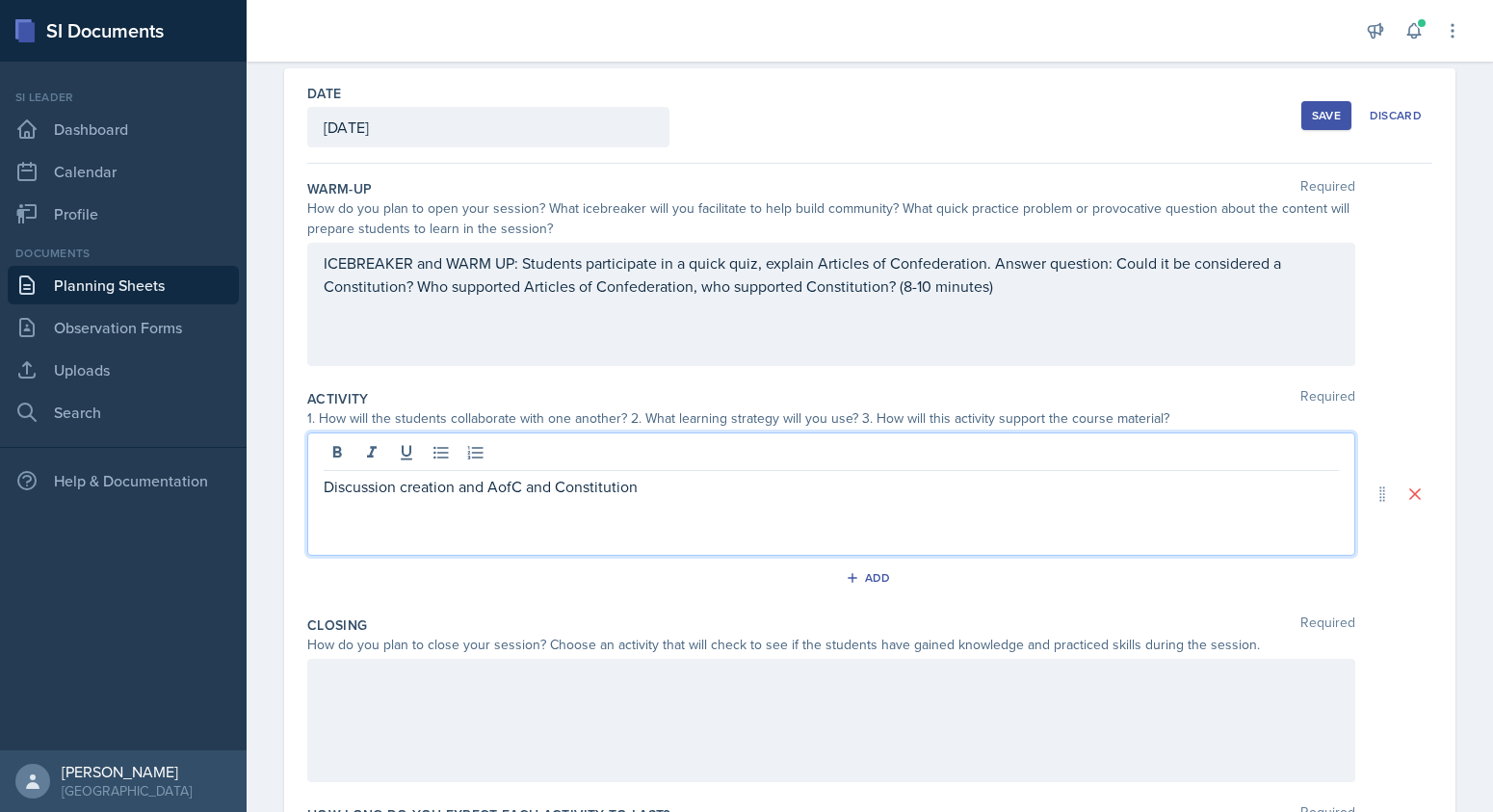
click at [395, 487] on p "Discussion creation and AofC and Constitution" at bounding box center [831, 485] width 1015 height 23
click at [630, 488] on p "Discuss creation and AofC and Constitution" at bounding box center [831, 485] width 1015 height 23
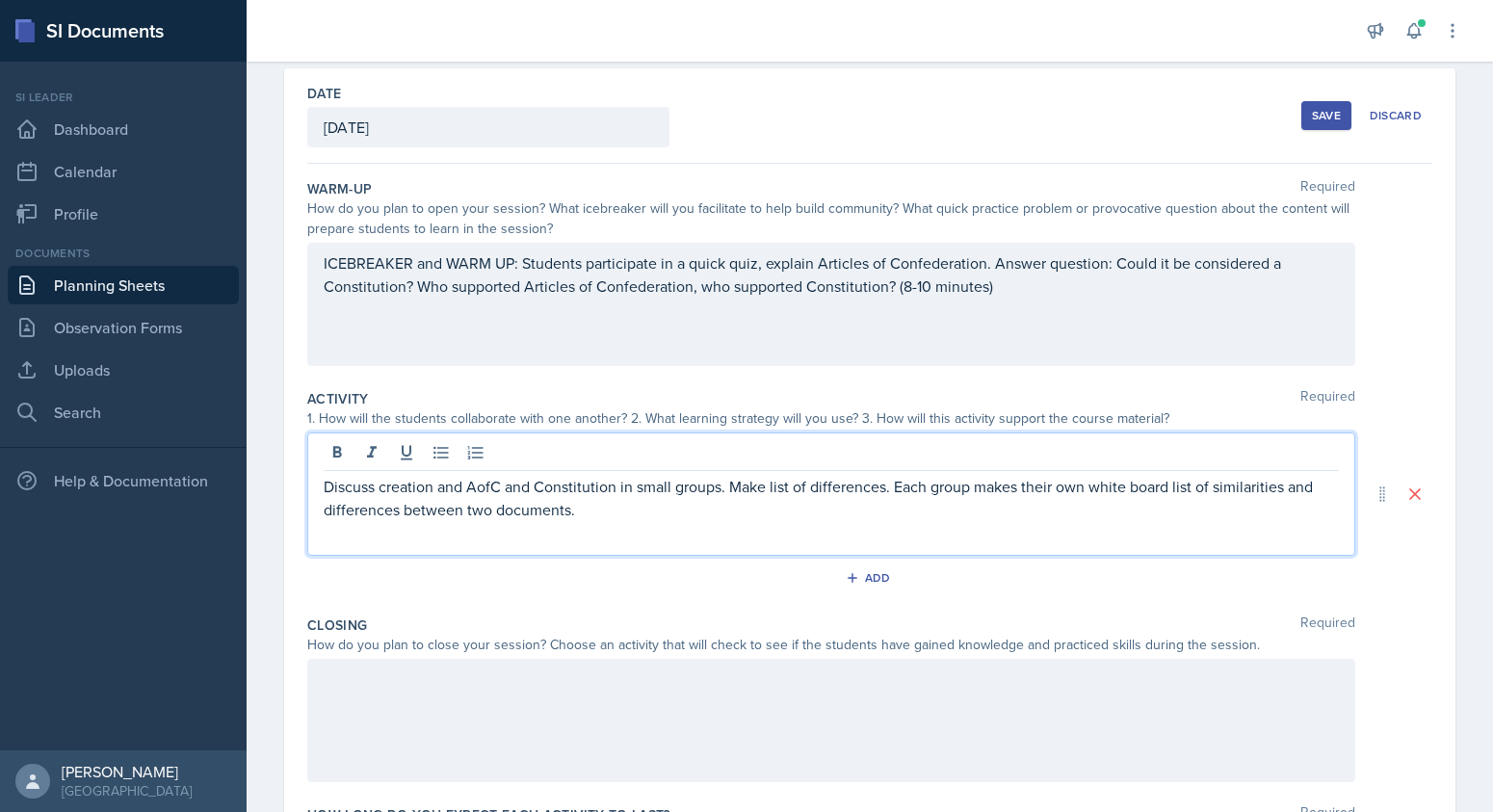
click at [810, 489] on p "Discuss creation and AofC and Constitution in small groups. Make list of differ…" at bounding box center [831, 497] width 1015 height 46
drag, startPoint x: 730, startPoint y: 491, endPoint x: 916, endPoint y: 489, distance: 186.0
click at [916, 489] on p "Discuss creation and AofC and Constitution in small groups. Make list of Simdif…" at bounding box center [831, 497] width 1015 height 46
click at [412, 510] on p "Discuss creation and AofC and Constitution in small groups. Each group makes th…" at bounding box center [831, 497] width 1015 height 46
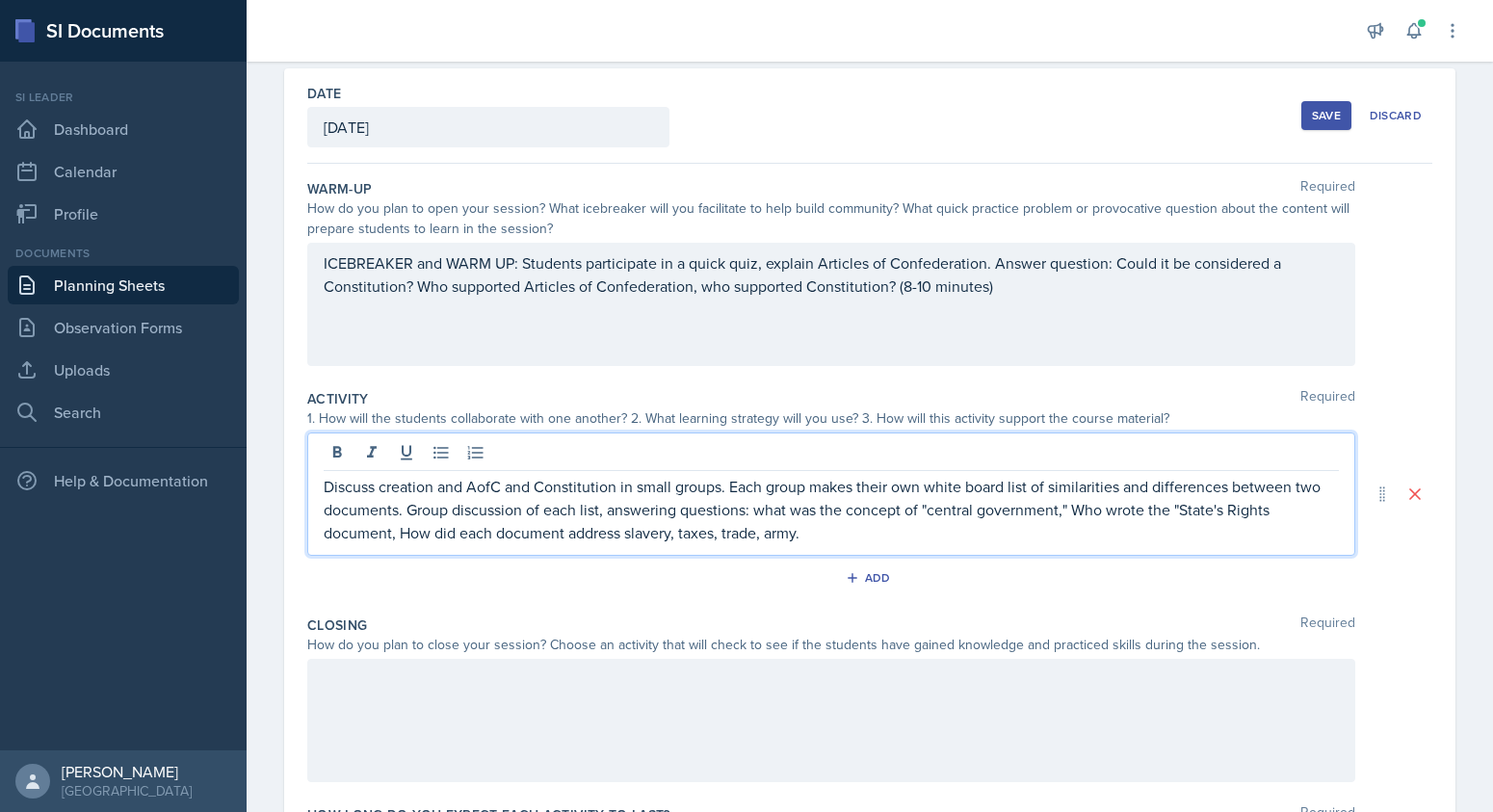
click at [765, 511] on p "Discuss creation and AofC and Constitution in small groups. Each group makes th…" at bounding box center [831, 509] width 1015 height 69
click at [1065, 512] on p "Discuss creation and AofC and Constitution in small groups. Each group makes th…" at bounding box center [831, 509] width 1015 height 69
click at [394, 537] on p "Discuss creation and AofC and Constitution in small groups. Each group makes th…" at bounding box center [831, 509] width 1015 height 69
click at [807, 536] on p "Discuss creation and AofC and Constitution in small groups. Each group makes th…" at bounding box center [831, 509] width 1015 height 69
drag, startPoint x: 326, startPoint y: 674, endPoint x: 338, endPoint y: 685, distance: 16.3
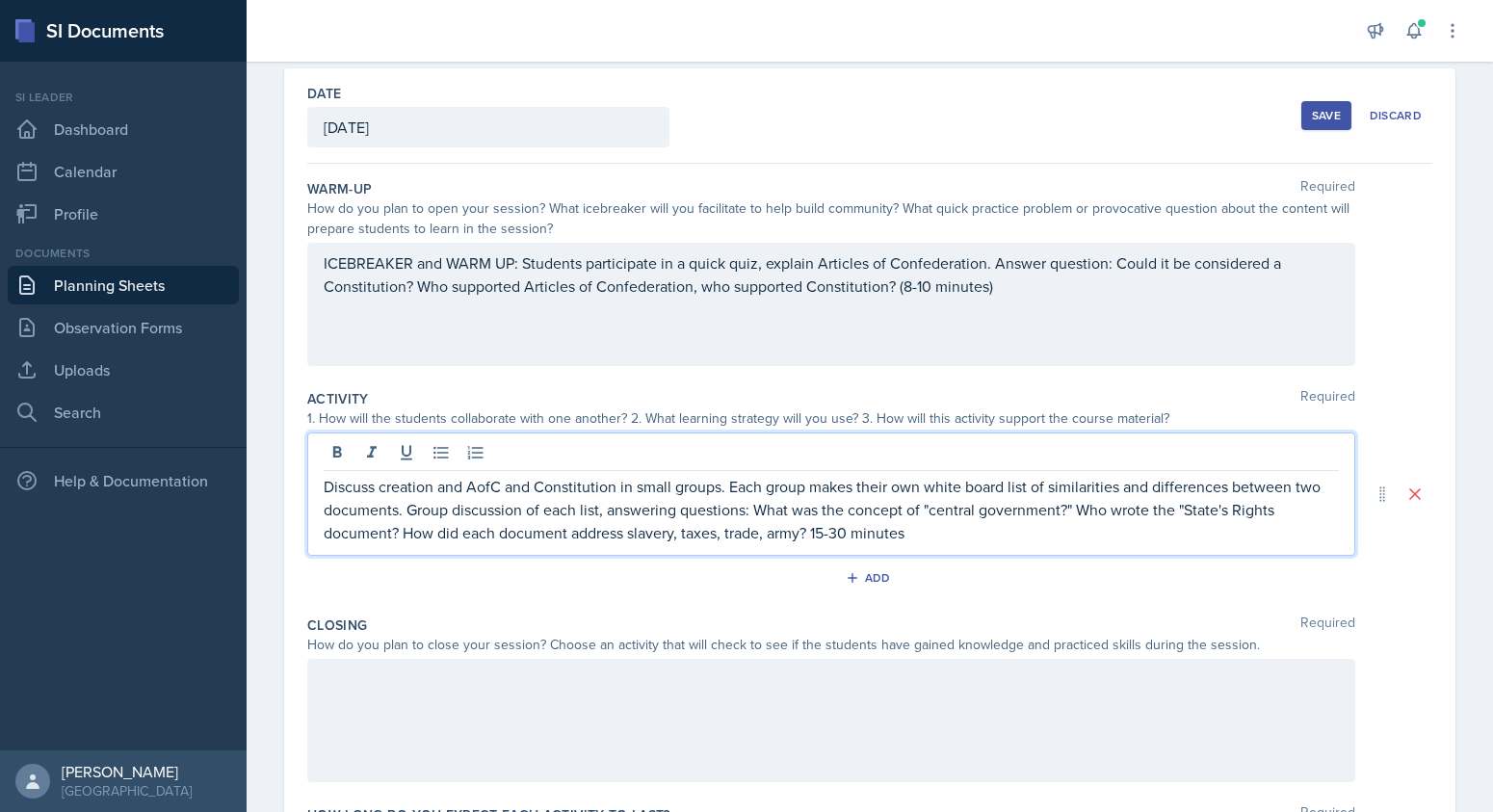
click at [326, 674] on div at bounding box center [831, 720] width 1048 height 123
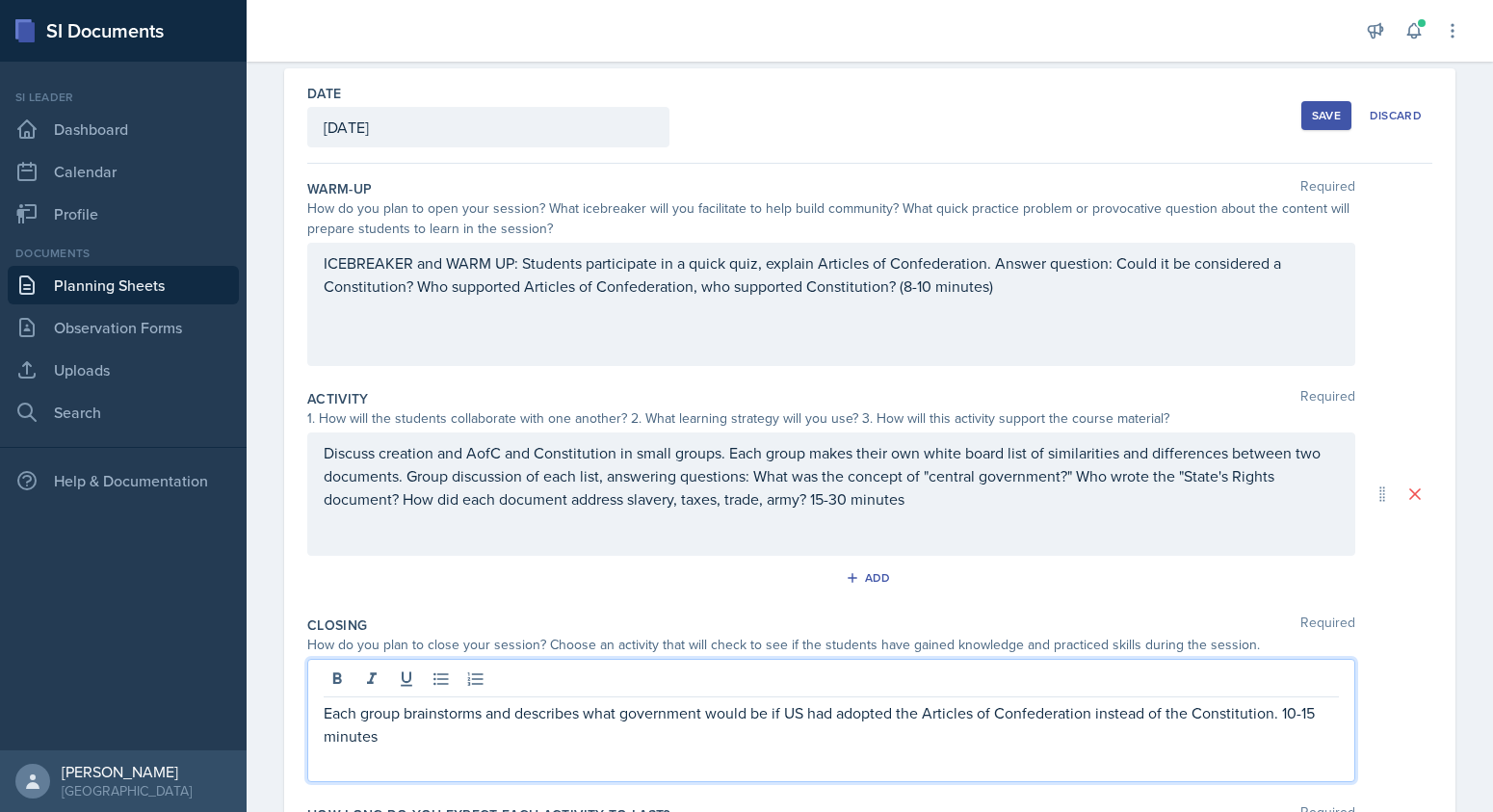
click at [775, 711] on p "Each group brainstorms and describes what government would be if US had adopted…" at bounding box center [831, 724] width 1015 height 46
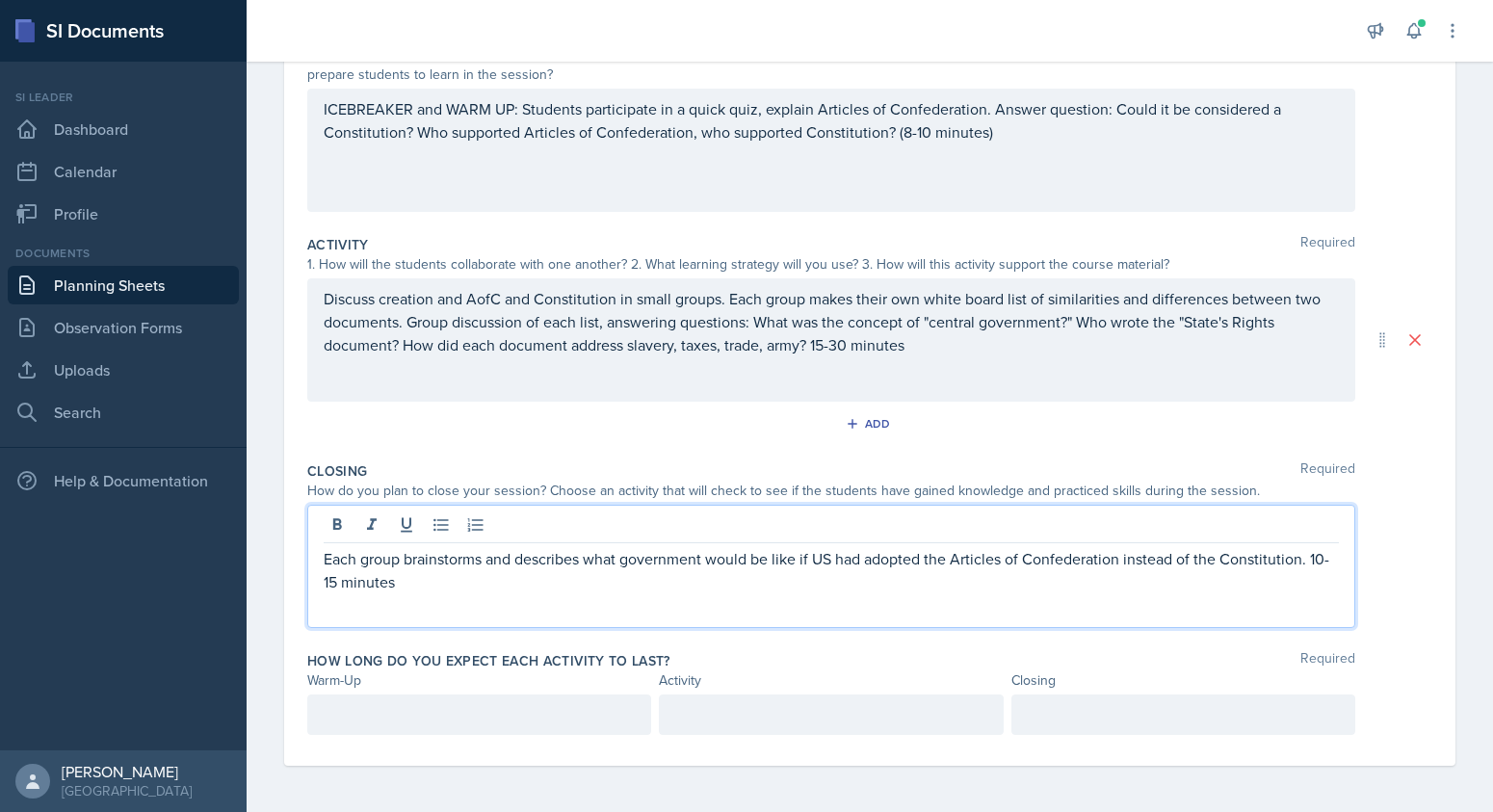
scroll to position [235, 0]
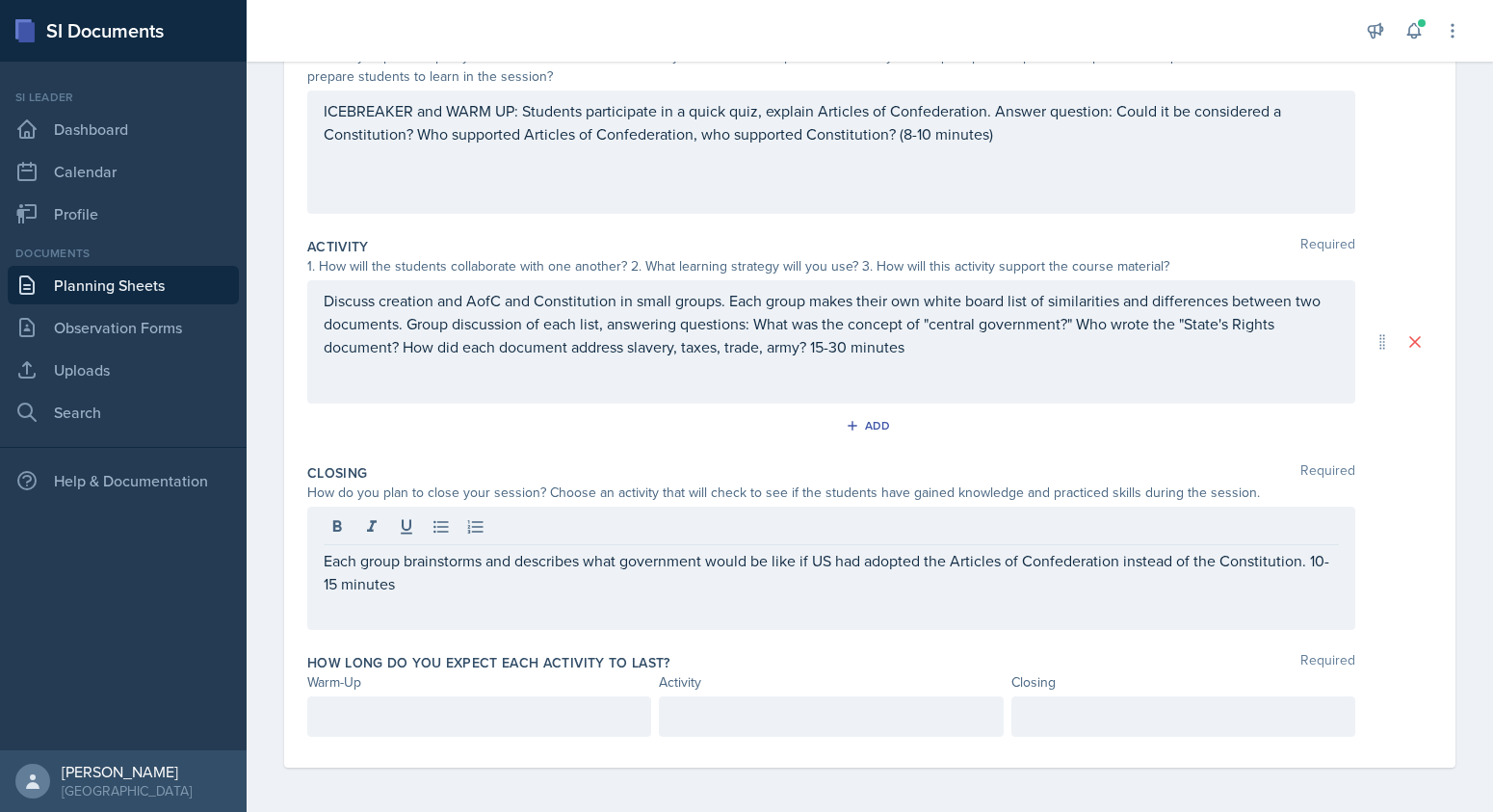
click at [322, 711] on div at bounding box center [479, 716] width 343 height 40
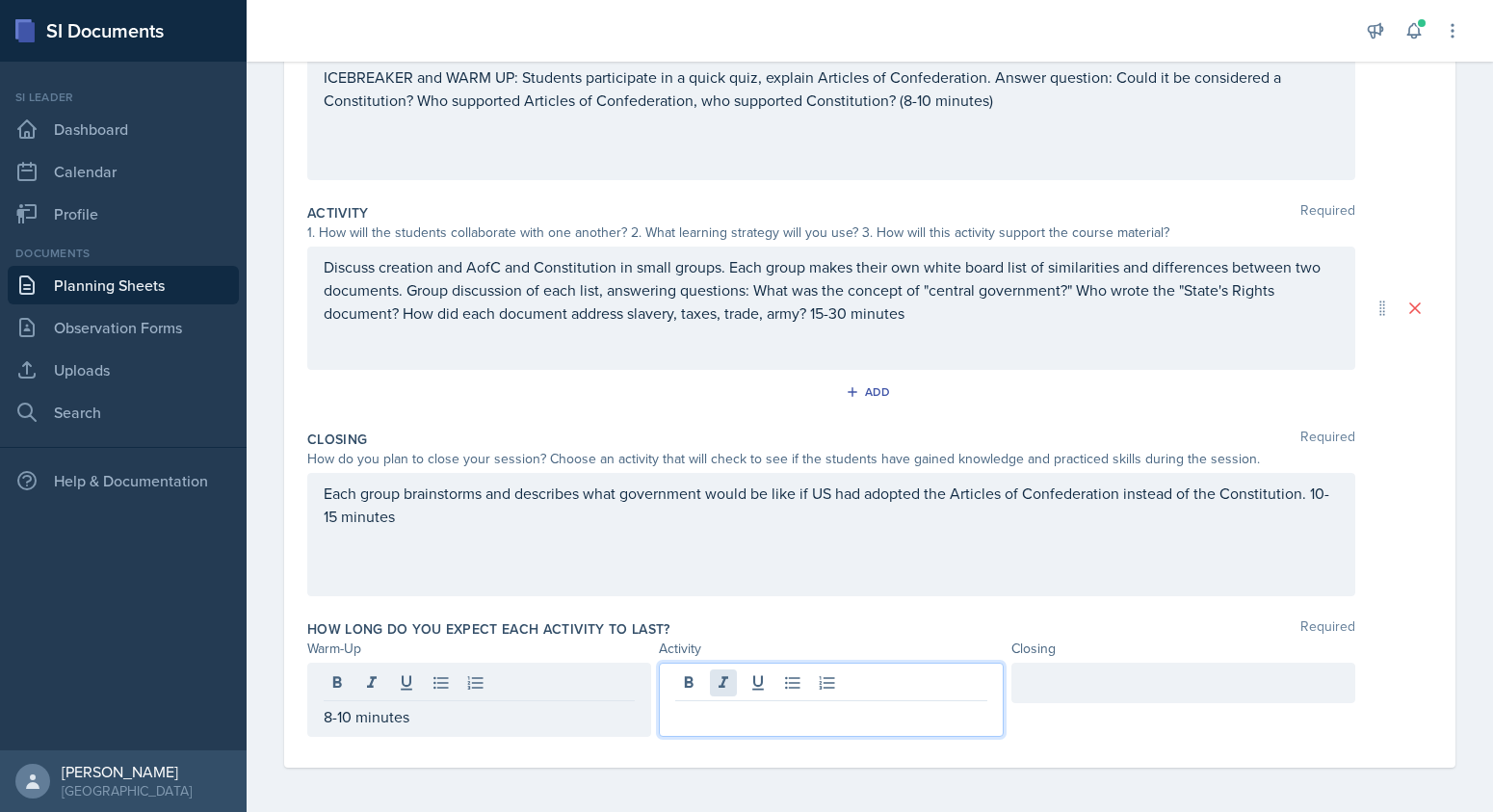
click at [709, 677] on div at bounding box center [831, 700] width 343 height 74
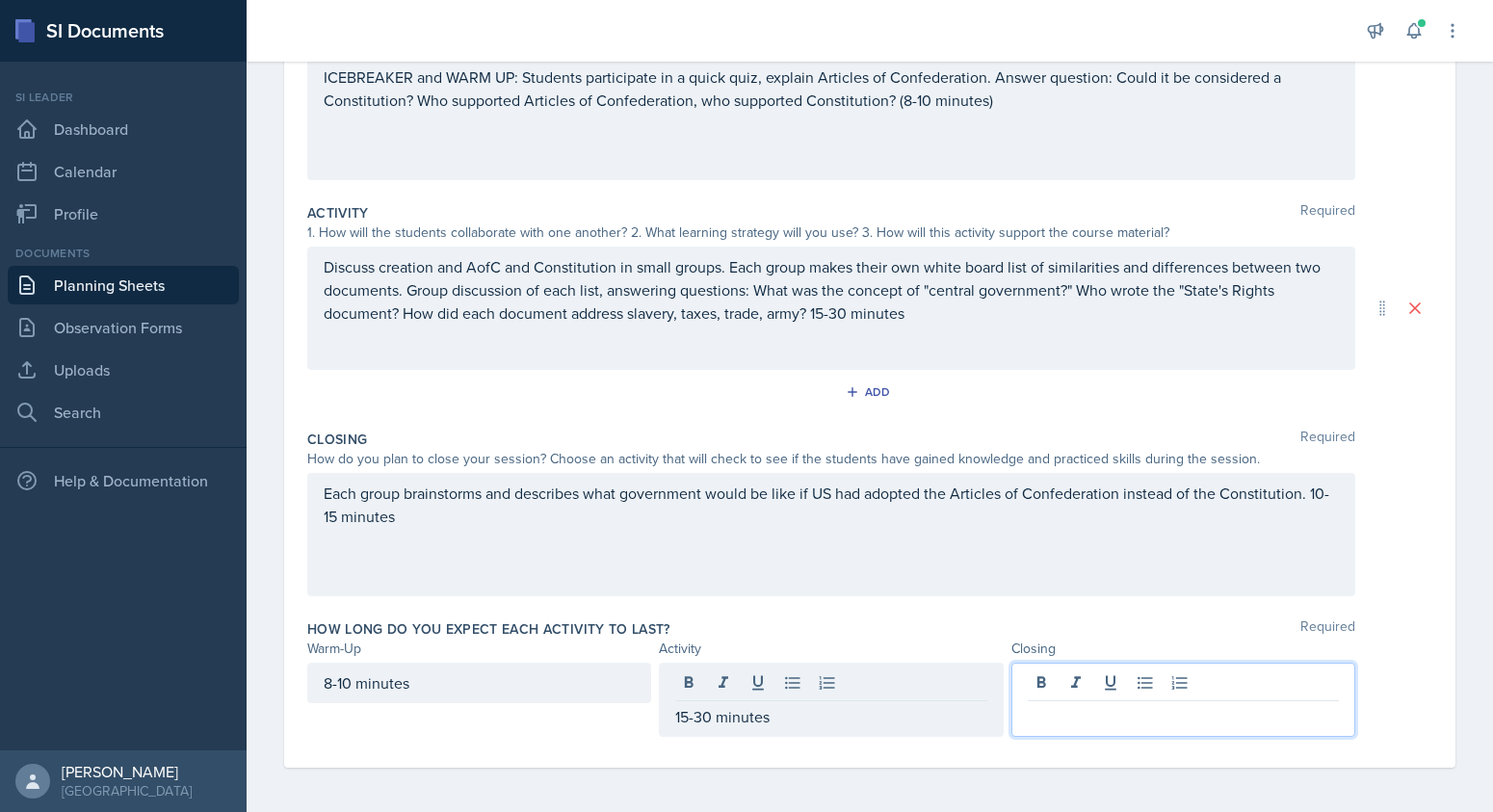
click at [1054, 686] on div at bounding box center [1183, 700] width 343 height 74
click at [1053, 716] on p "10-1 minutes" at bounding box center [1183, 716] width 311 height 23
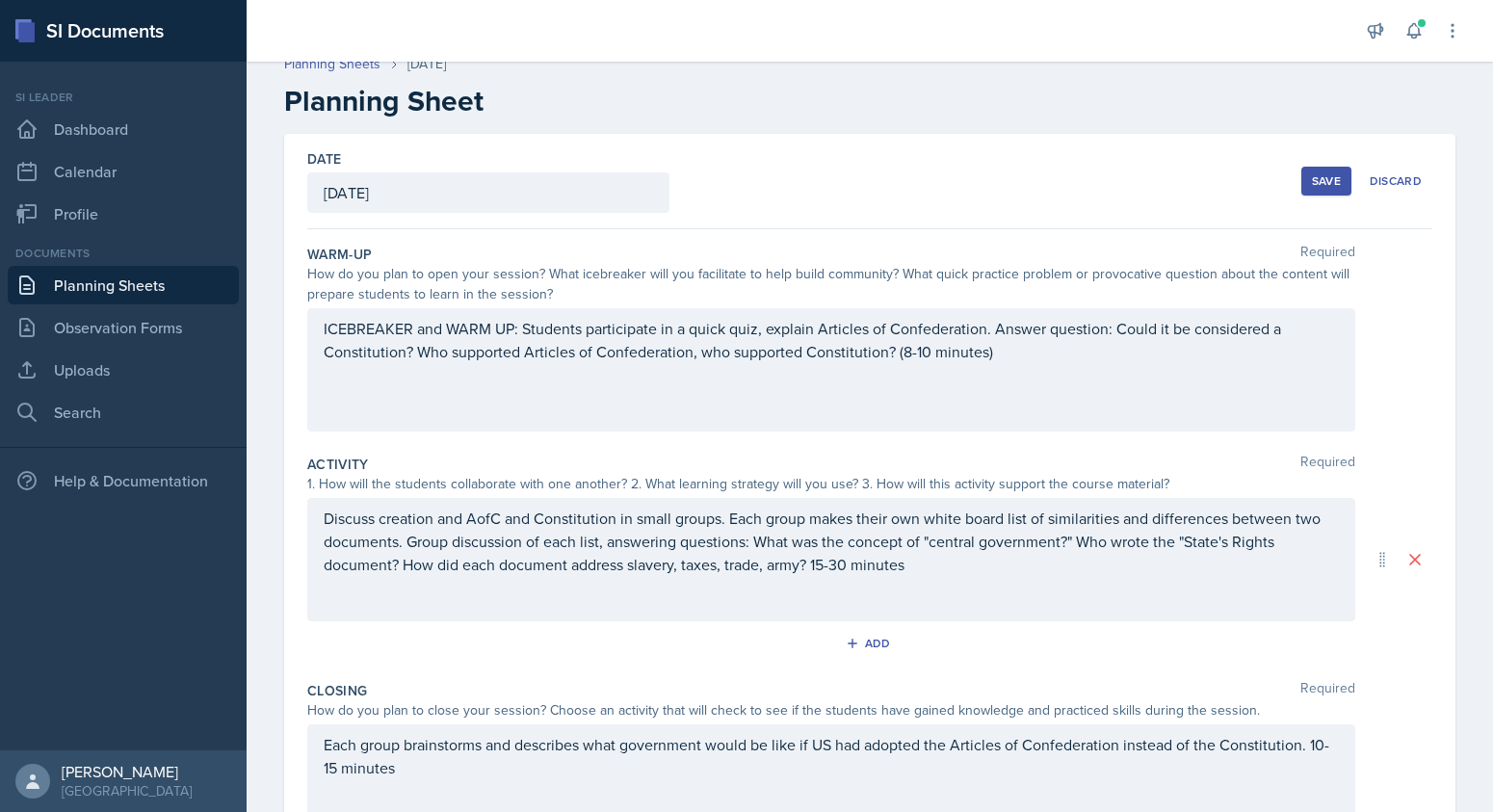
scroll to position [0, 0]
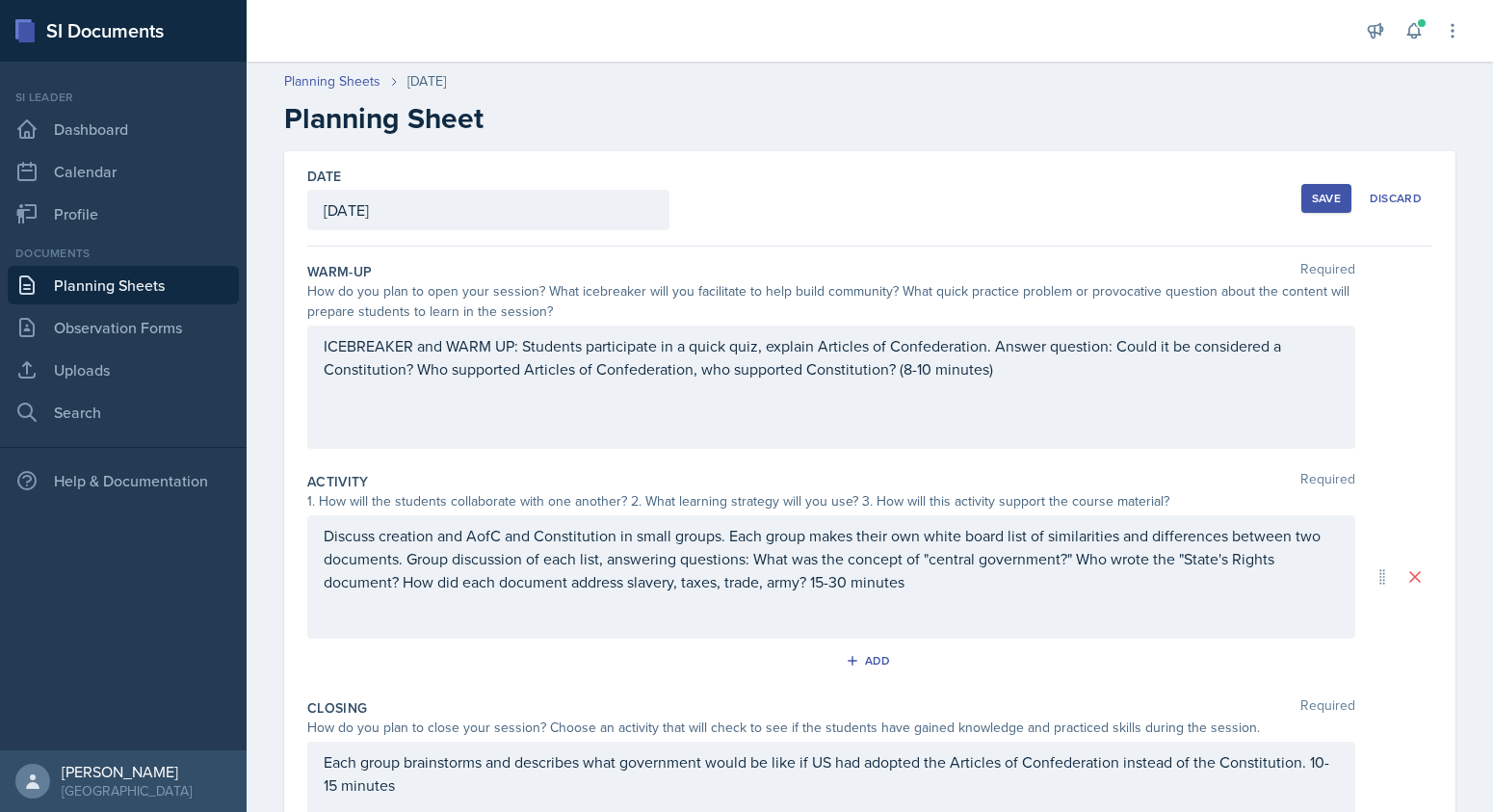
click at [1326, 194] on div "Save" at bounding box center [1326, 198] width 29 height 16
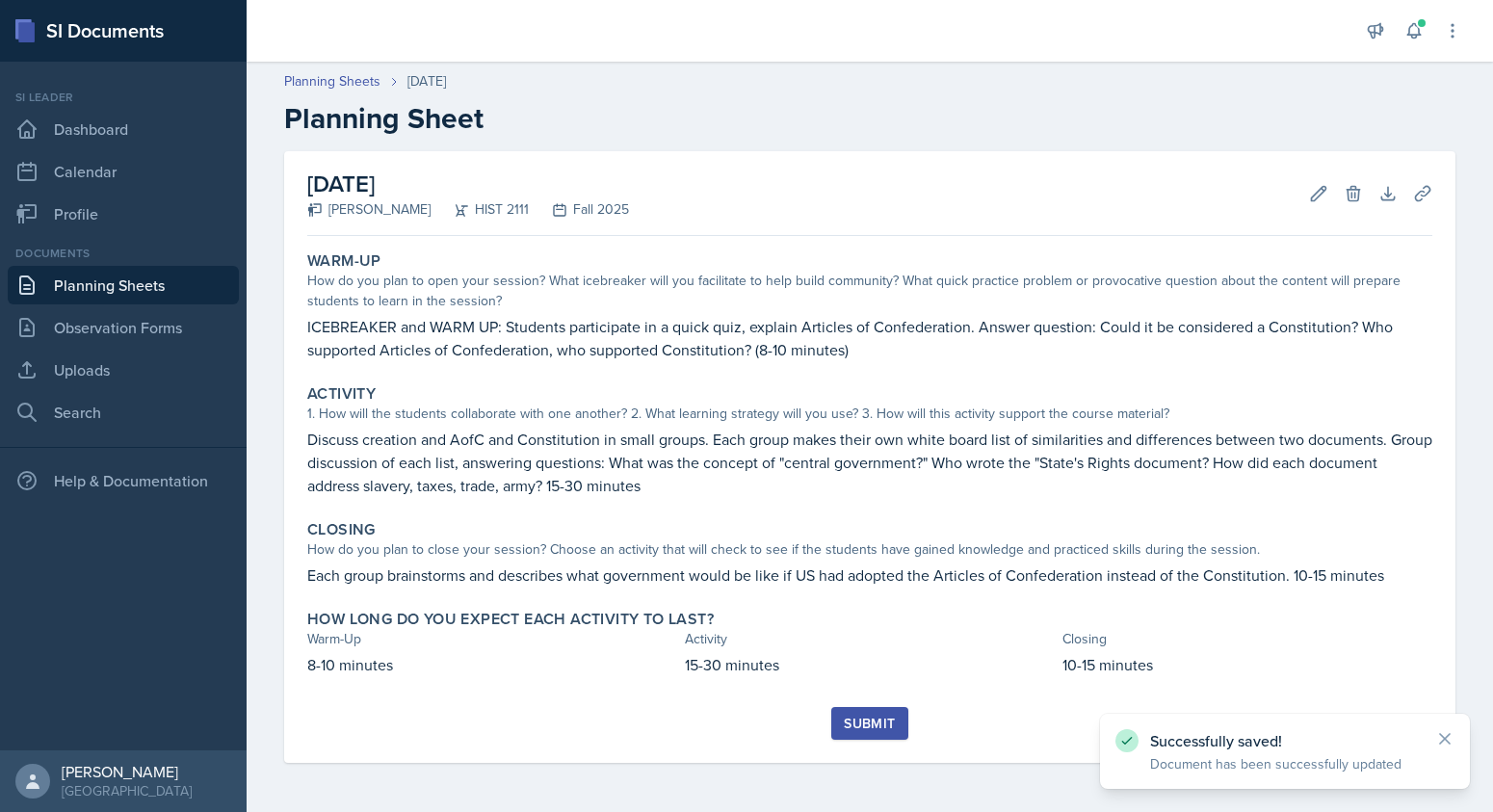
click at [863, 717] on div "Submit" at bounding box center [869, 723] width 51 height 16
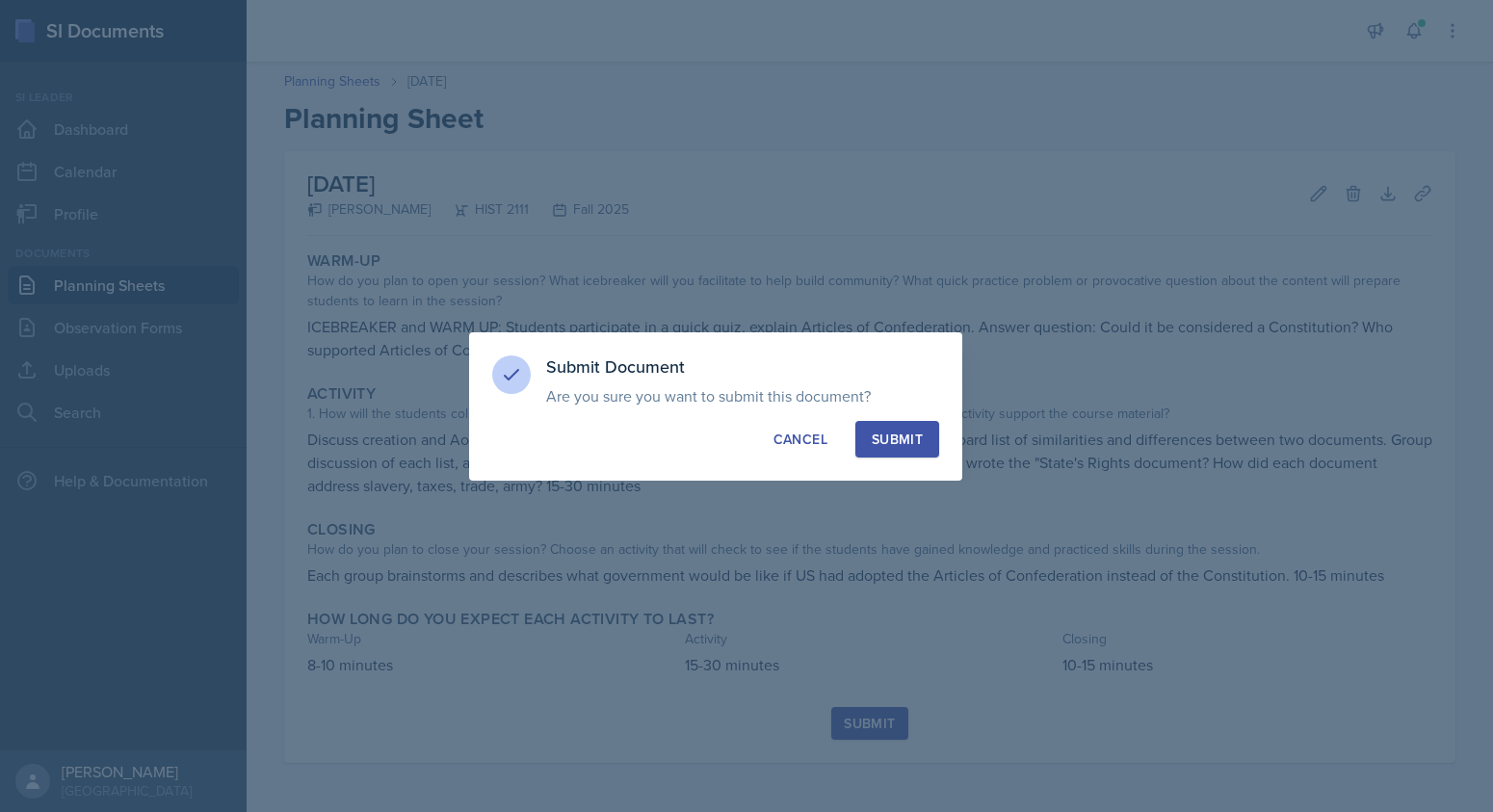
click at [886, 430] on div "Submit" at bounding box center [897, 439] width 51 height 20
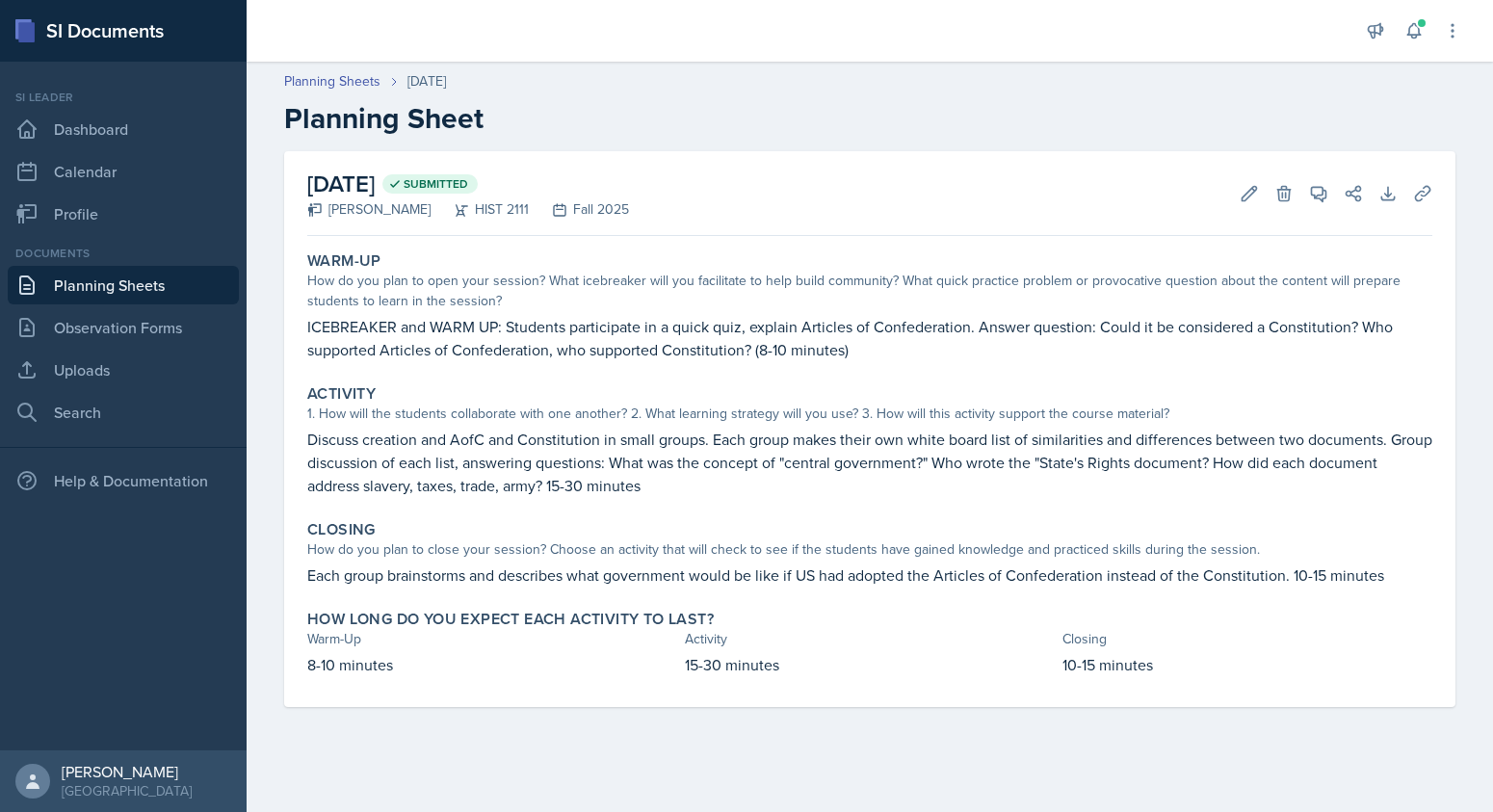
click at [97, 286] on link "Planning Sheets" at bounding box center [123, 284] width 231 height 38
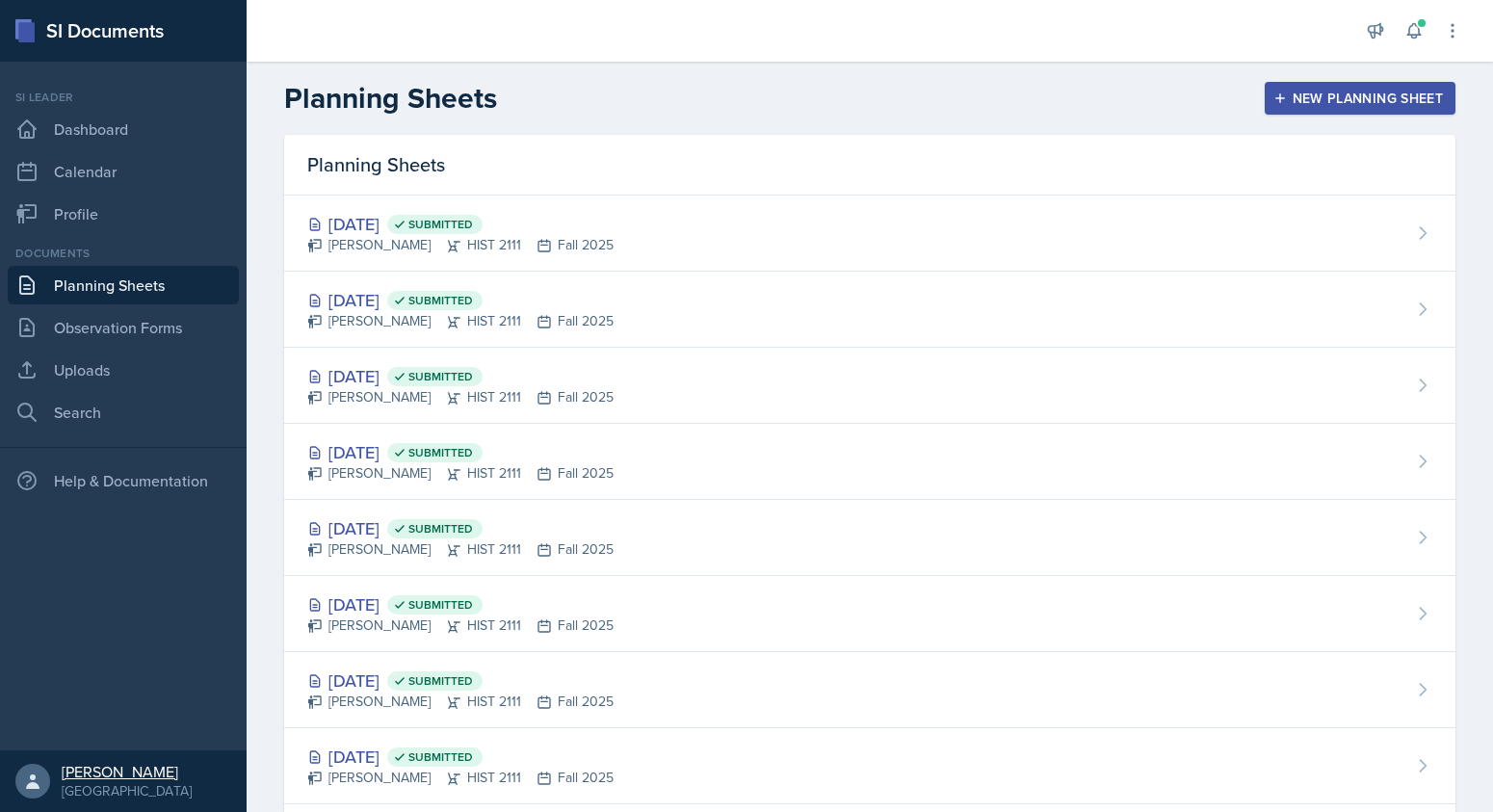
click at [105, 773] on div "[PERSON_NAME]" at bounding box center [126, 772] width 130 height 20
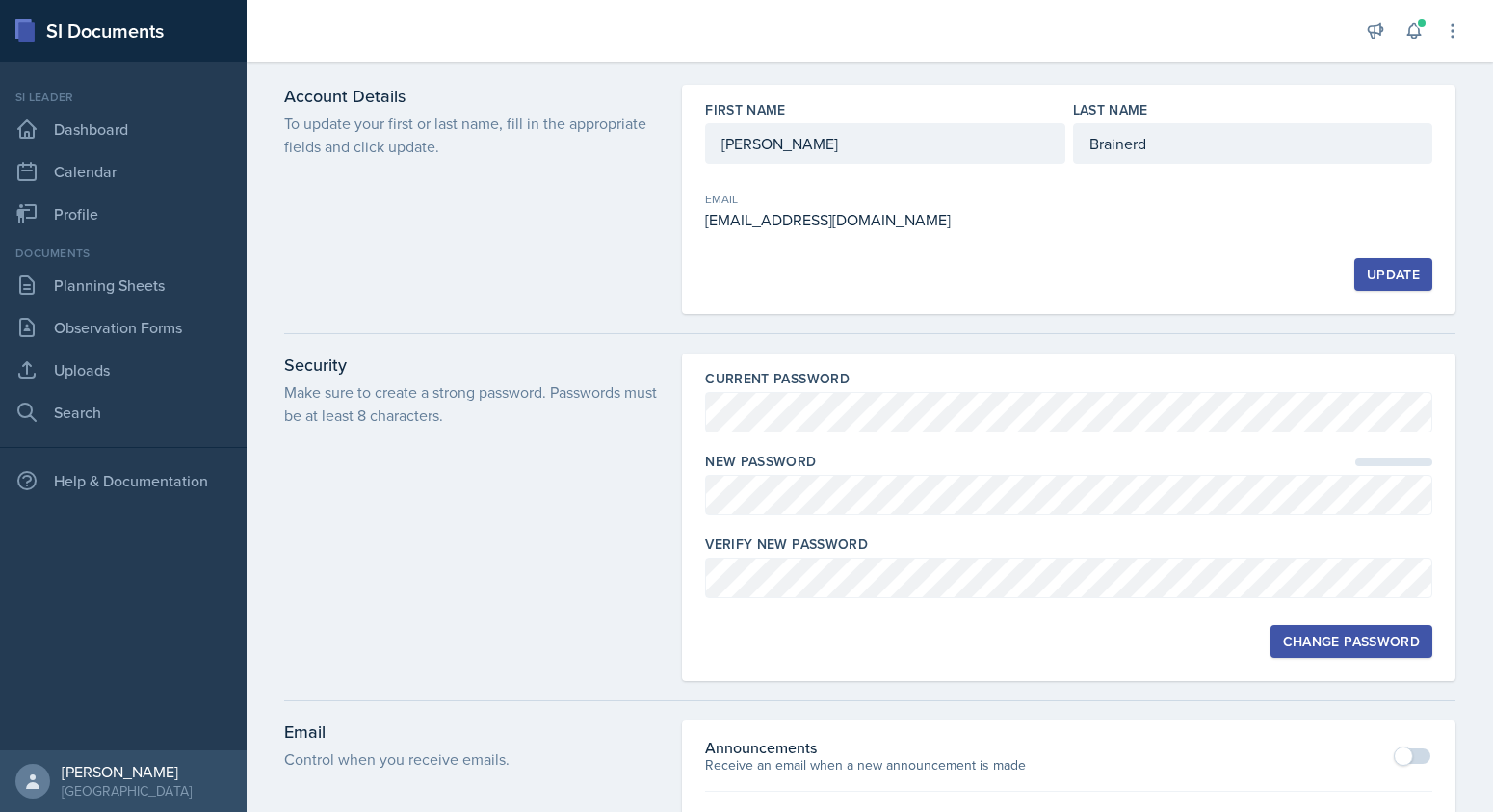
scroll to position [65, 0]
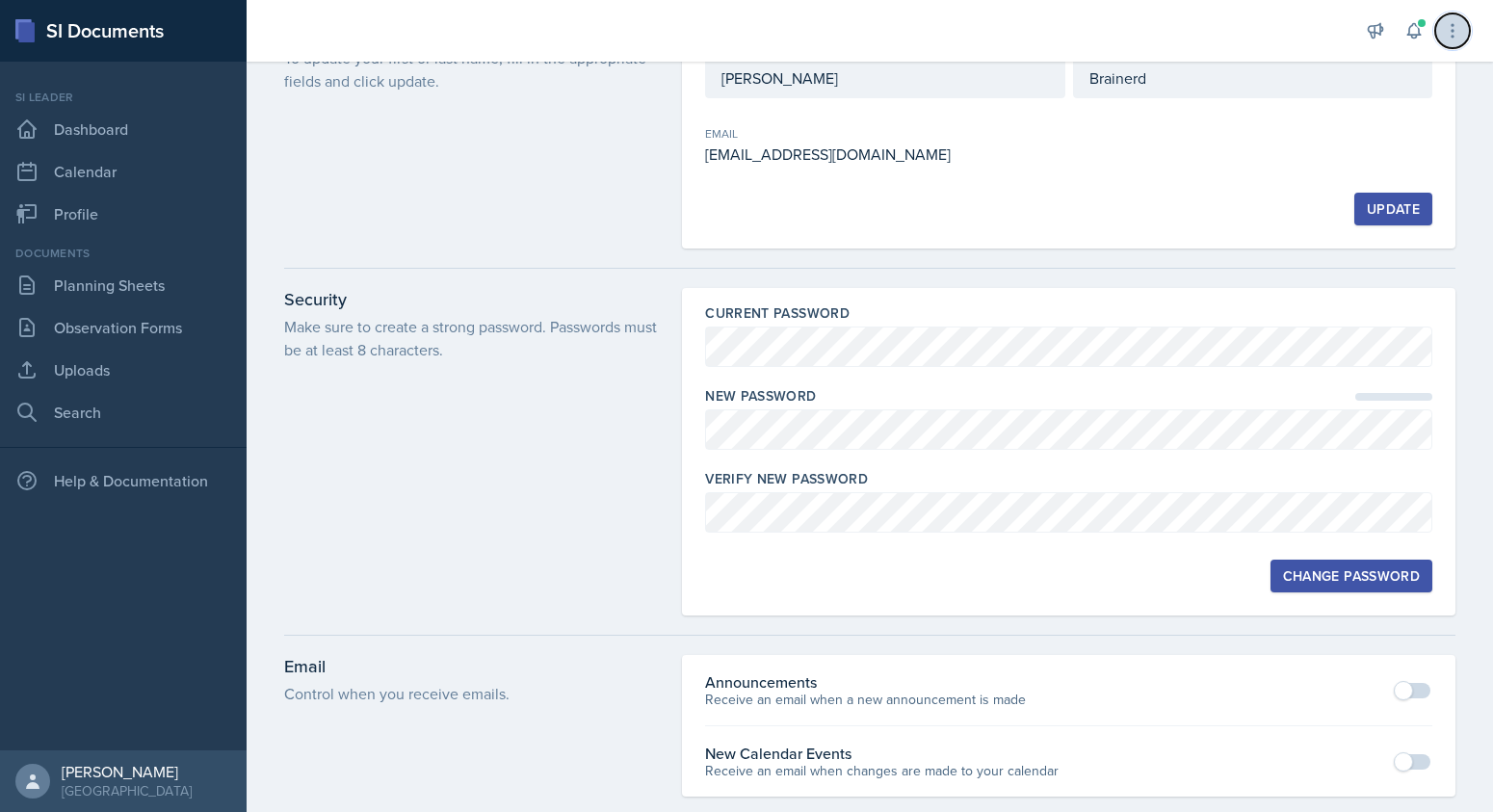
click at [1462, 26] on button at bounding box center [1453, 31] width 35 height 35
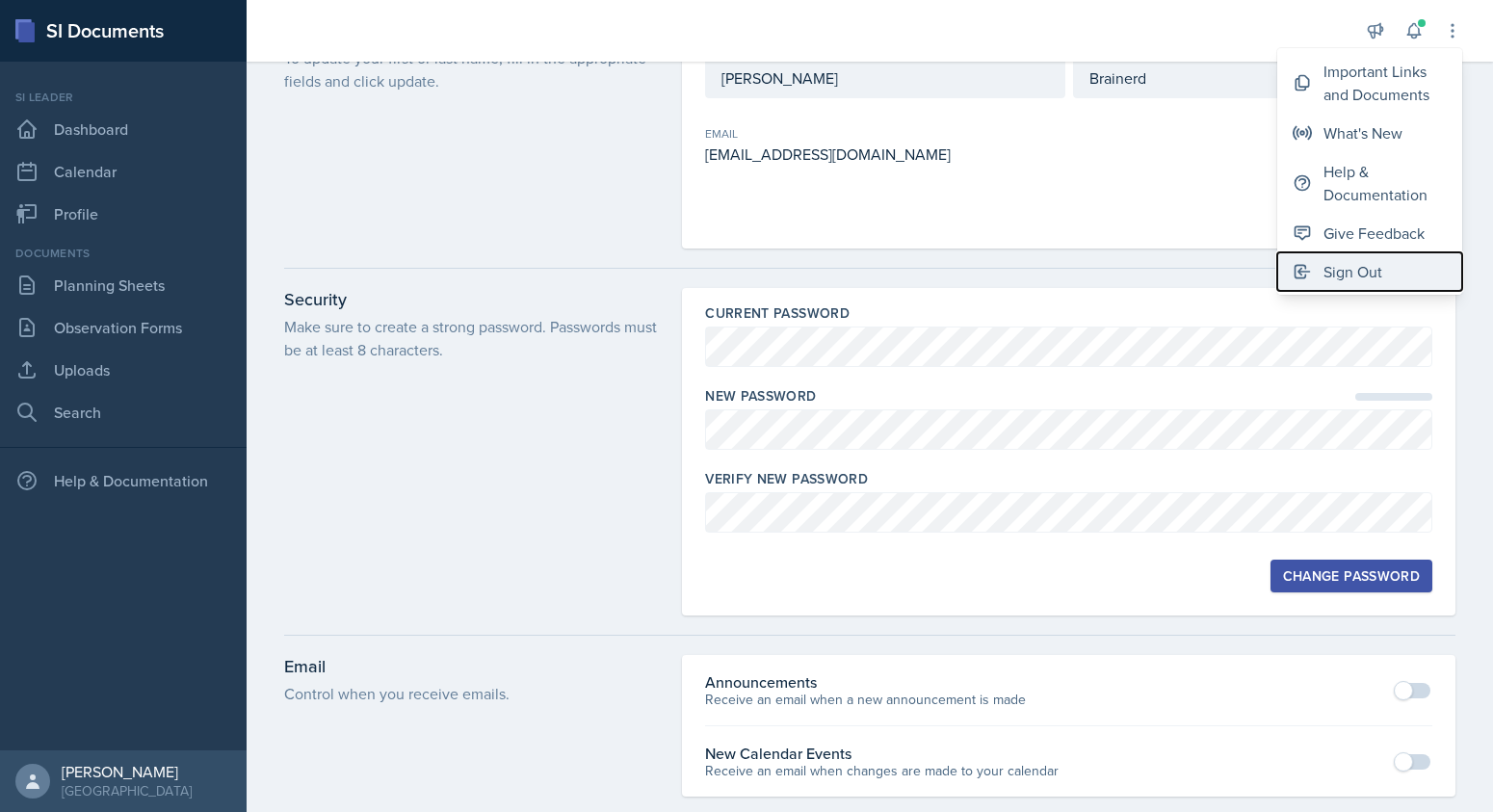
click at [1330, 268] on div "Sign Out" at bounding box center [1353, 271] width 59 height 23
